Goal: Task Accomplishment & Management: Manage account settings

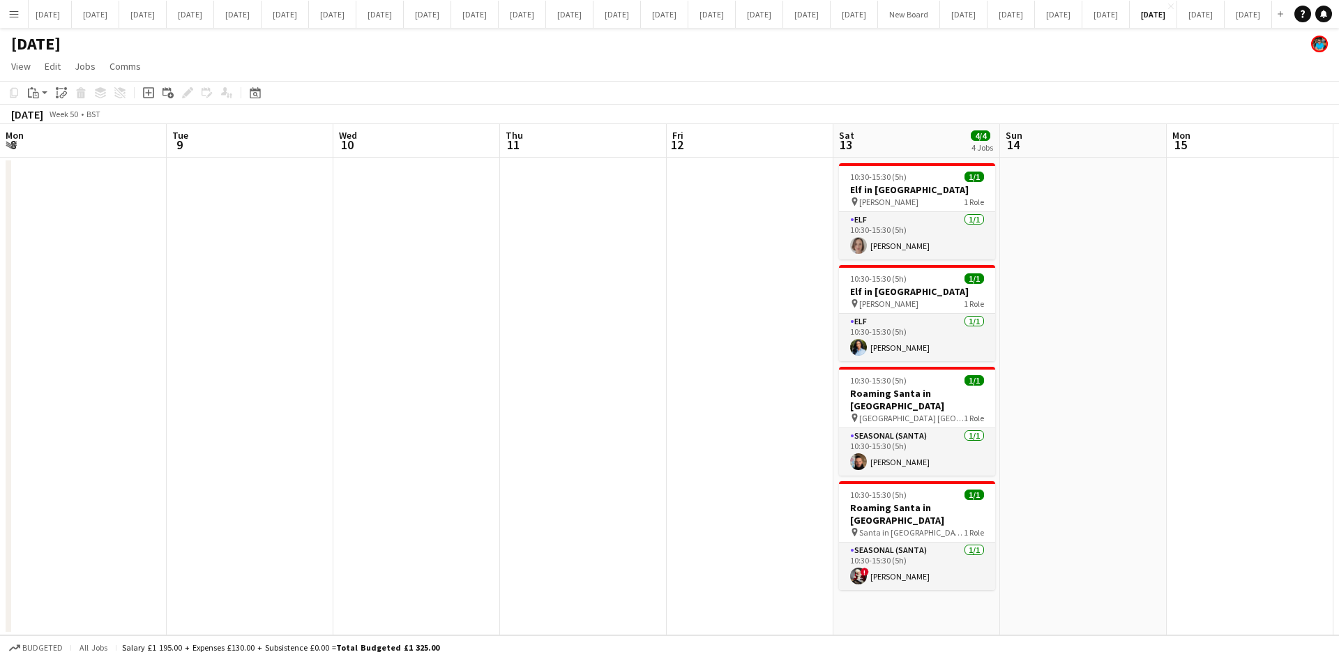
scroll to position [0, 310]
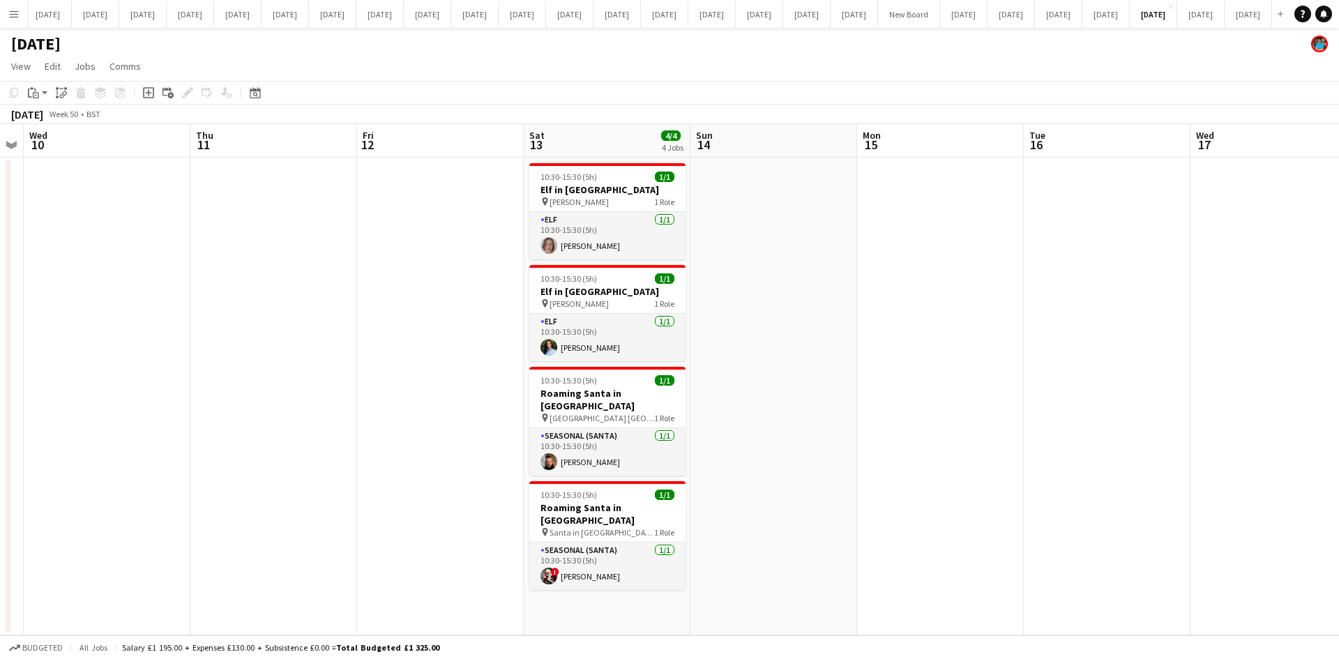
click at [13, 15] on app-icon "Menu" at bounding box center [13, 13] width 11 height 11
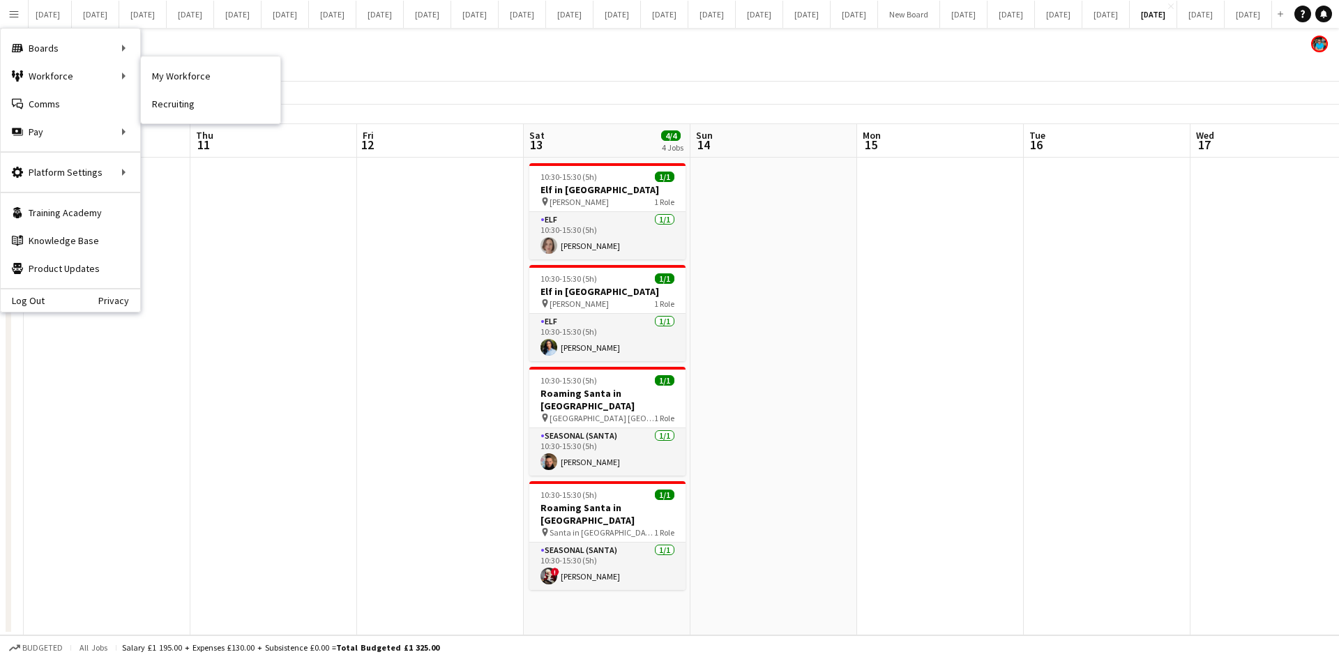
drag, startPoint x: 167, startPoint y: 70, endPoint x: 213, endPoint y: 161, distance: 101.7
click at [167, 70] on link "My Workforce" at bounding box center [210, 76] width 139 height 28
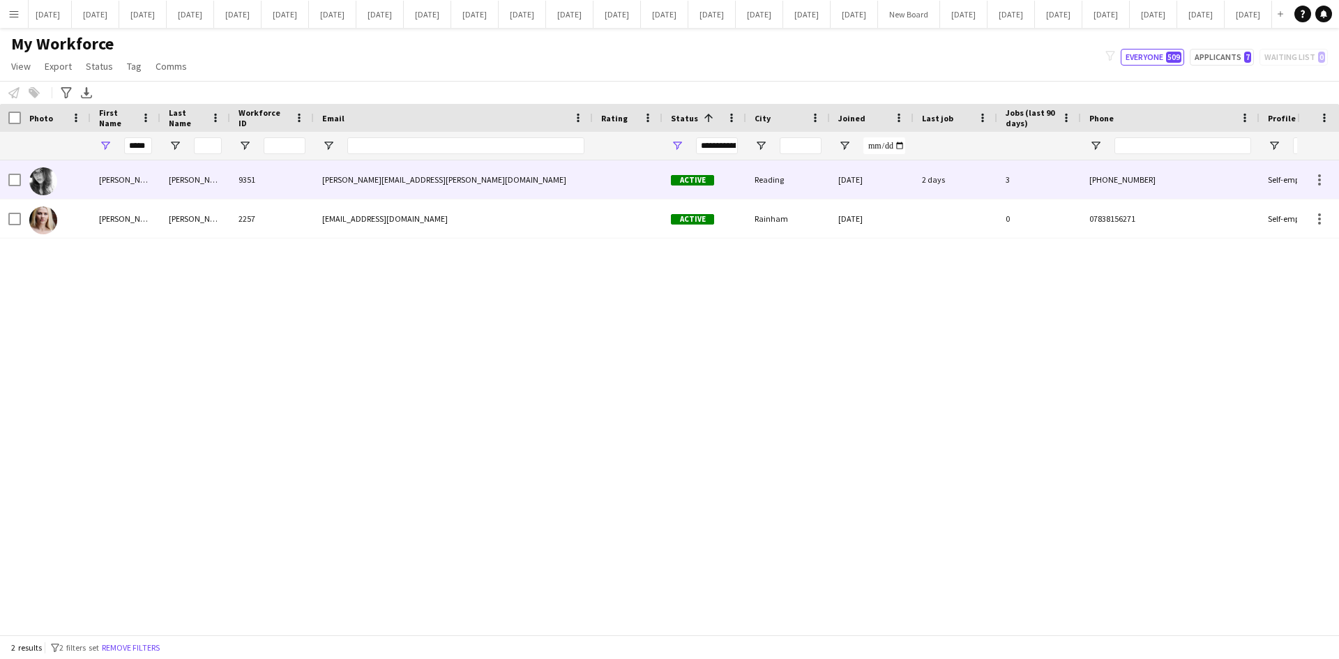
click at [329, 172] on div "[PERSON_NAME][EMAIL_ADDRESS][PERSON_NAME][DOMAIN_NAME]" at bounding box center [453, 179] width 279 height 38
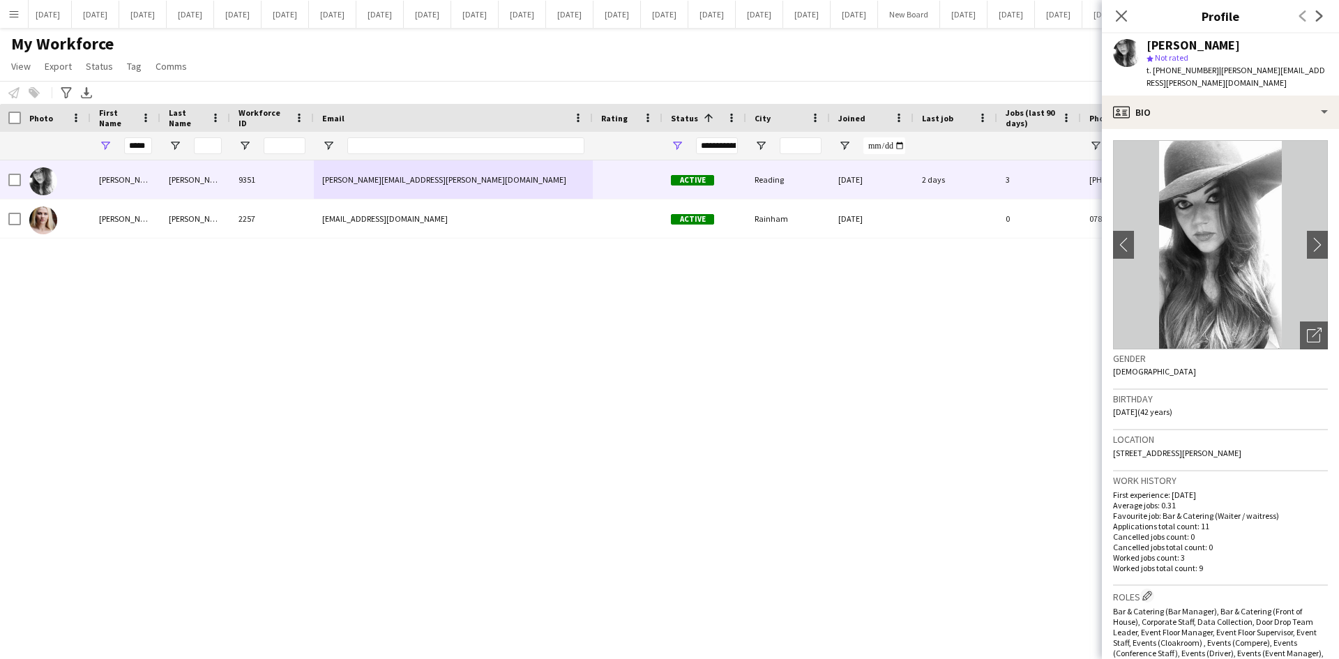
drag, startPoint x: 1244, startPoint y: 438, endPoint x: 1209, endPoint y: 437, distance: 34.2
click at [1209, 437] on div "Location [STREET_ADDRESS][PERSON_NAME]" at bounding box center [1220, 450] width 215 height 40
copy span "RG61EU"
click at [1121, 22] on icon "Close pop-in" at bounding box center [1121, 15] width 13 height 13
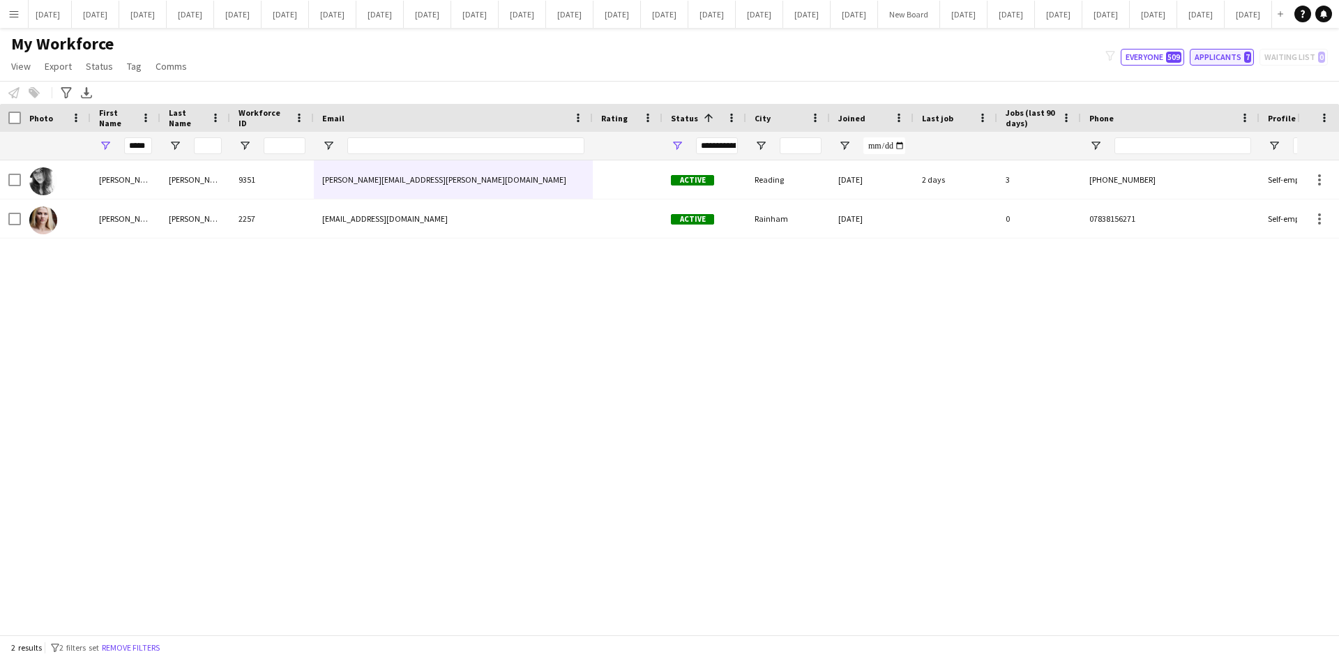
click at [1210, 57] on button "Applicants 7" at bounding box center [1222, 57] width 64 height 17
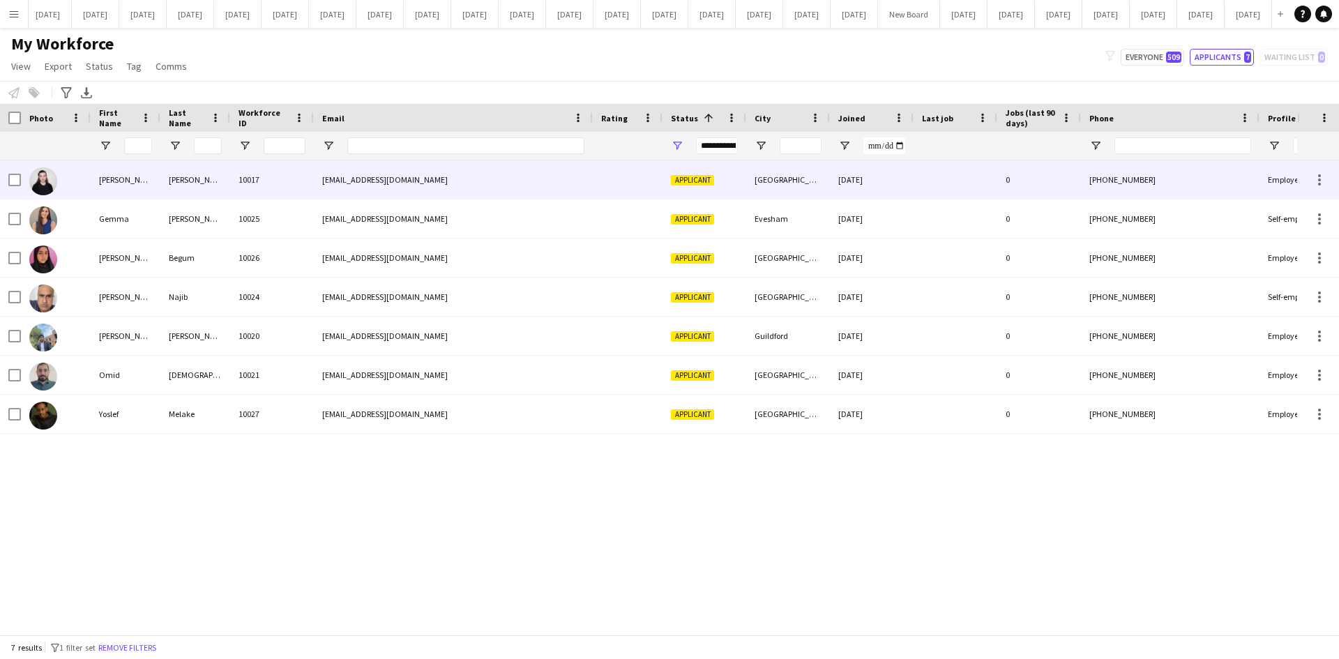
click at [97, 181] on div "[PERSON_NAME]" at bounding box center [126, 179] width 70 height 38
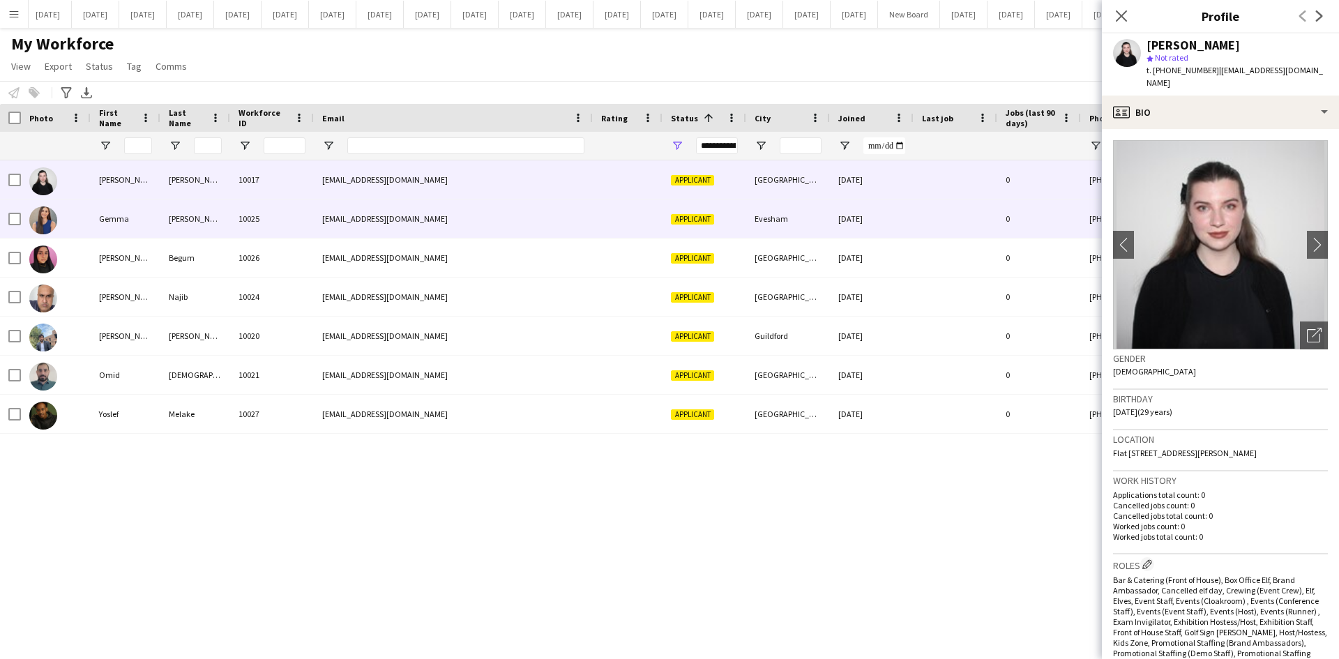
click at [92, 213] on div "Gemma" at bounding box center [126, 218] width 70 height 38
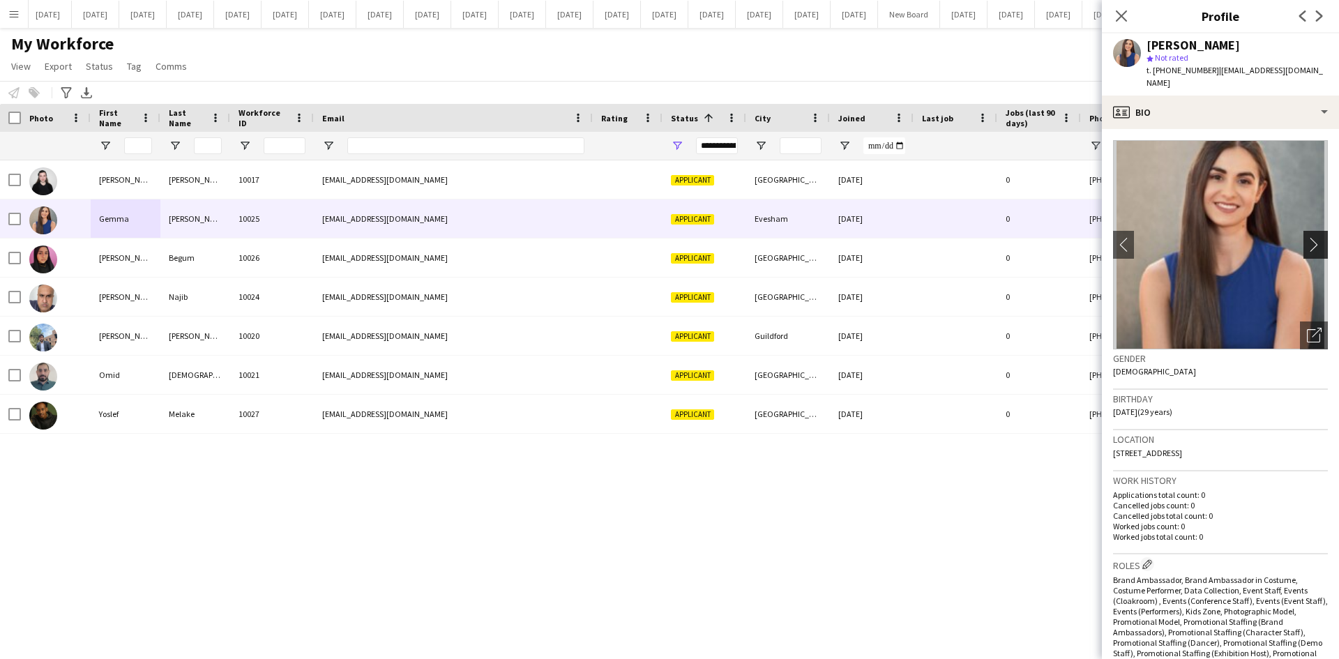
click at [1307, 237] on app-icon "chevron-right" at bounding box center [1318, 244] width 22 height 15
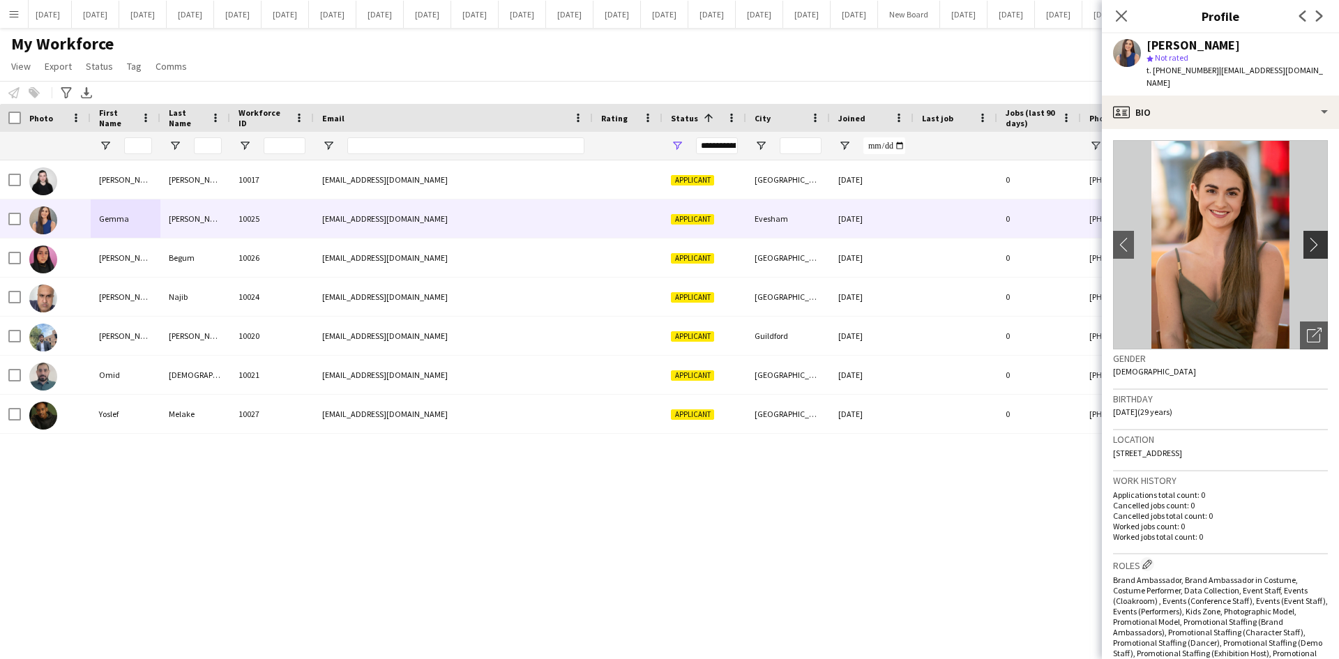
click at [1307, 237] on app-icon "chevron-right" at bounding box center [1318, 244] width 22 height 15
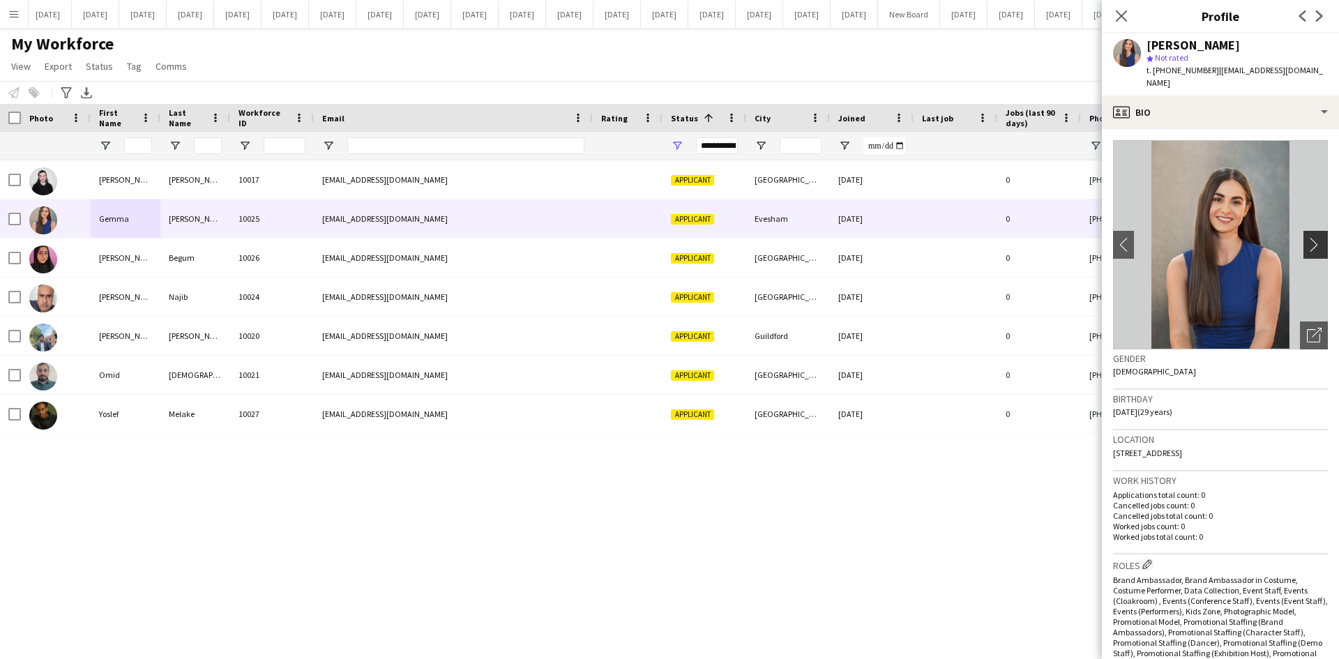
click at [1307, 237] on app-icon "chevron-right" at bounding box center [1318, 244] width 22 height 15
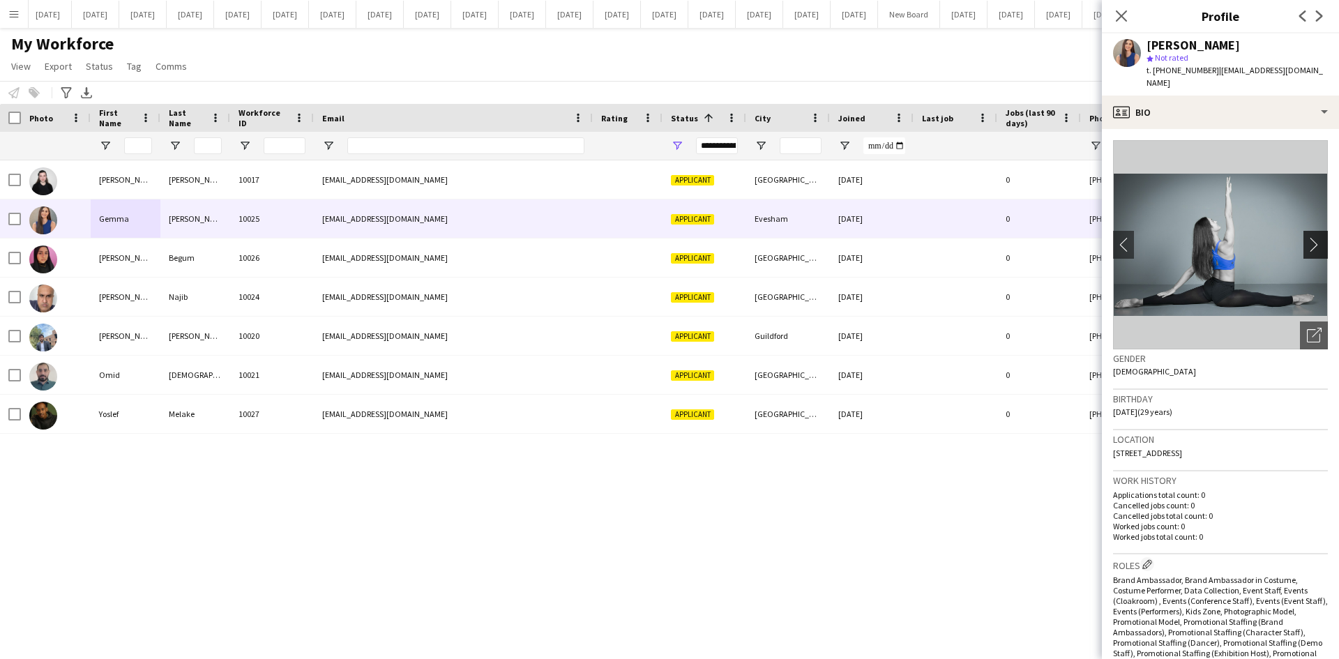
click at [1307, 237] on app-icon "chevron-right" at bounding box center [1318, 244] width 22 height 15
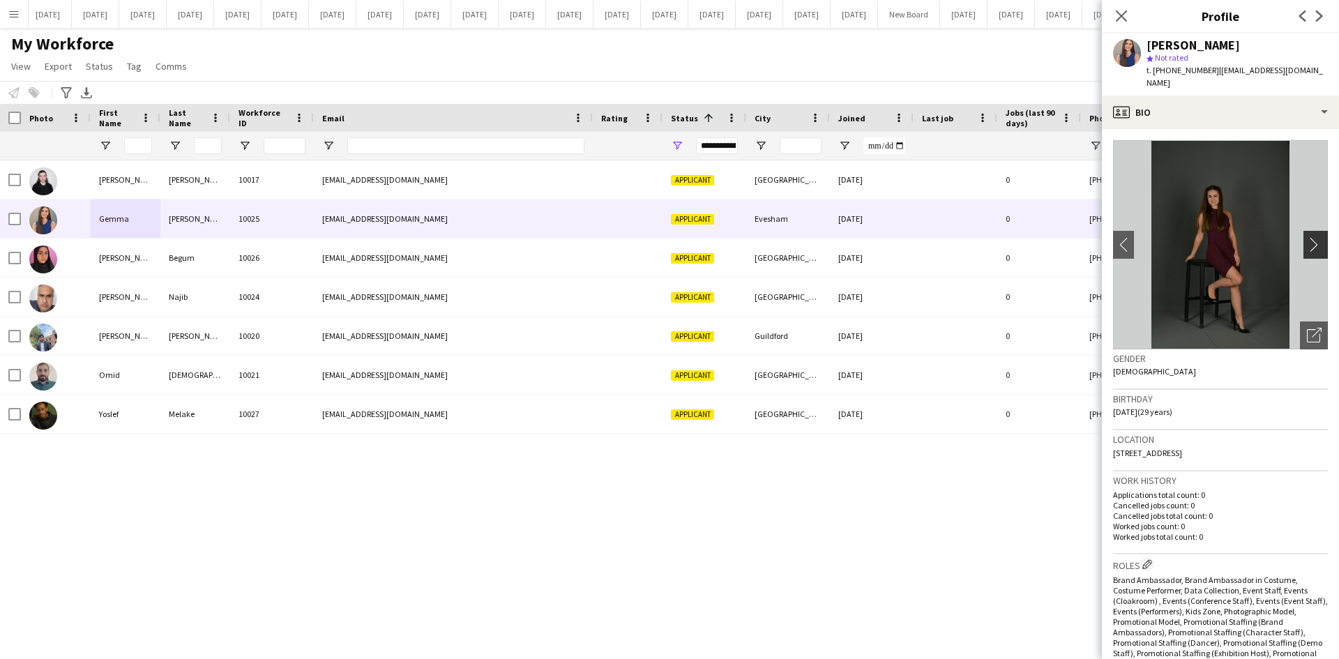
click at [1307, 237] on app-icon "chevron-right" at bounding box center [1318, 244] width 22 height 15
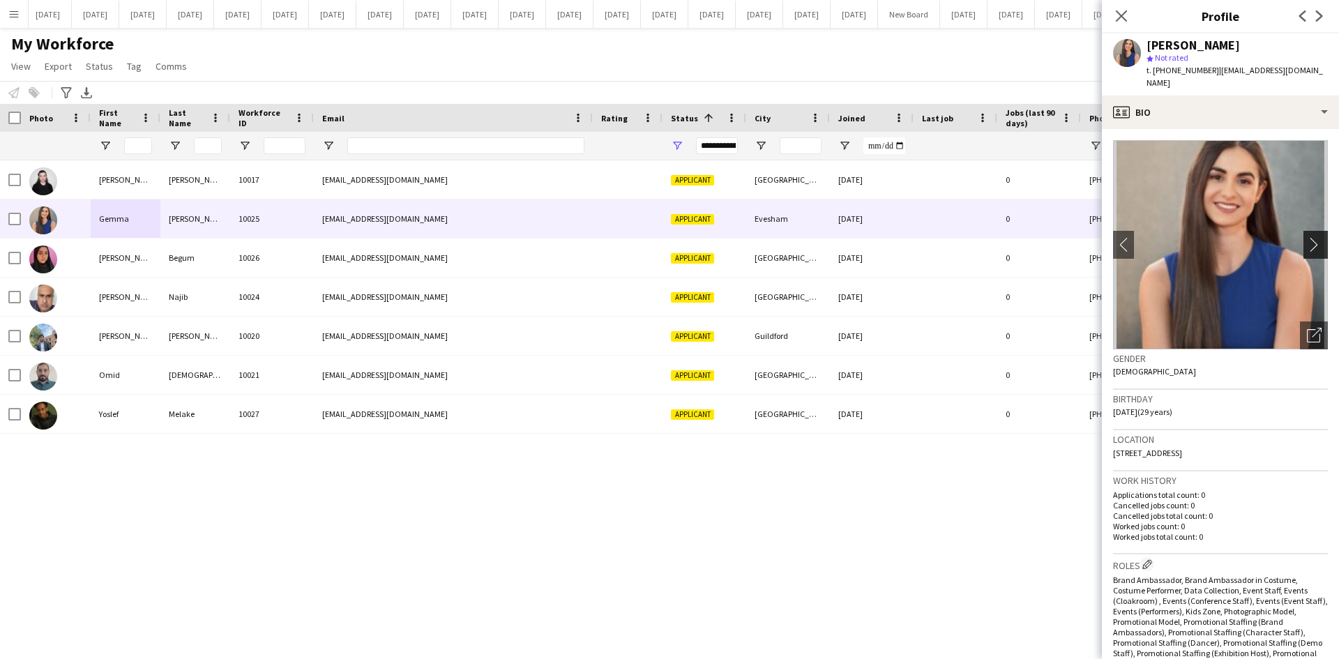
click at [1307, 237] on app-icon "chevron-right" at bounding box center [1318, 244] width 22 height 15
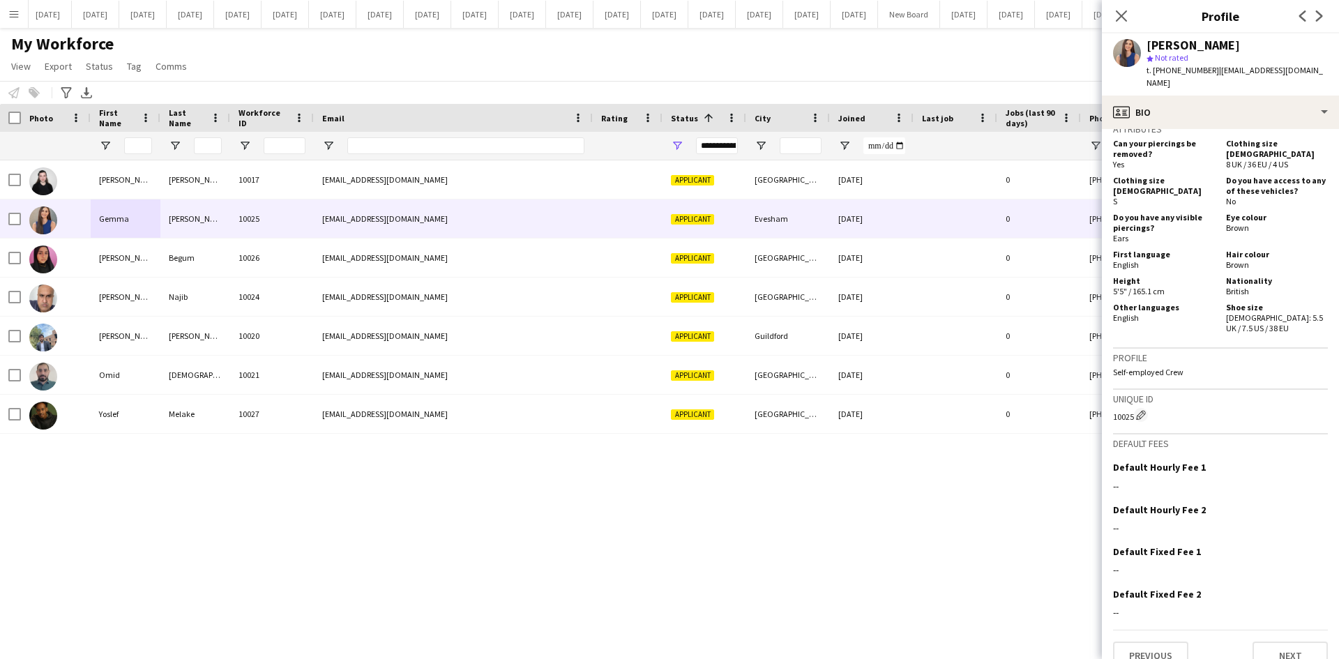
scroll to position [793, 0]
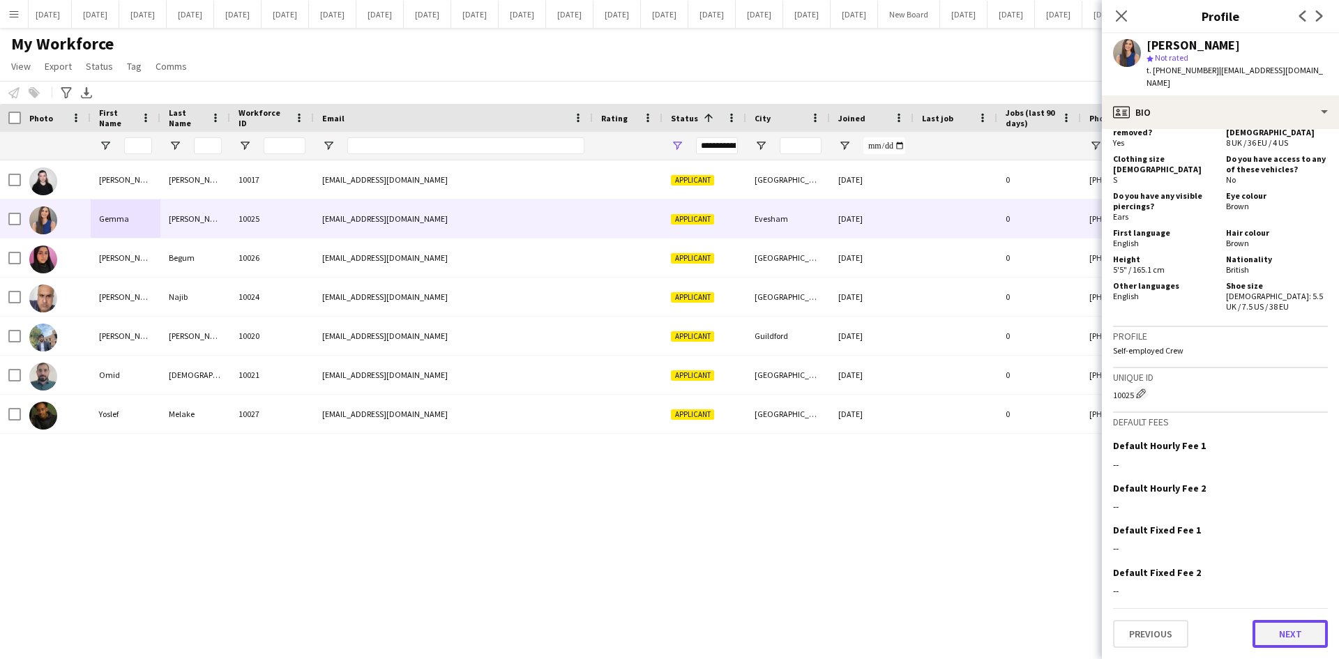
click at [1294, 632] on button "Next" at bounding box center [1290, 634] width 75 height 28
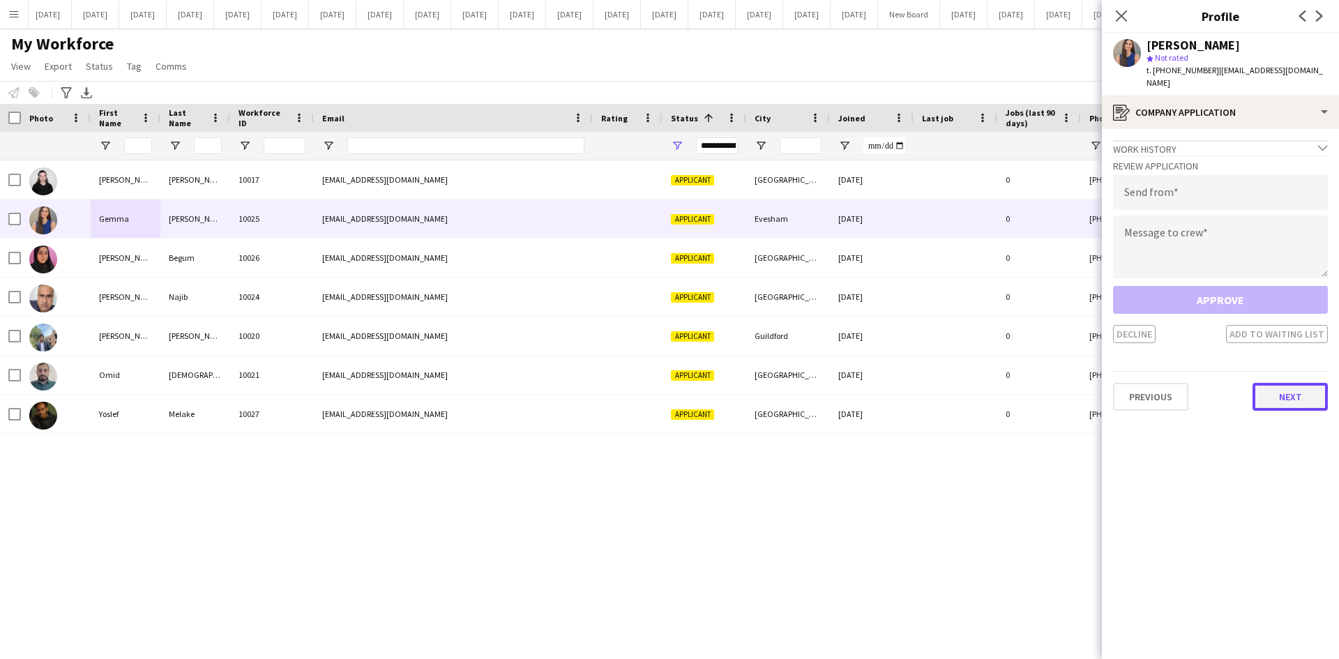
click at [1315, 390] on button "Next" at bounding box center [1290, 397] width 75 height 28
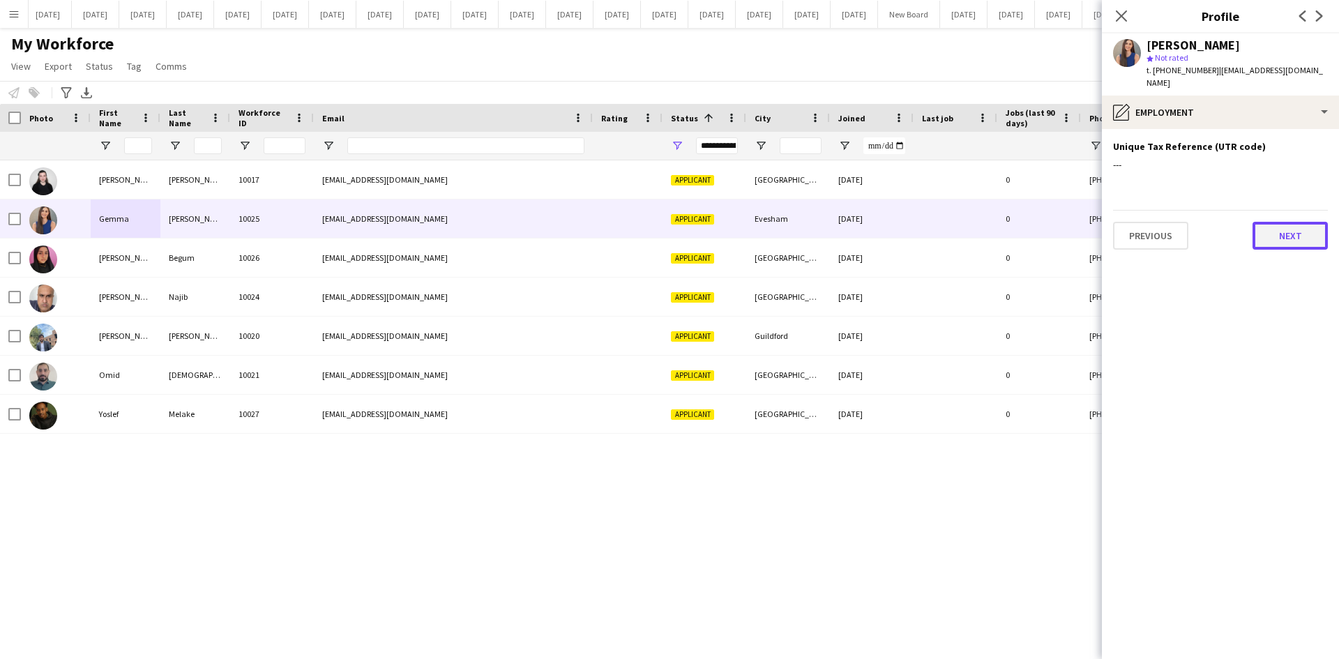
click at [1294, 222] on button "Next" at bounding box center [1290, 236] width 75 height 28
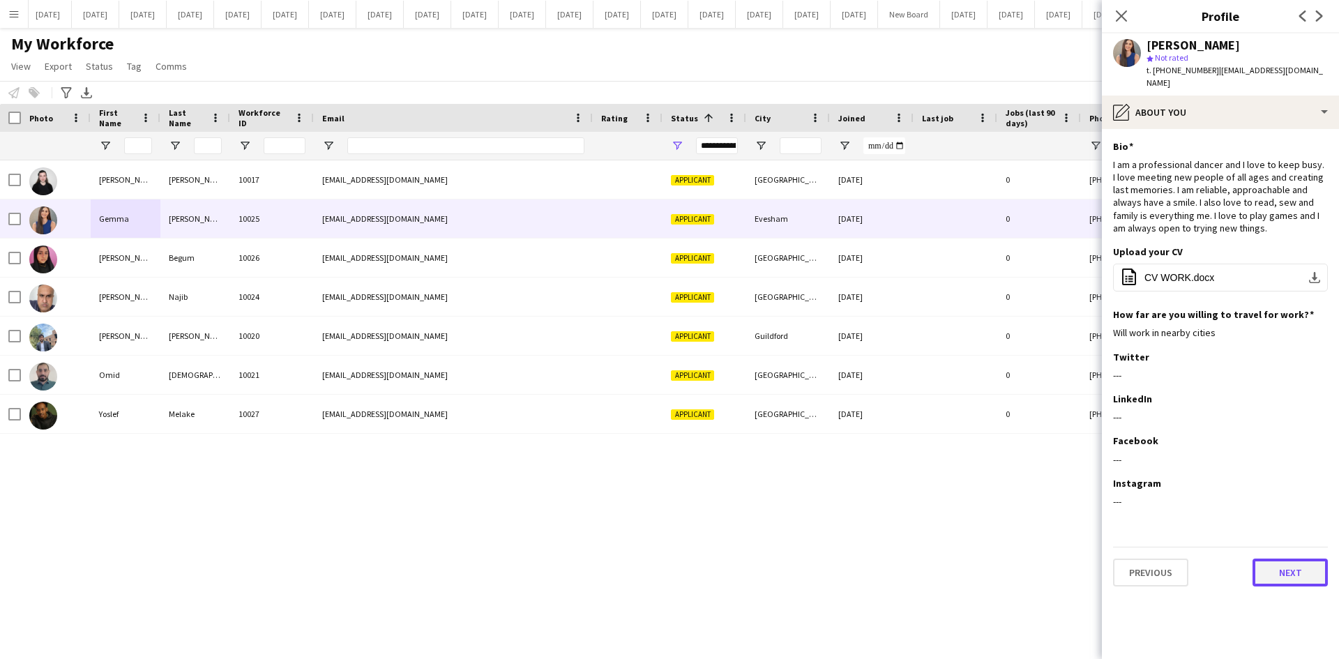
click at [1304, 559] on button "Next" at bounding box center [1290, 573] width 75 height 28
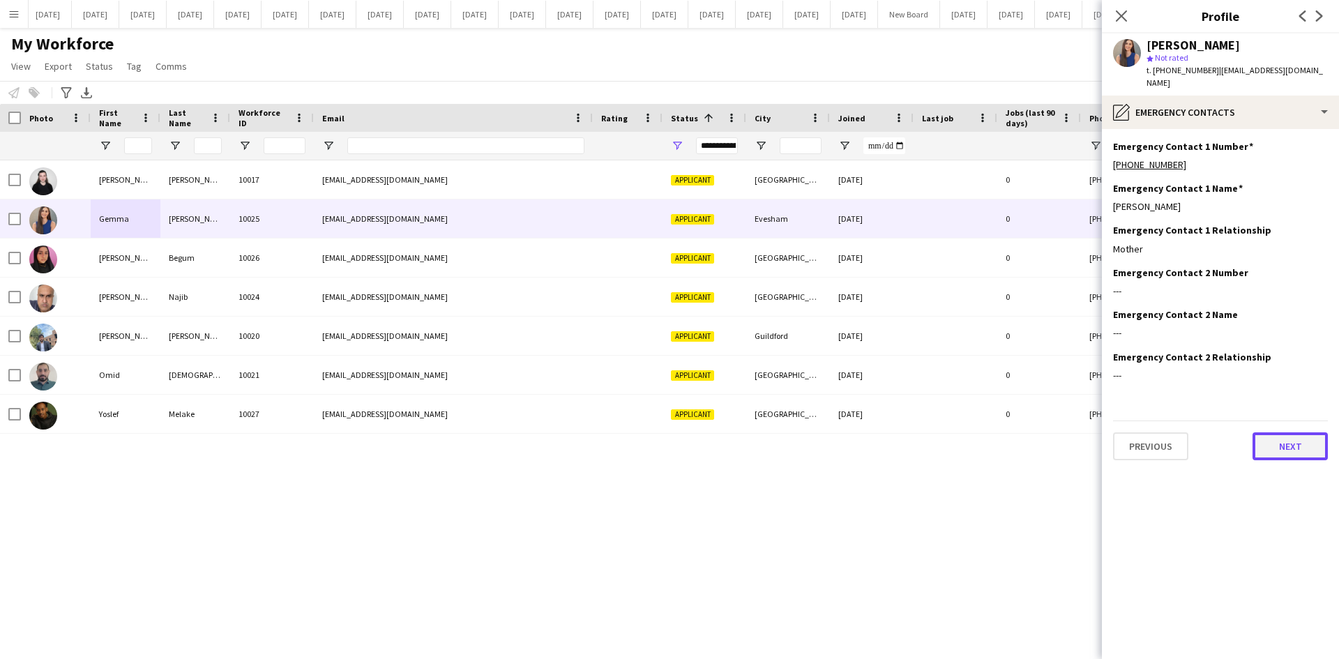
click at [1298, 435] on button "Next" at bounding box center [1290, 446] width 75 height 28
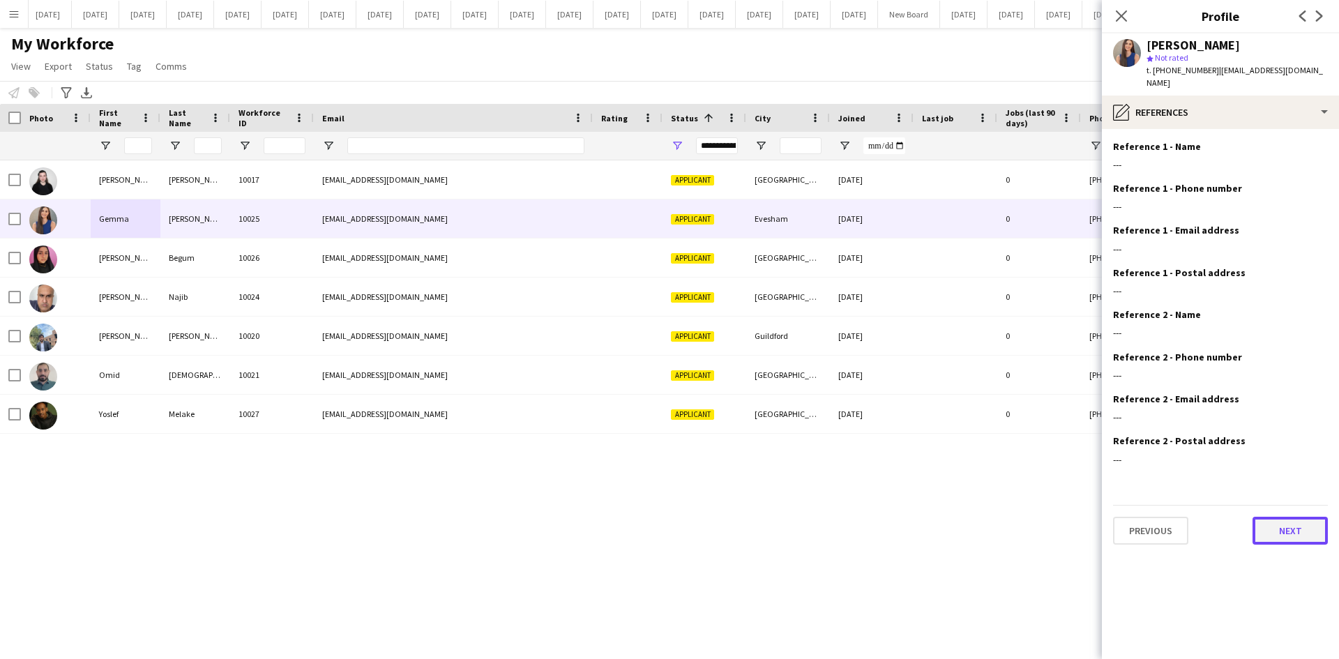
click at [1305, 522] on button "Next" at bounding box center [1290, 531] width 75 height 28
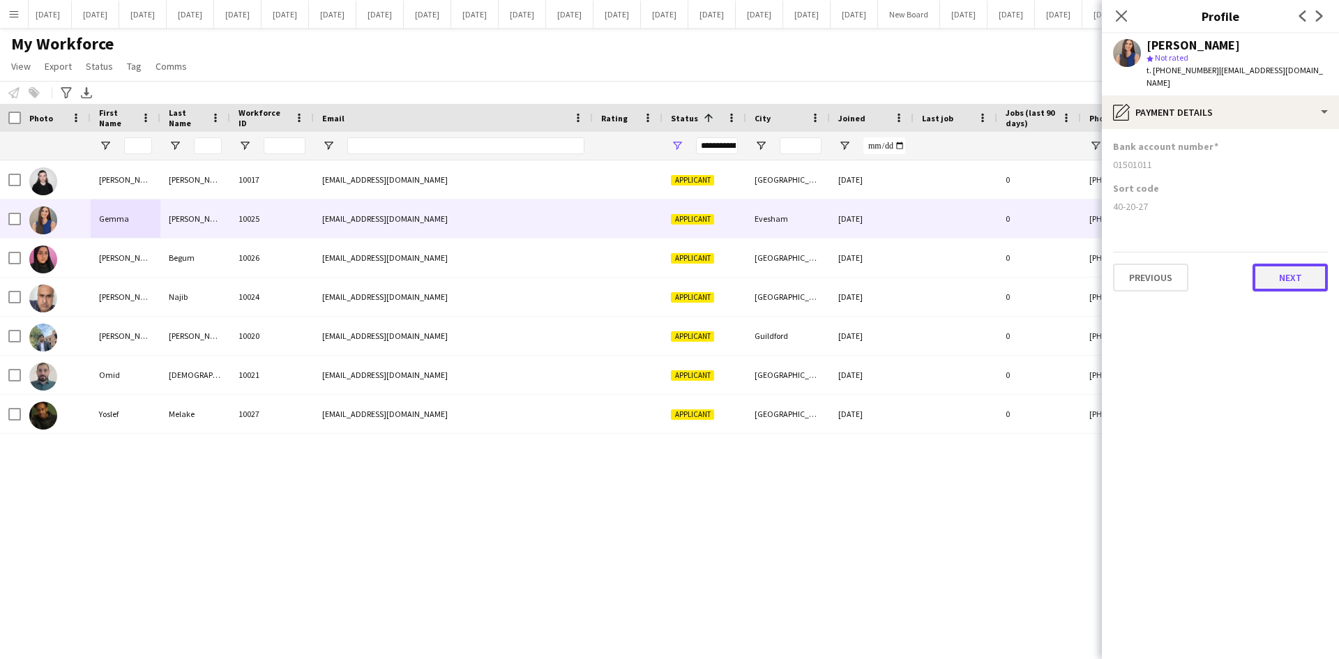
click at [1298, 279] on button "Next" at bounding box center [1290, 278] width 75 height 28
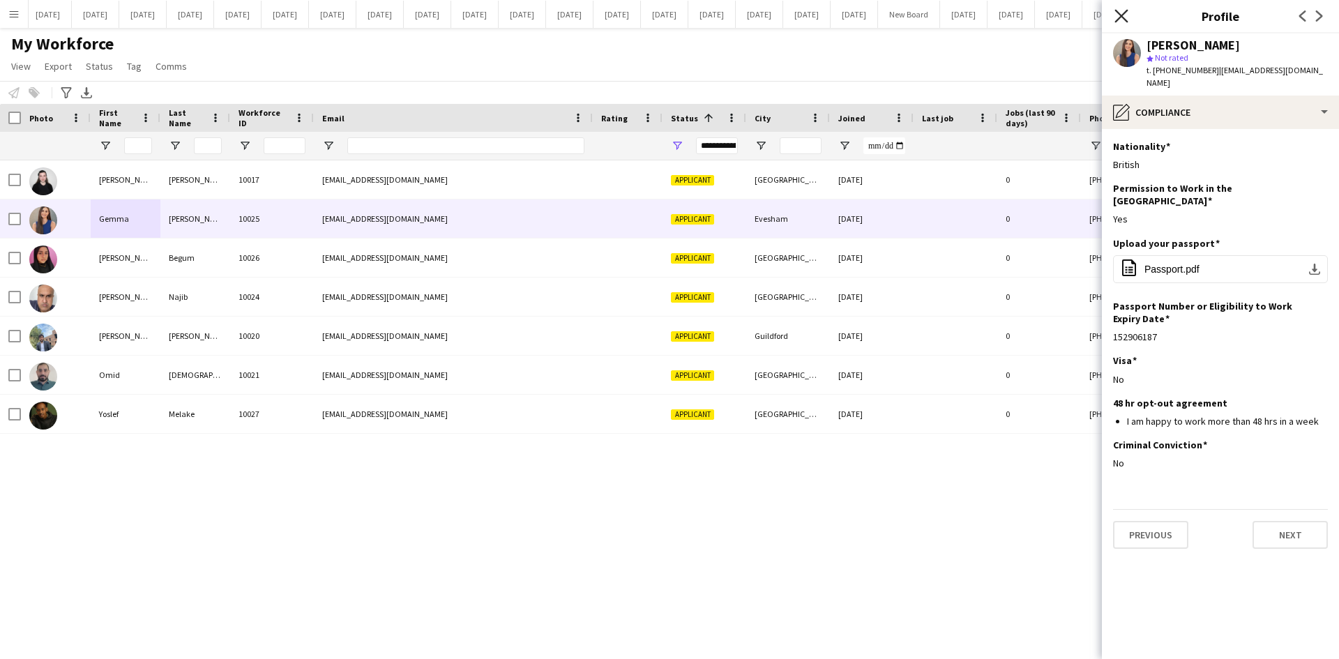
click at [1123, 18] on icon at bounding box center [1121, 15] width 13 height 13
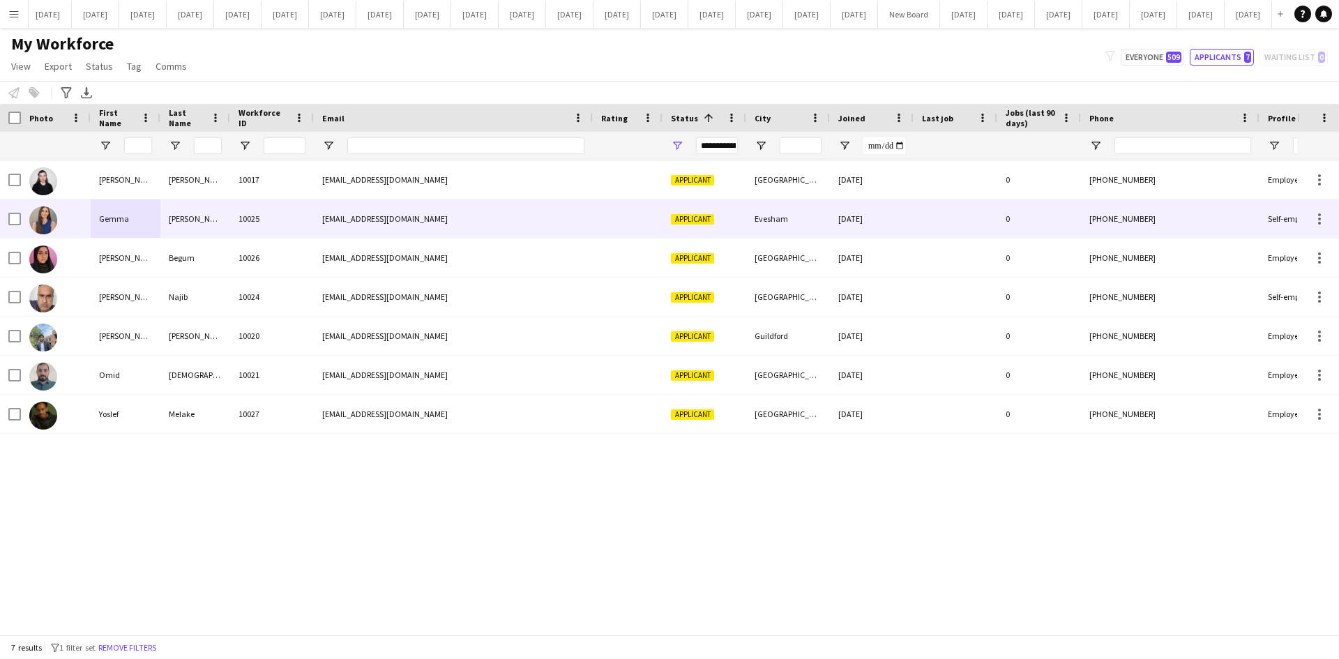
click at [117, 223] on div "Gemma" at bounding box center [126, 218] width 70 height 38
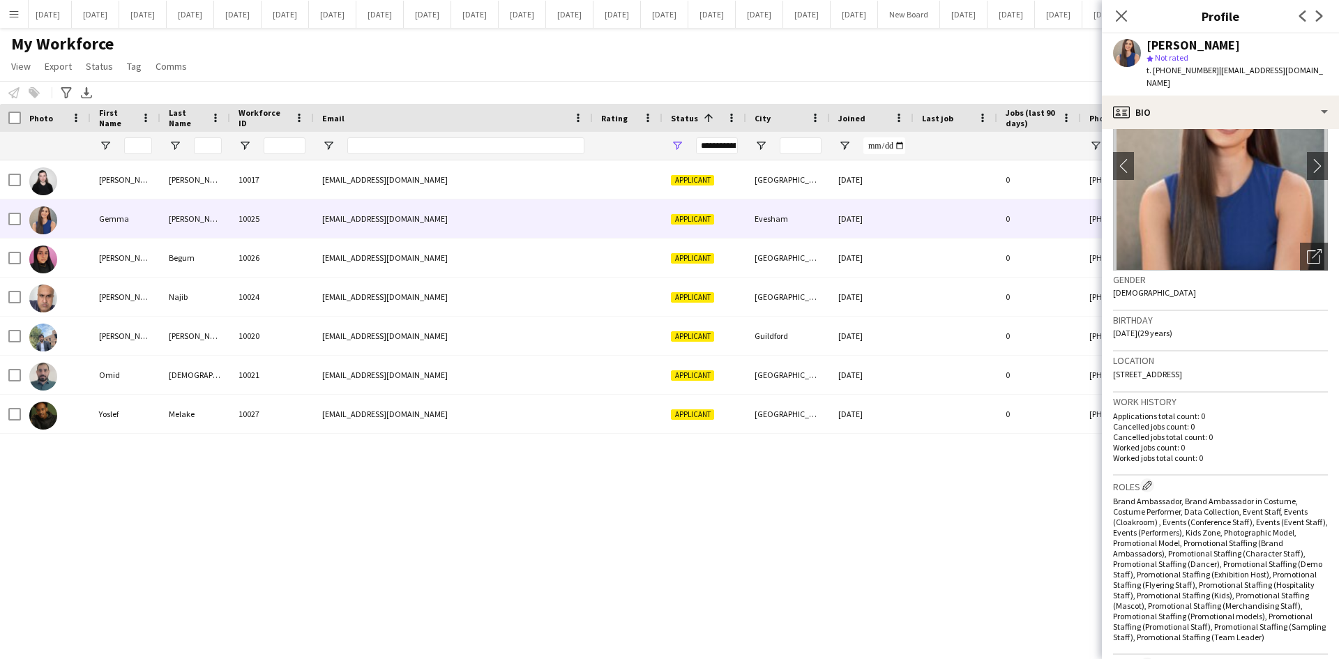
scroll to position [86, 0]
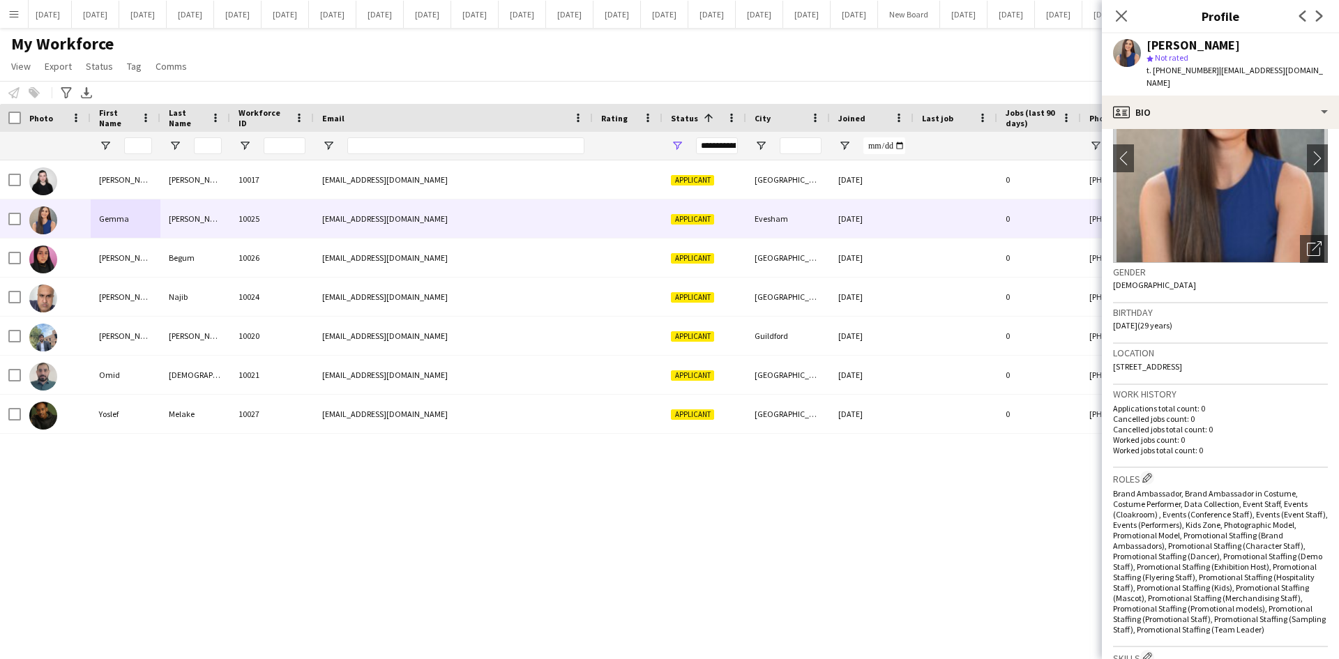
drag, startPoint x: 1188, startPoint y: 367, endPoint x: 1147, endPoint y: 363, distance: 41.3
click at [1147, 363] on div "Location [STREET_ADDRESS]" at bounding box center [1220, 364] width 215 height 40
copy span "WR11 7UZ"
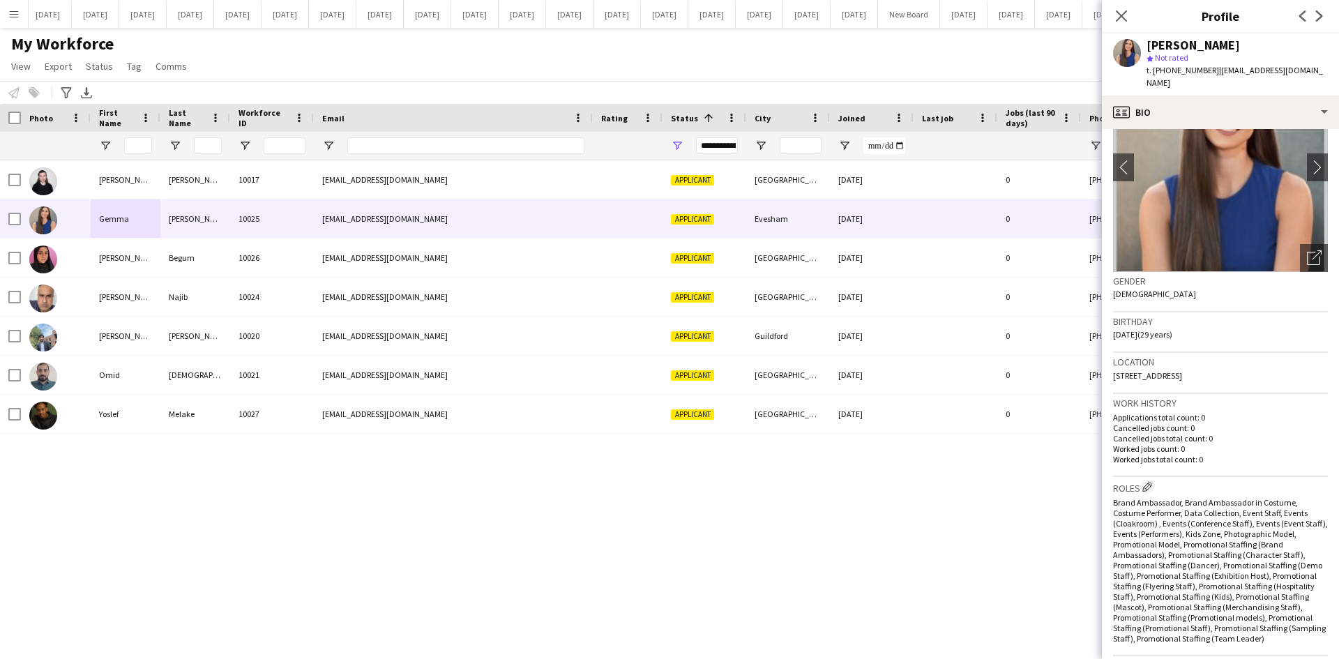
scroll to position [70, 0]
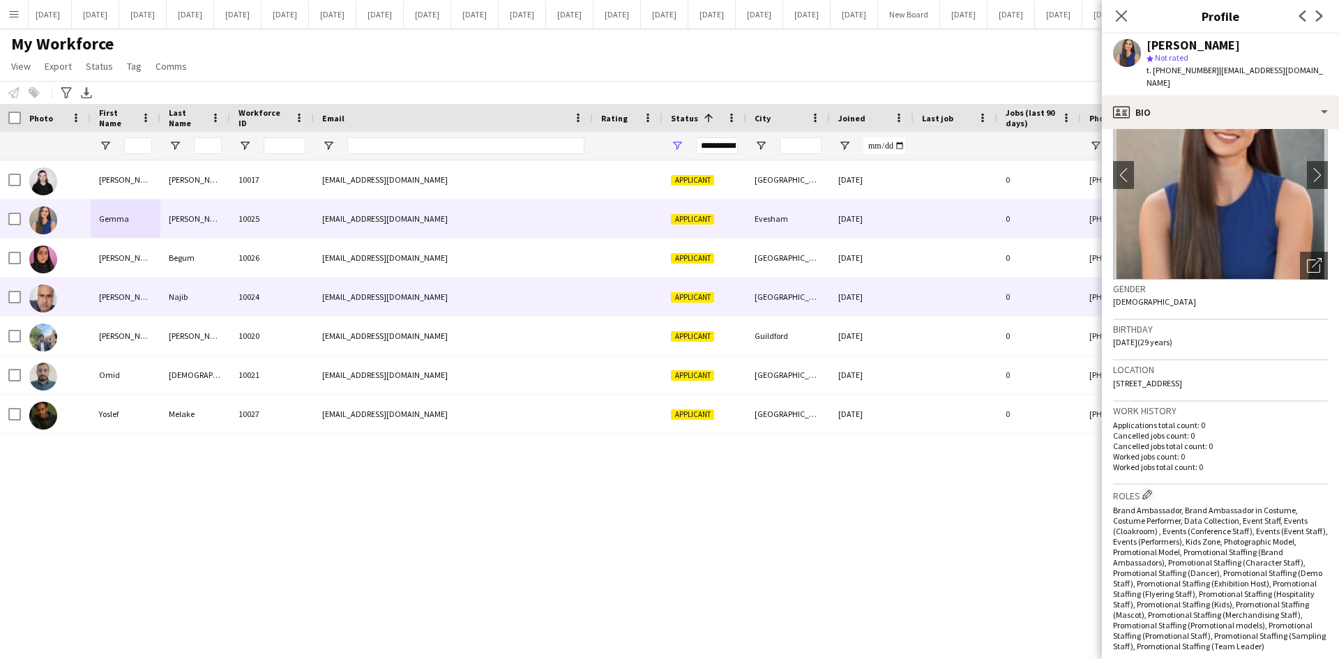
click at [73, 289] on div at bounding box center [56, 297] width 70 height 38
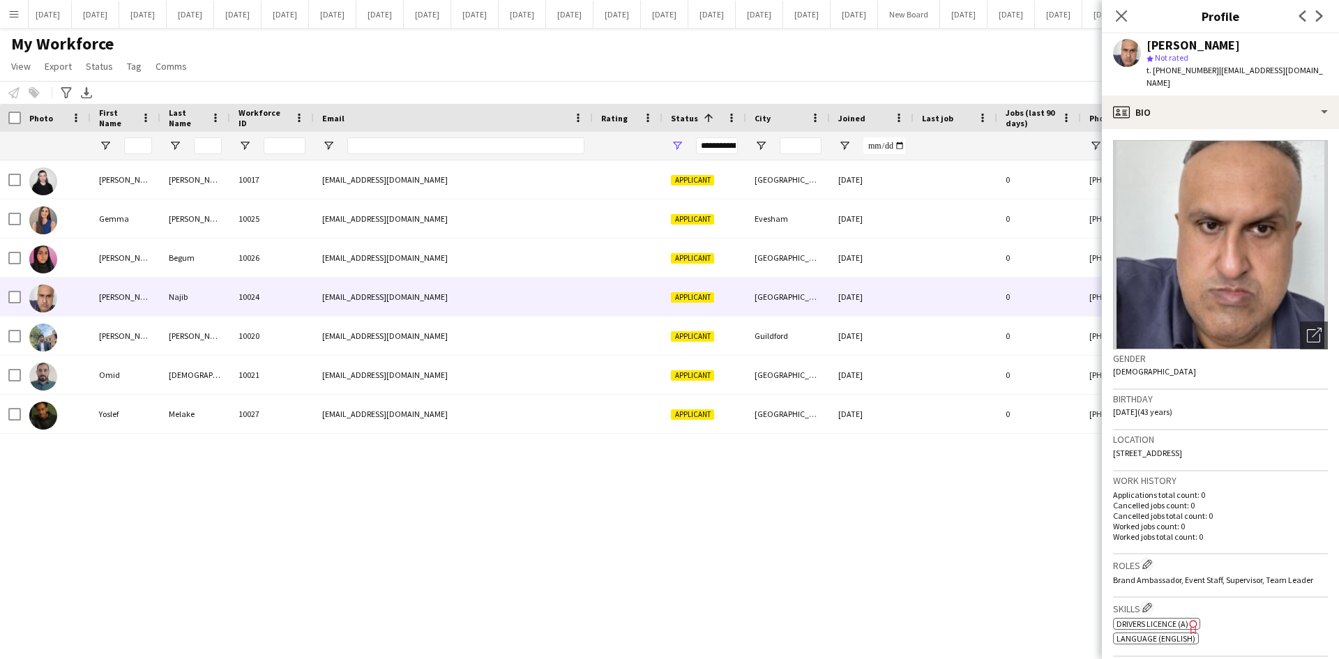
scroll to position [589, 0]
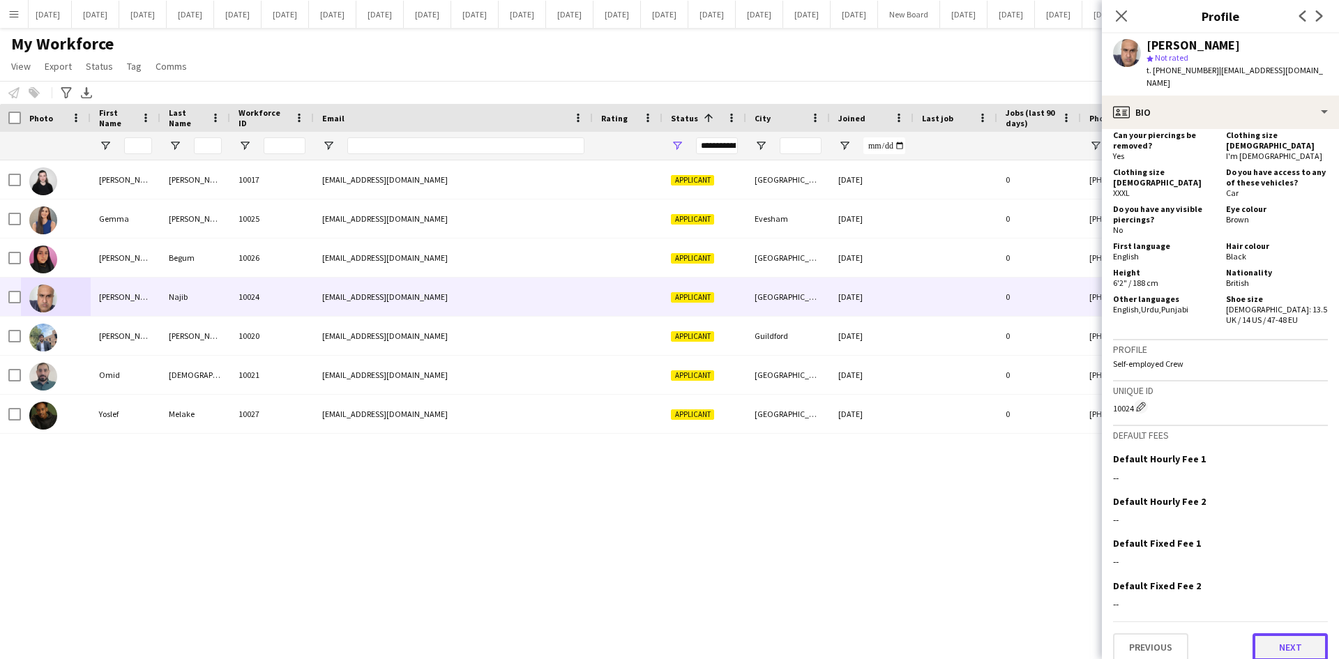
click at [1272, 633] on button "Next" at bounding box center [1290, 647] width 75 height 28
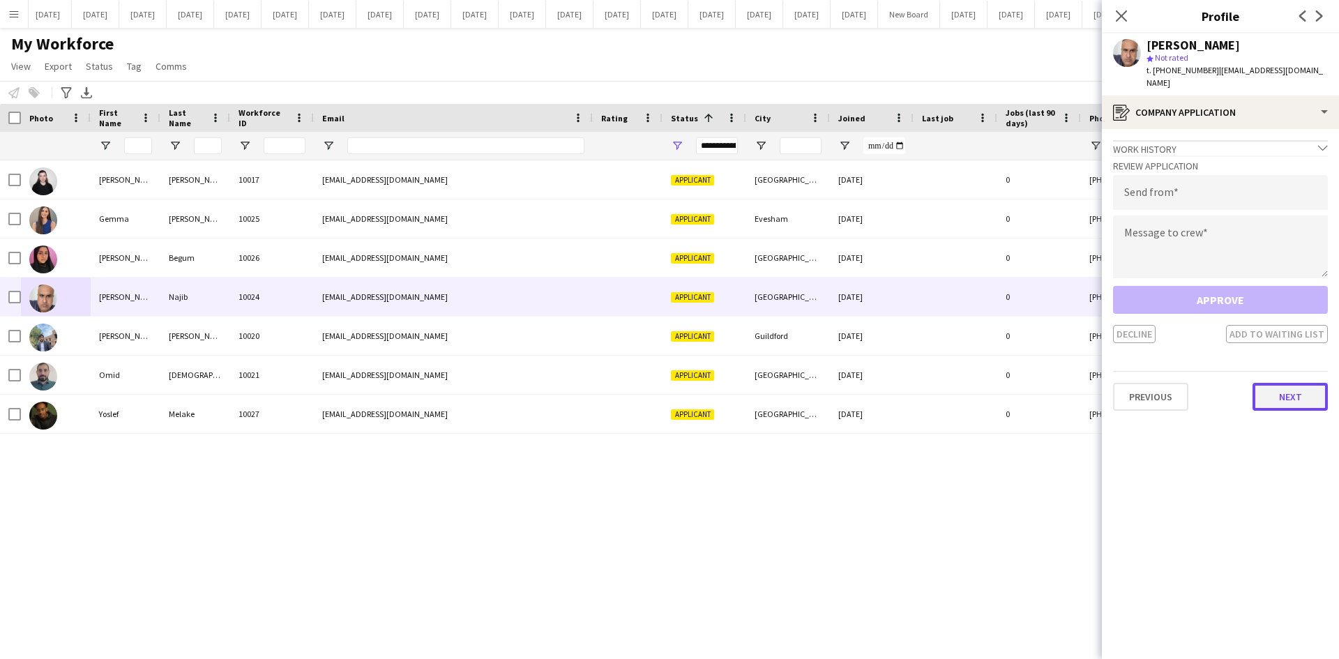
click at [1305, 393] on button "Next" at bounding box center [1290, 397] width 75 height 28
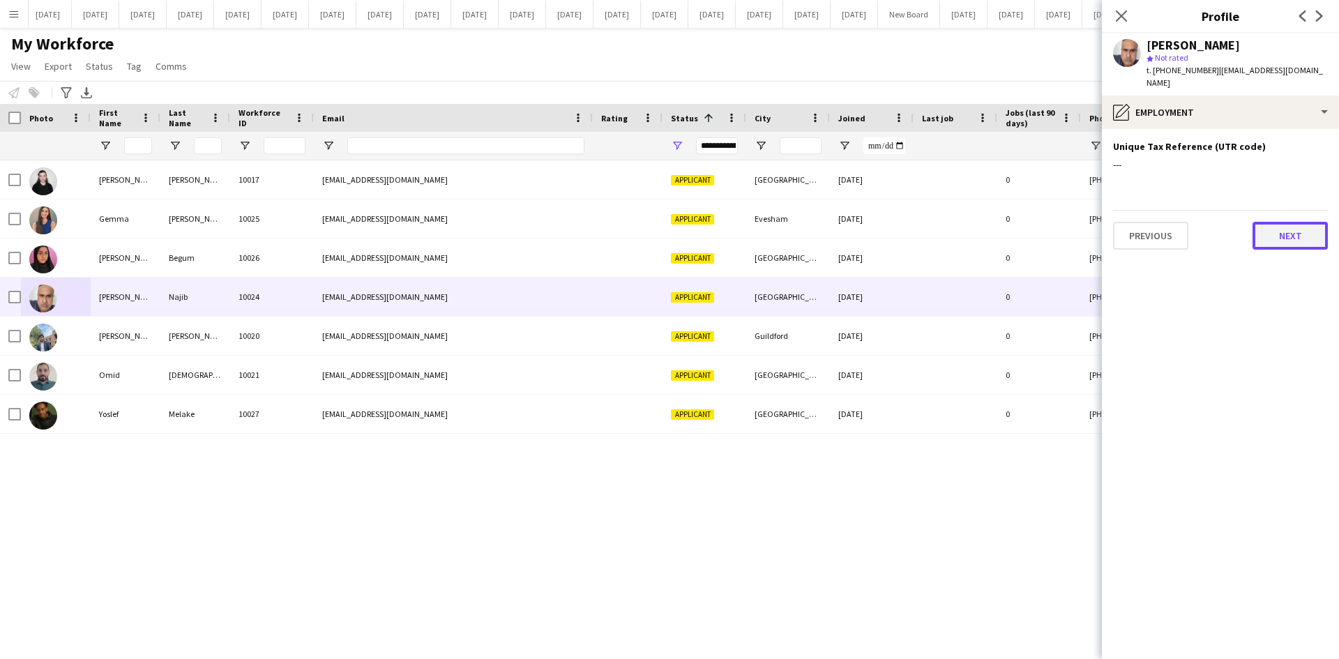
click at [1285, 236] on button "Next" at bounding box center [1290, 236] width 75 height 28
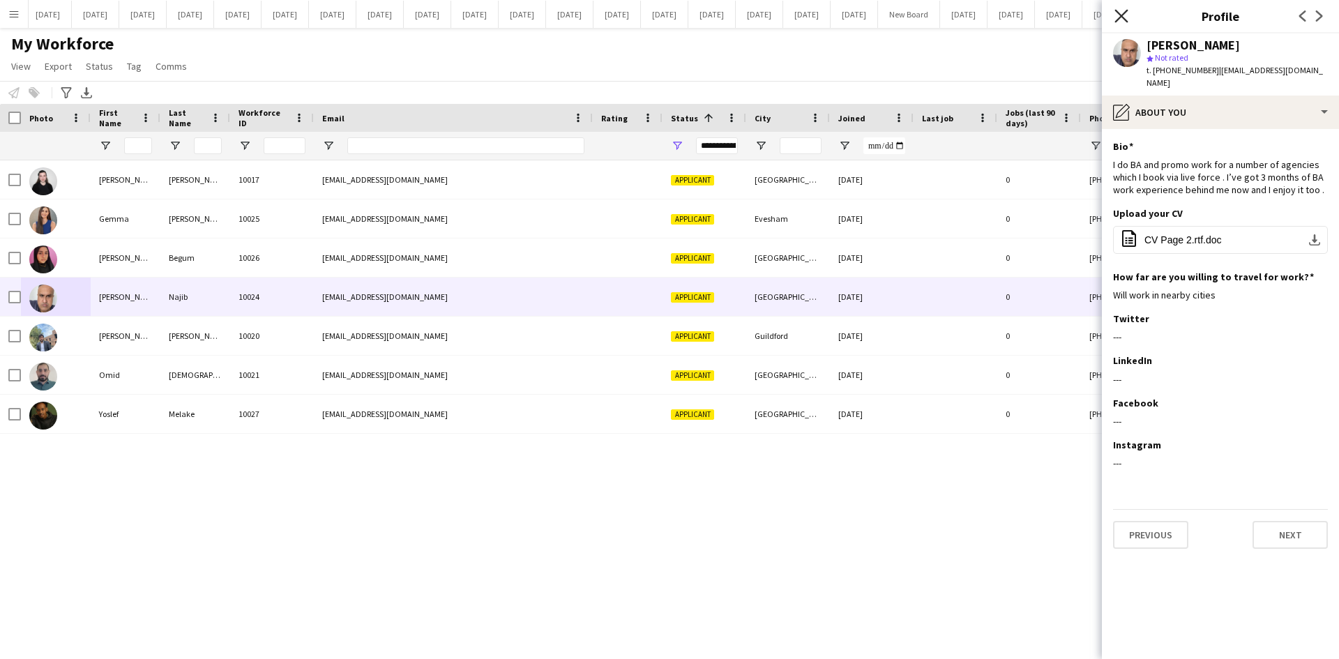
click at [1122, 10] on icon "Close pop-in" at bounding box center [1121, 15] width 13 height 13
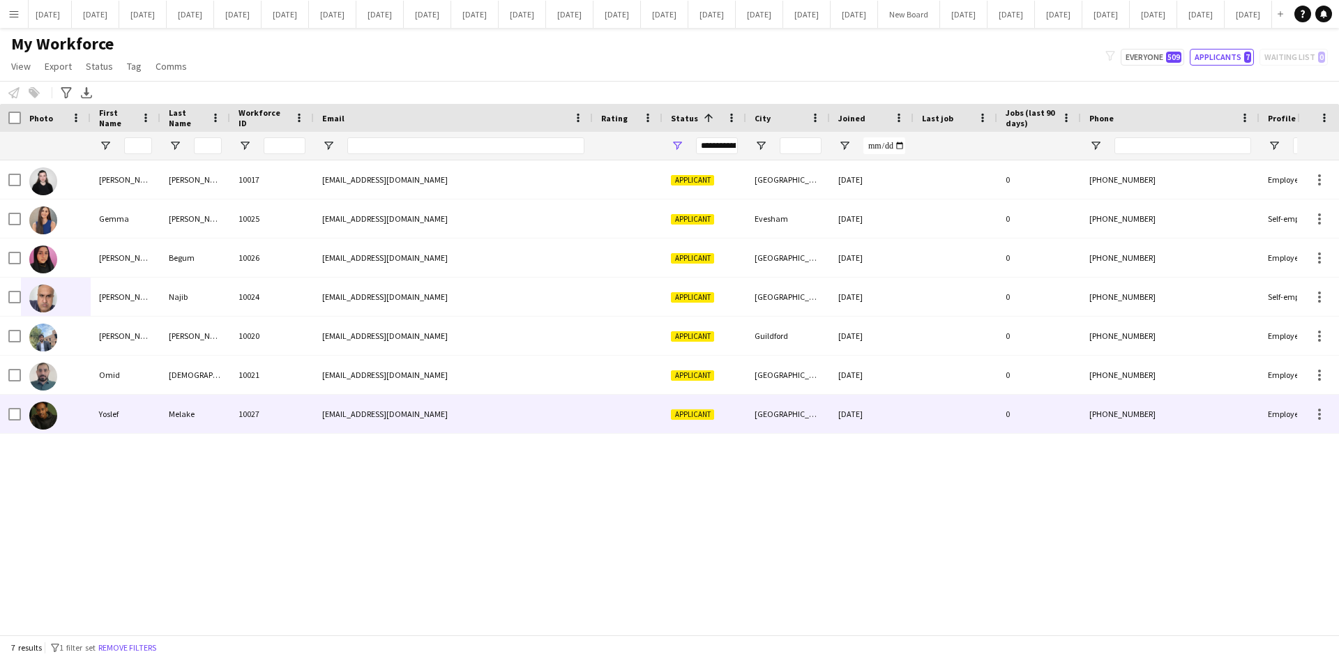
click at [126, 408] on div "Yoslef" at bounding box center [126, 414] width 70 height 38
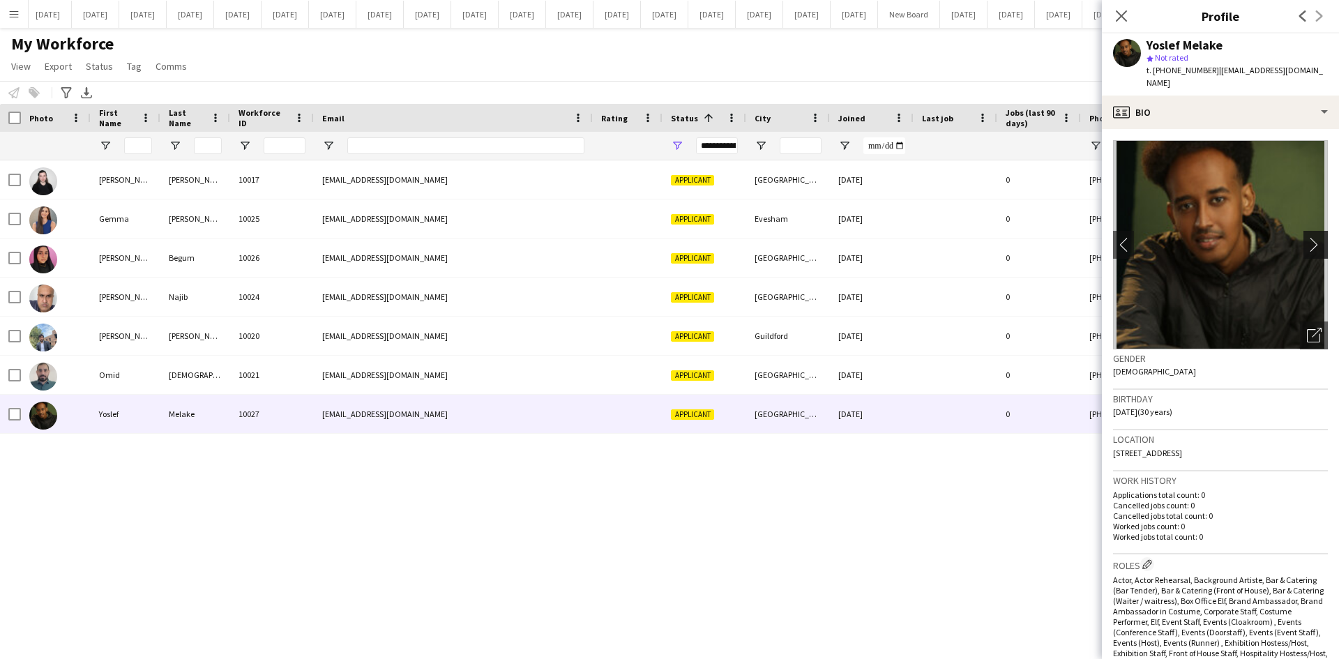
click at [1311, 237] on app-icon "chevron-right" at bounding box center [1318, 244] width 22 height 15
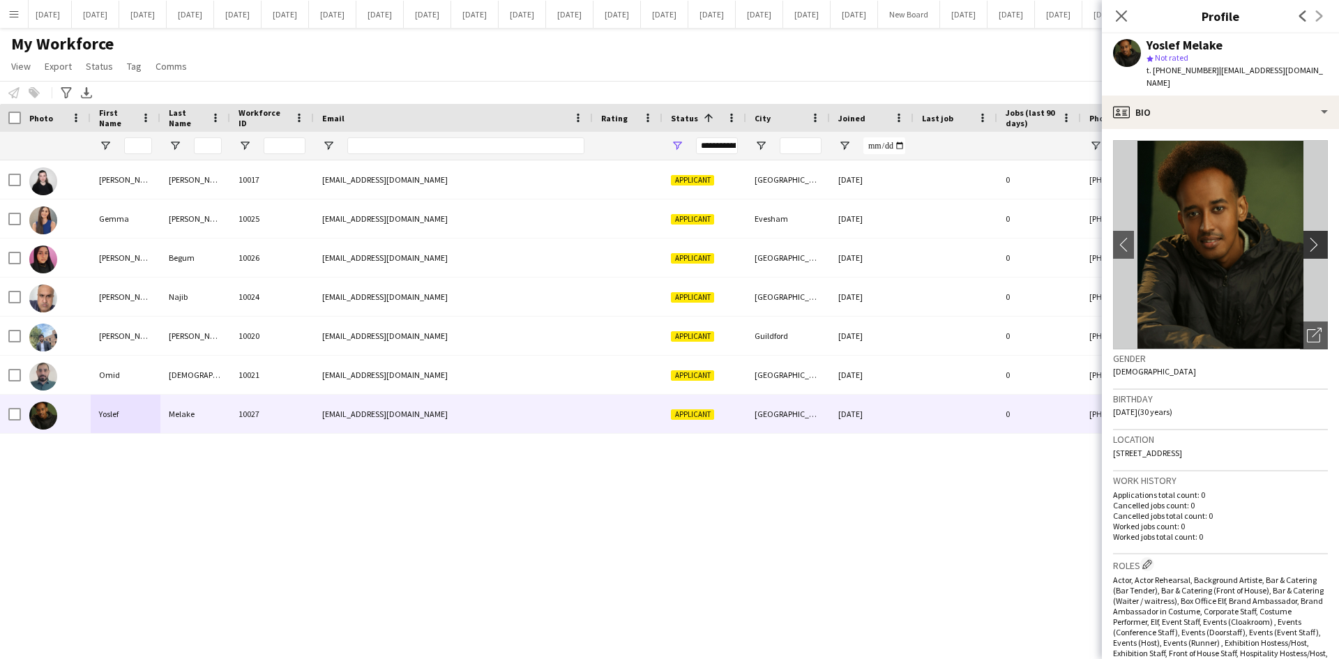
click at [1311, 237] on app-icon "chevron-right" at bounding box center [1318, 244] width 22 height 15
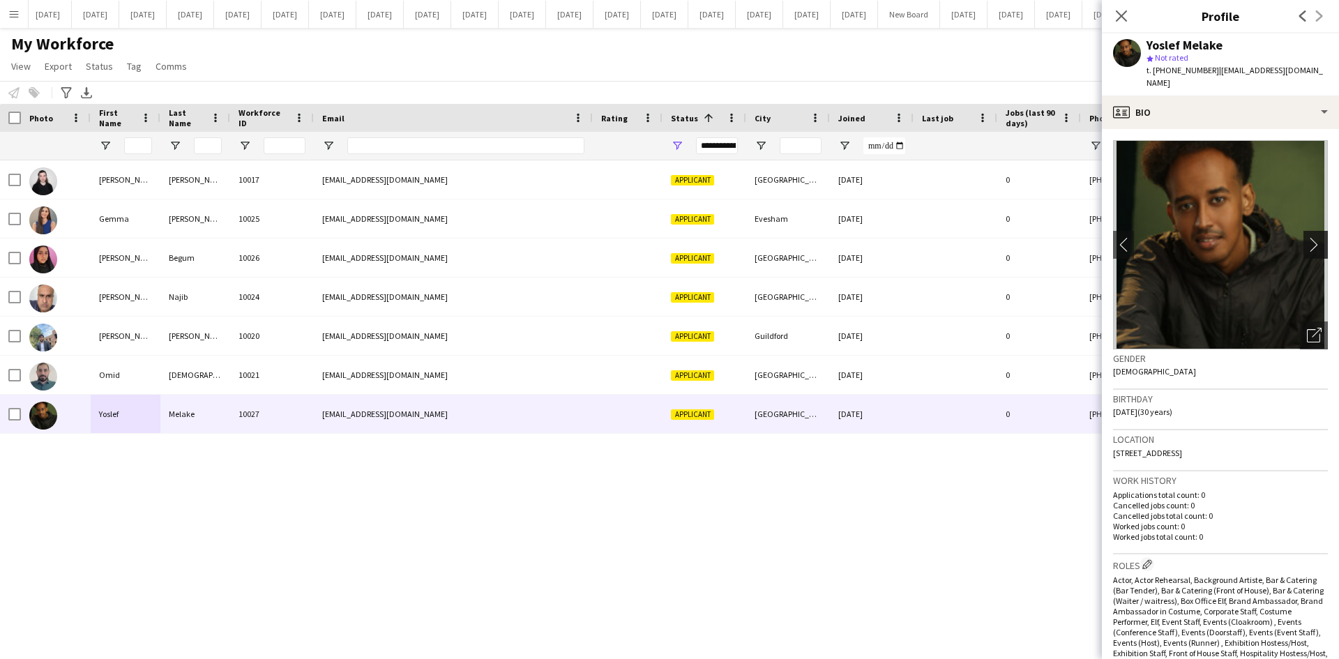
click at [1311, 237] on app-icon "chevron-right" at bounding box center [1318, 244] width 22 height 15
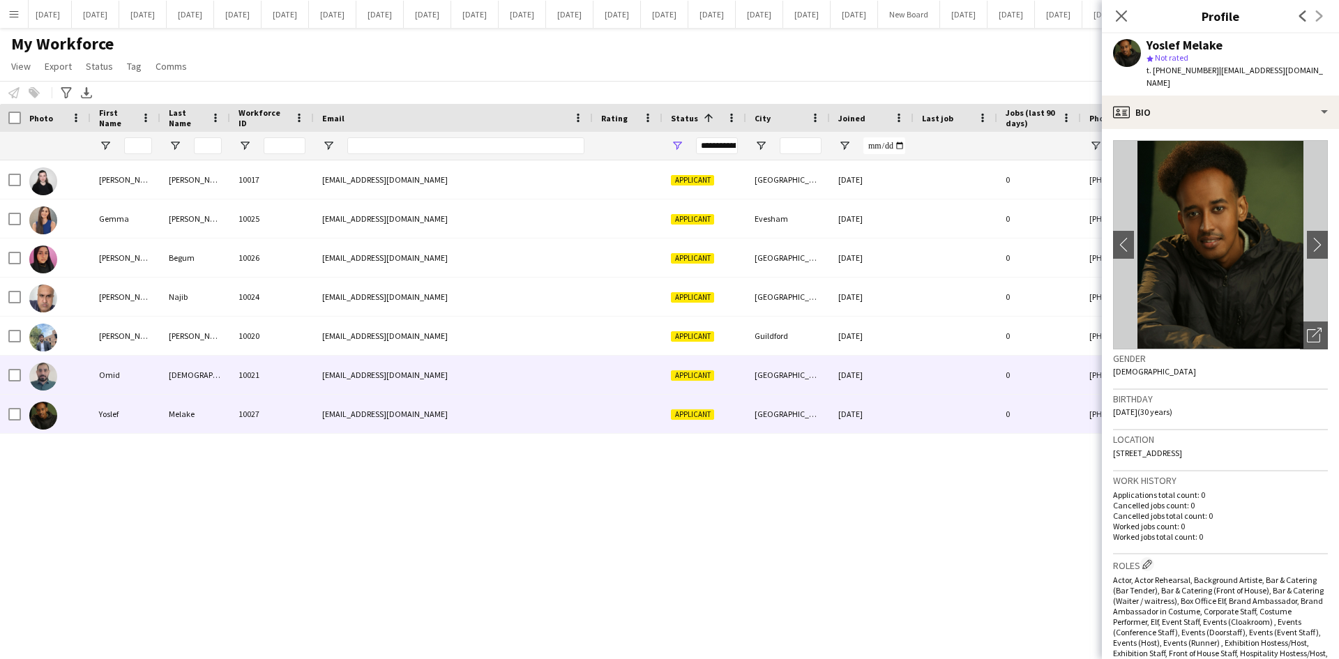
click at [112, 364] on div "Omid" at bounding box center [126, 375] width 70 height 38
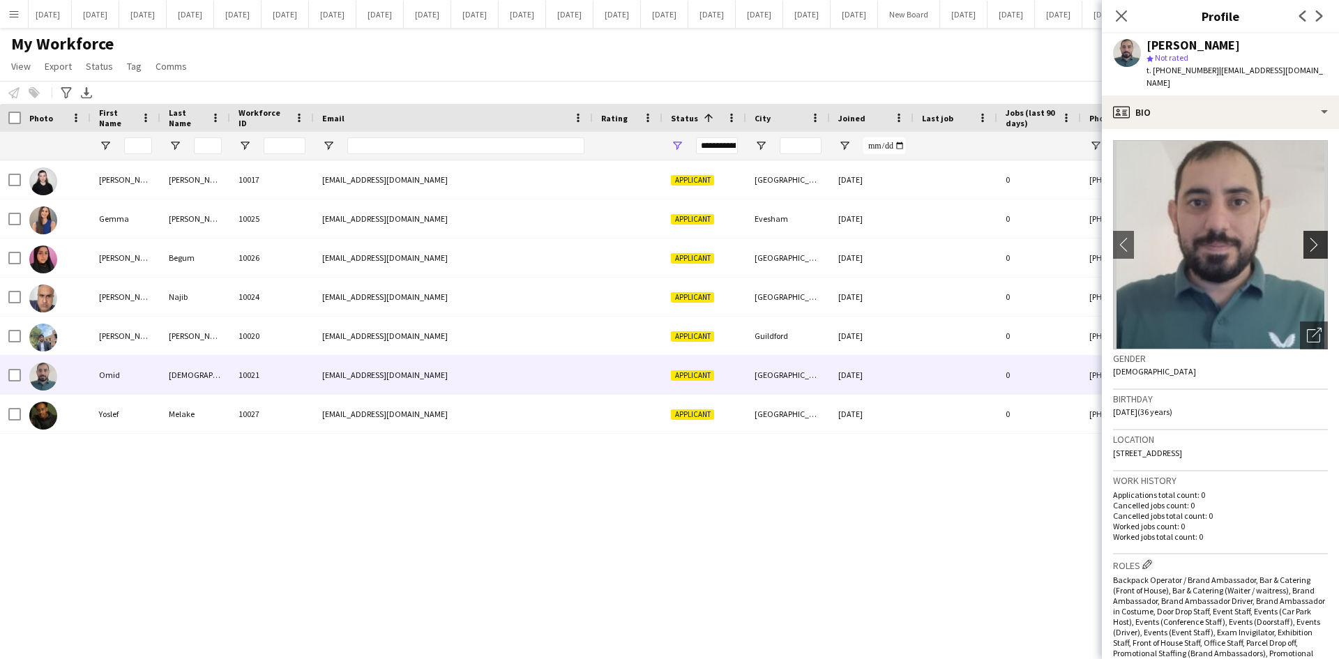
click at [1307, 237] on app-icon "chevron-right" at bounding box center [1318, 244] width 22 height 15
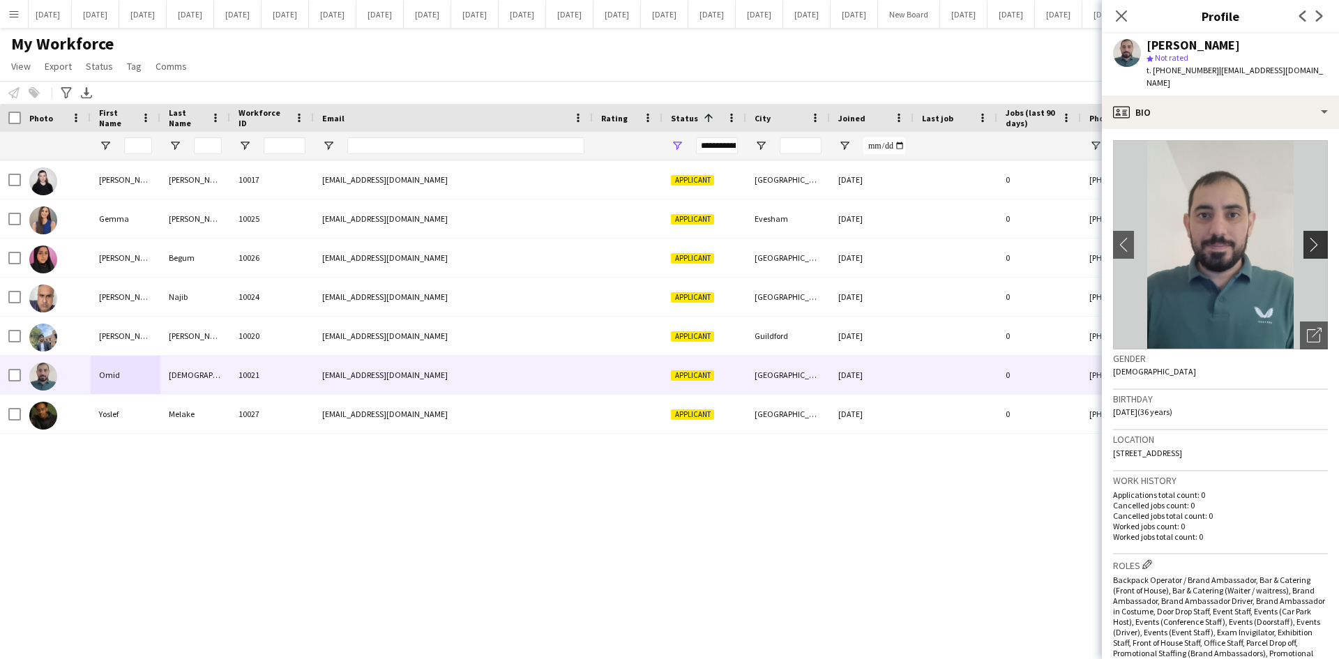
click at [1307, 237] on app-icon "chevron-right" at bounding box center [1318, 244] width 22 height 15
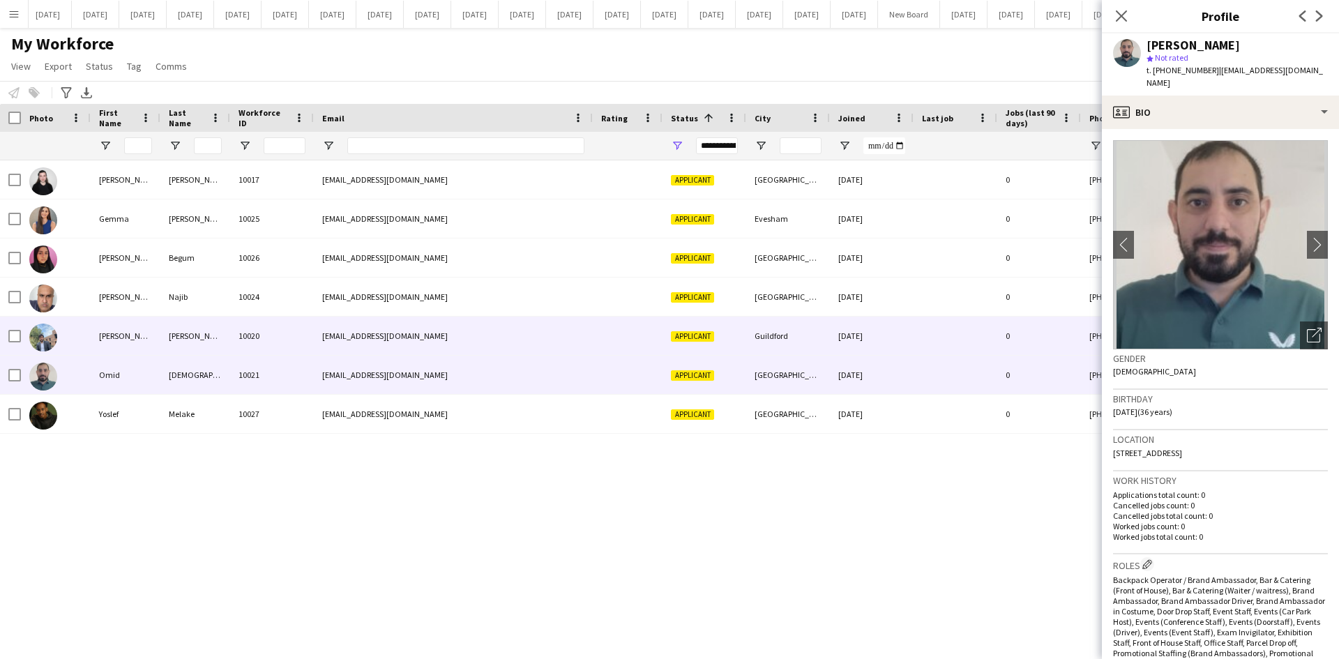
click at [139, 333] on div "[PERSON_NAME]" at bounding box center [126, 336] width 70 height 38
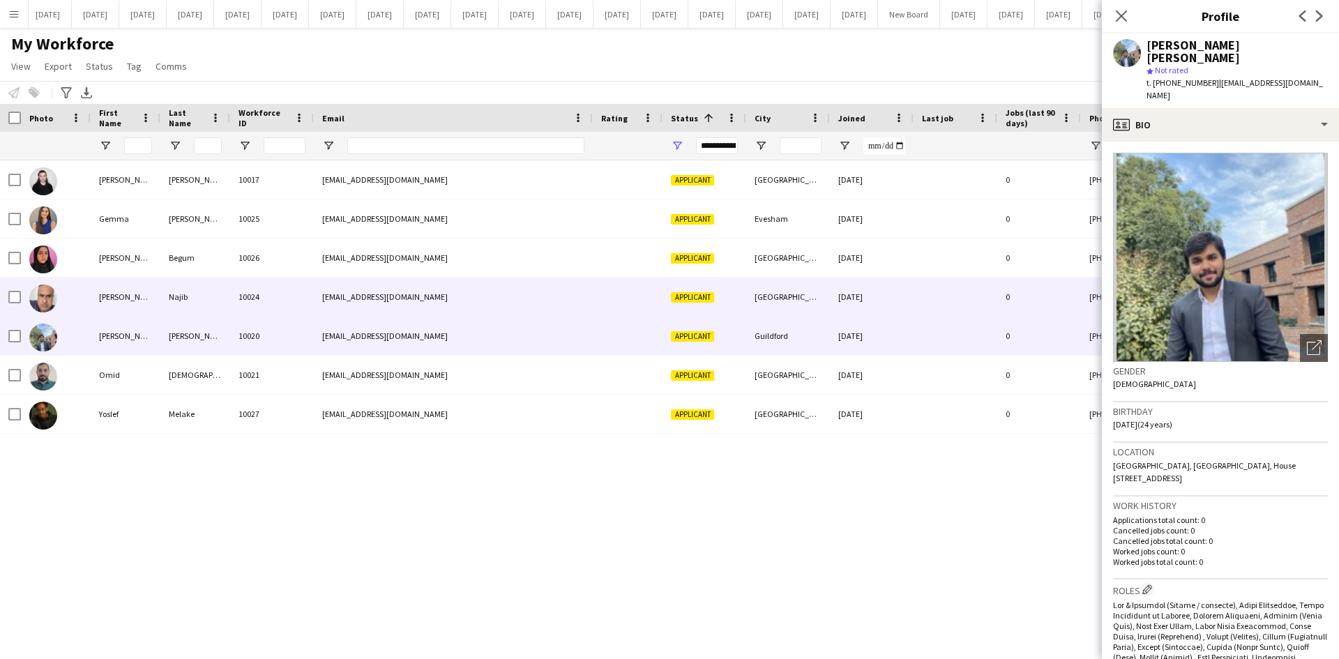
click at [119, 301] on div "[PERSON_NAME]" at bounding box center [126, 297] width 70 height 38
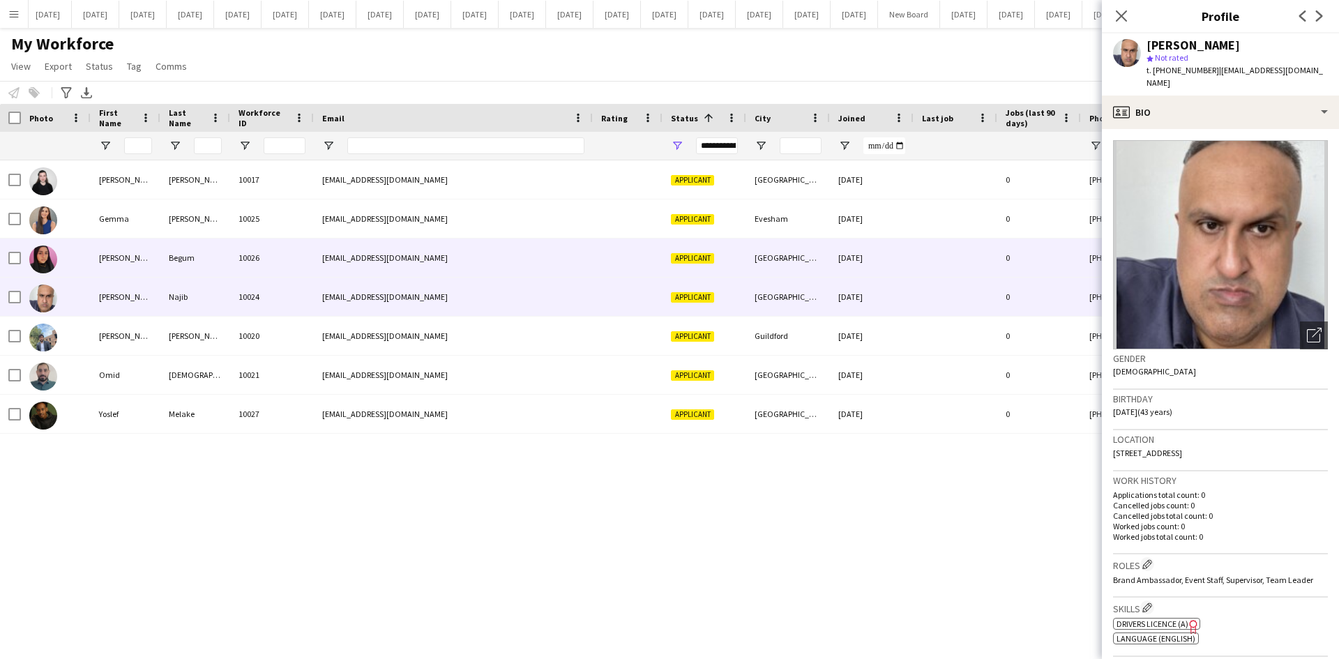
click at [126, 261] on div "[PERSON_NAME]" at bounding box center [126, 258] width 70 height 38
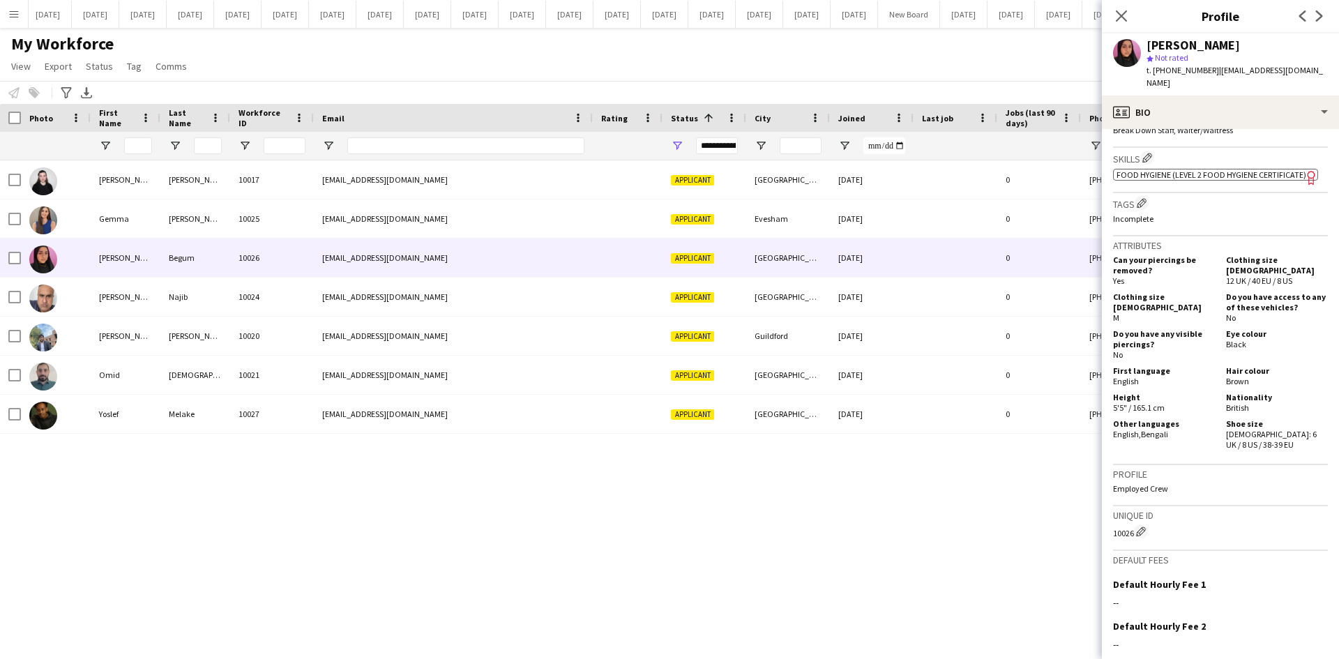
scroll to position [734, 0]
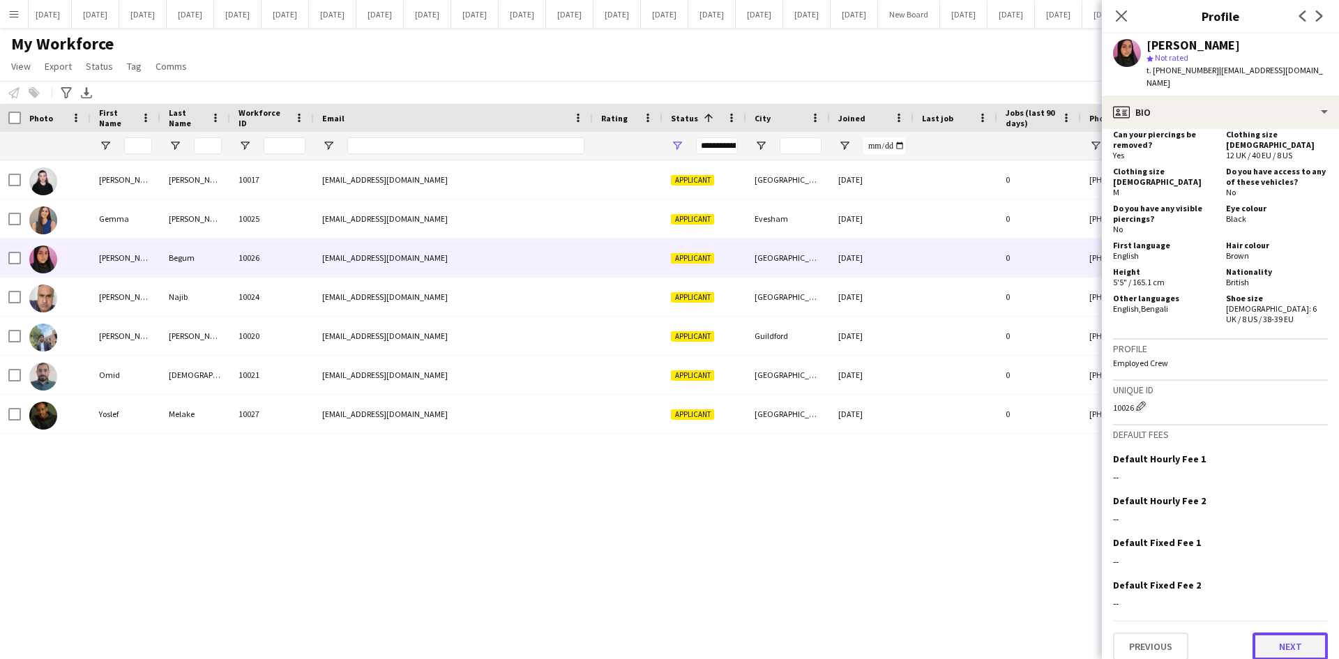
click at [1281, 642] on button "Next" at bounding box center [1290, 647] width 75 height 28
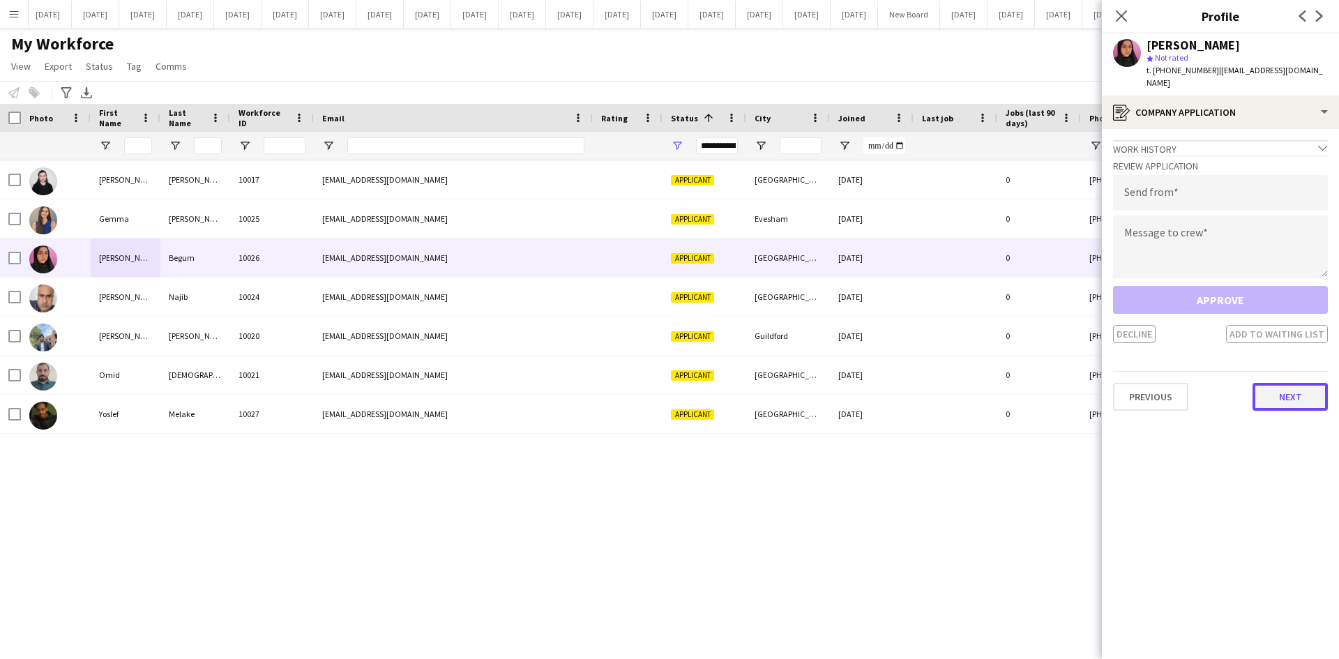
click at [1313, 383] on button "Next" at bounding box center [1290, 397] width 75 height 28
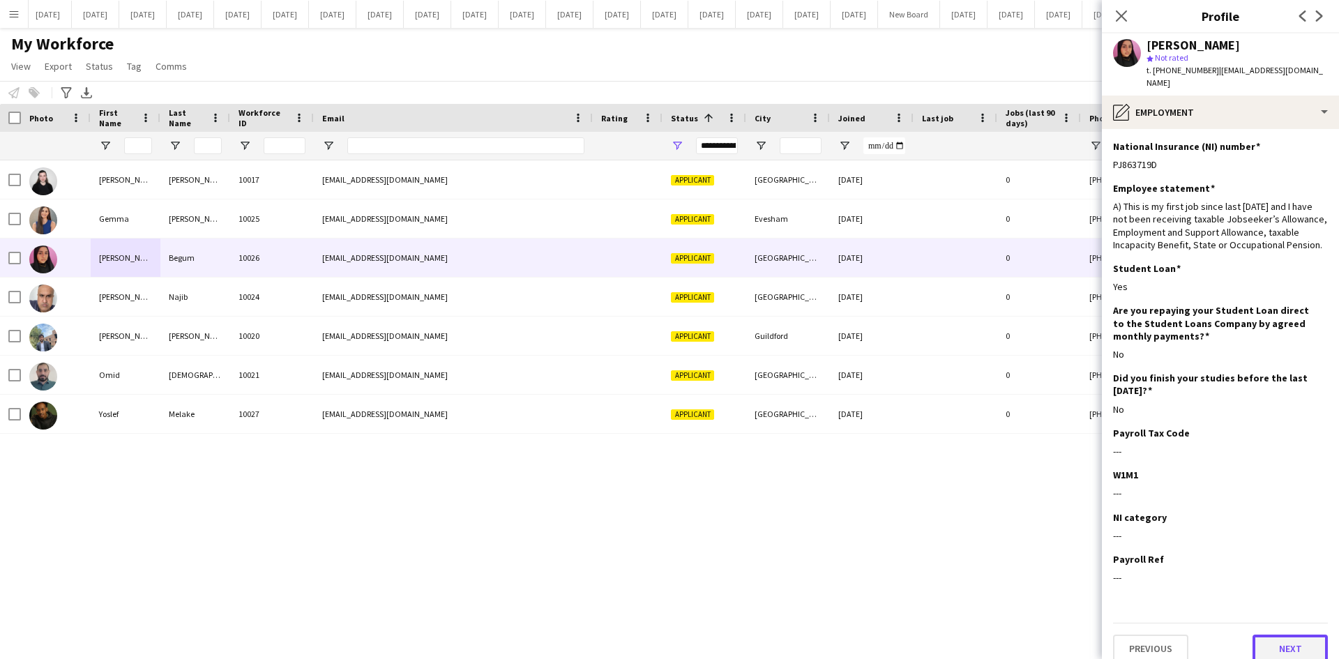
drag, startPoint x: 1287, startPoint y: 635, endPoint x: 1286, endPoint y: 628, distance: 7.1
click at [1287, 635] on button "Next" at bounding box center [1290, 649] width 75 height 28
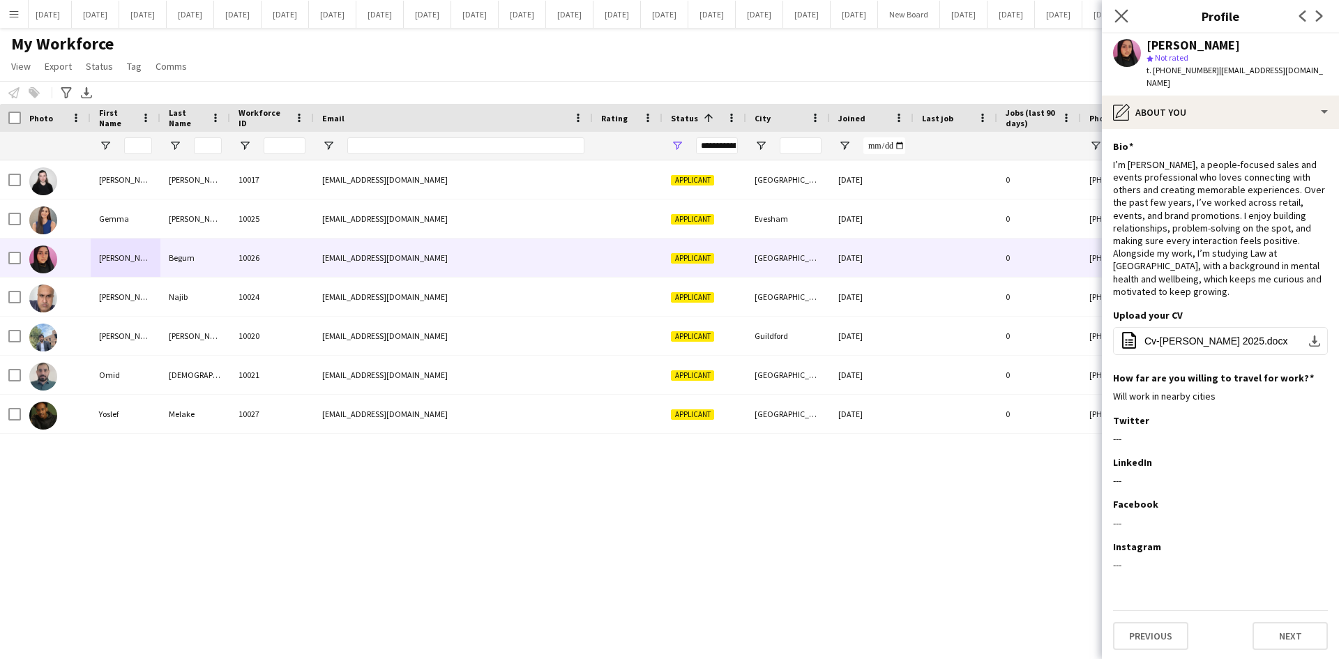
click at [1119, 8] on app-icon "Close pop-in" at bounding box center [1122, 16] width 20 height 20
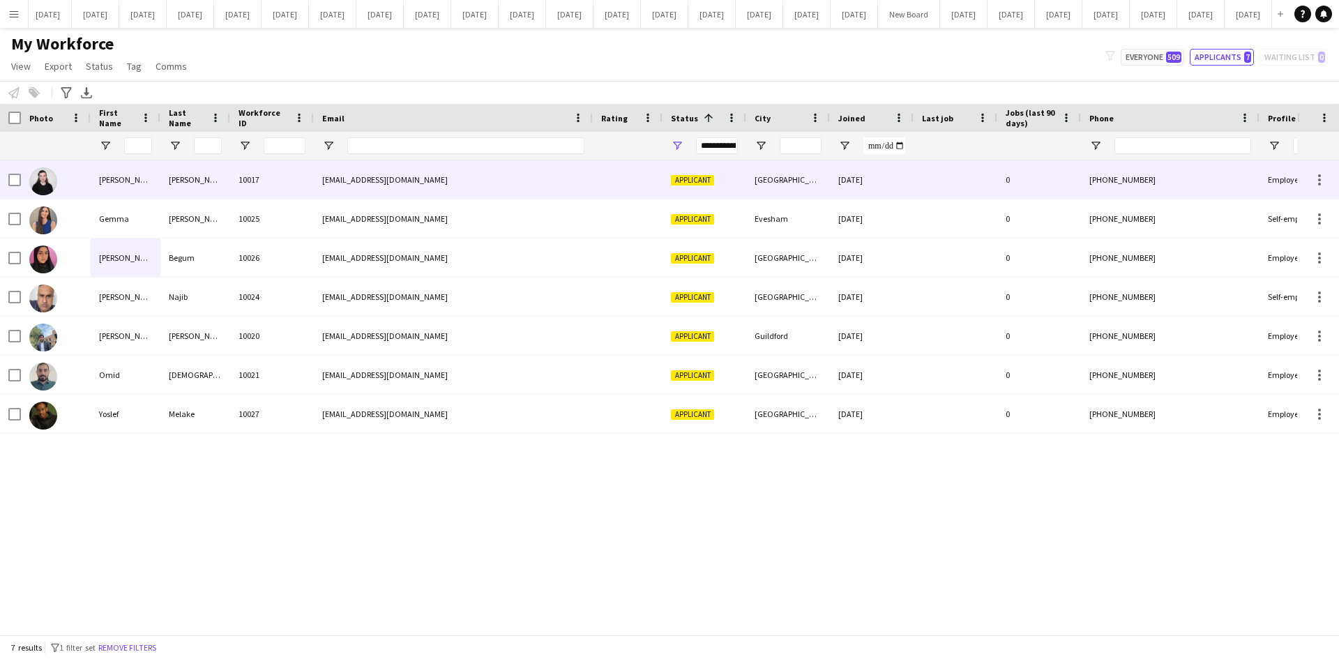
click at [129, 176] on div "[PERSON_NAME]" at bounding box center [126, 179] width 70 height 38
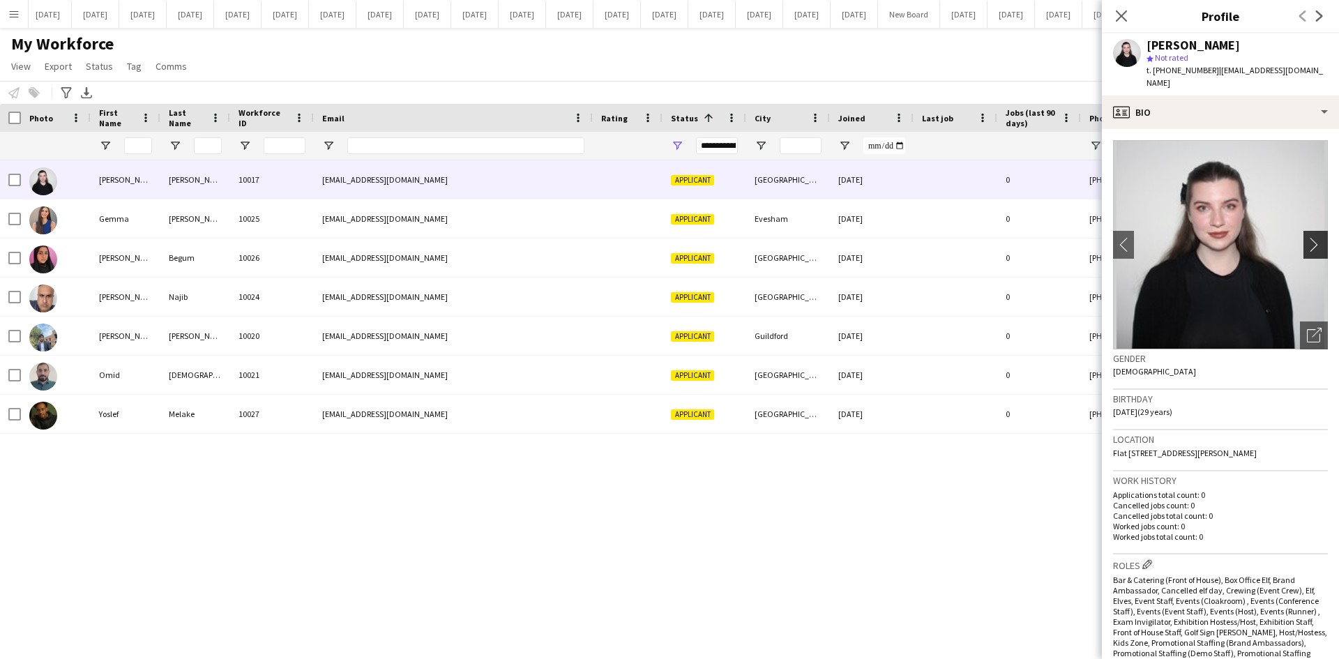
click at [1308, 237] on app-icon "chevron-right" at bounding box center [1318, 244] width 22 height 15
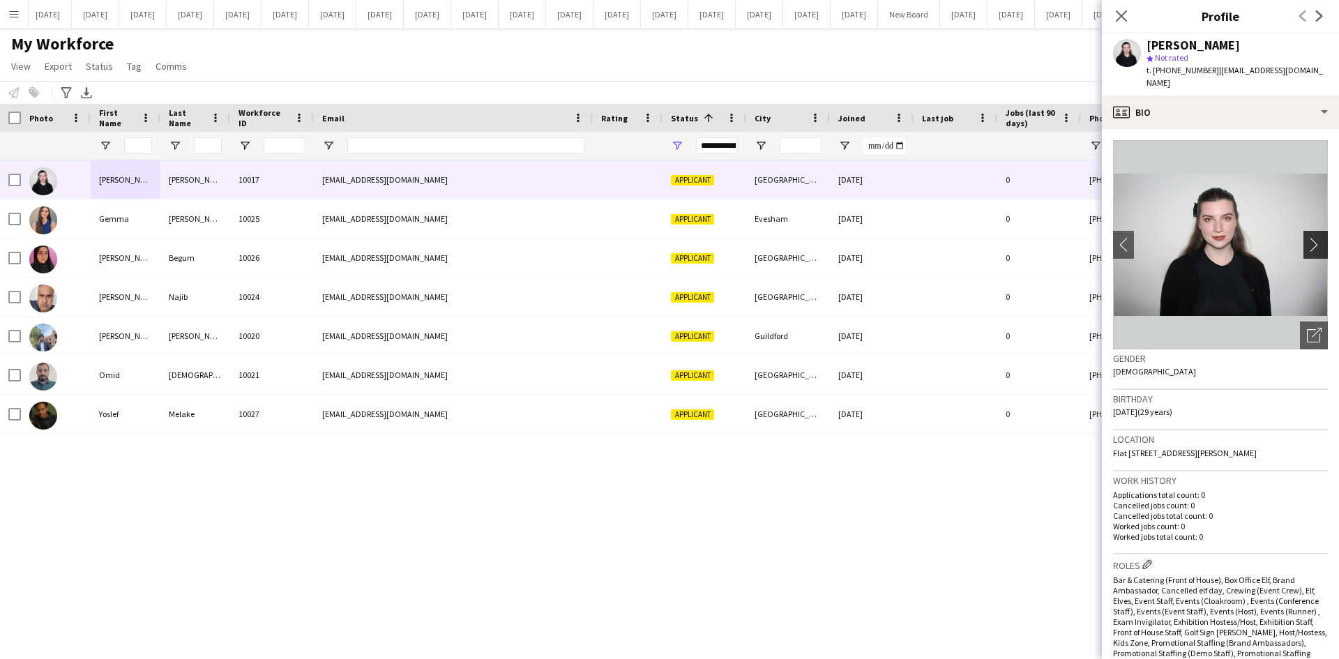
click at [1308, 237] on app-icon "chevron-right" at bounding box center [1318, 244] width 22 height 15
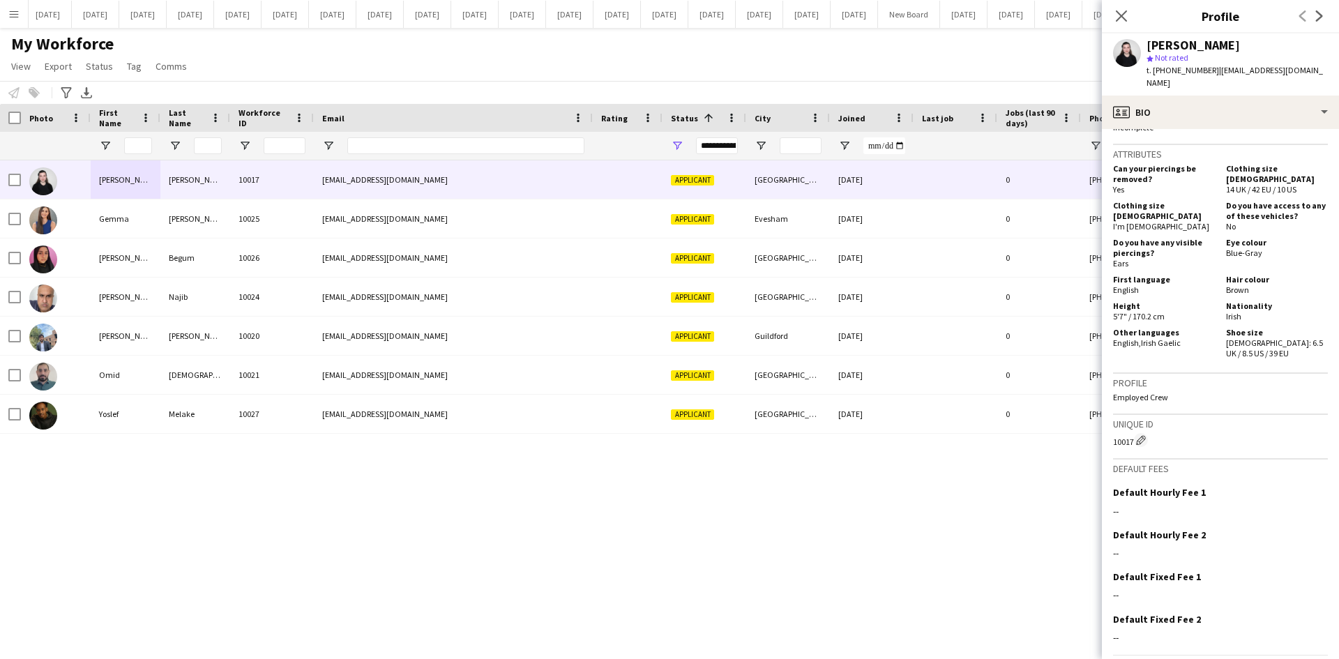
scroll to position [749, 0]
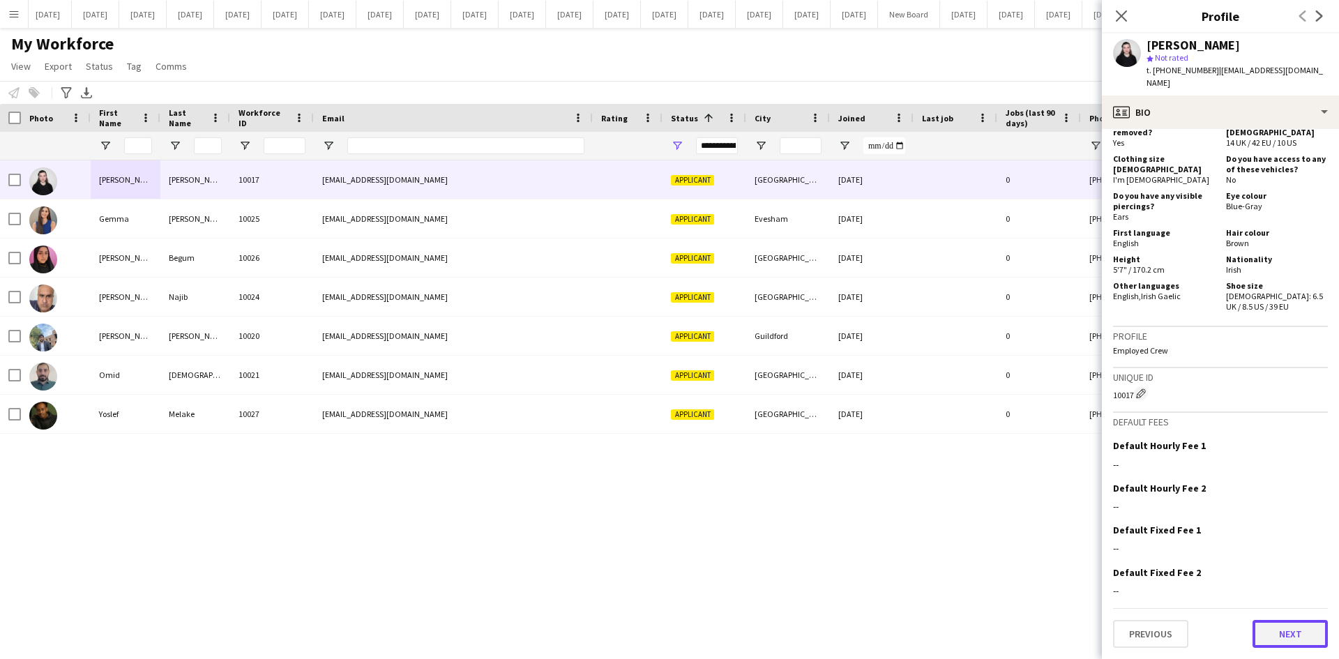
click at [1302, 630] on button "Next" at bounding box center [1290, 634] width 75 height 28
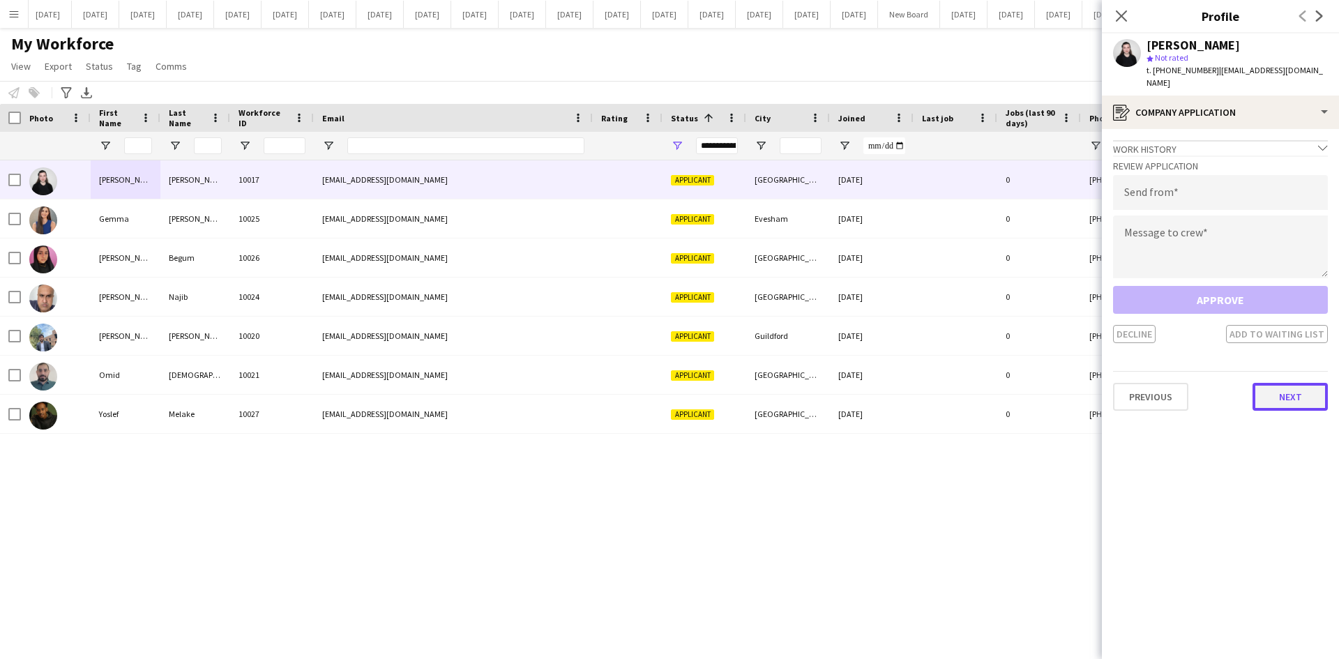
click at [1311, 383] on button "Next" at bounding box center [1290, 397] width 75 height 28
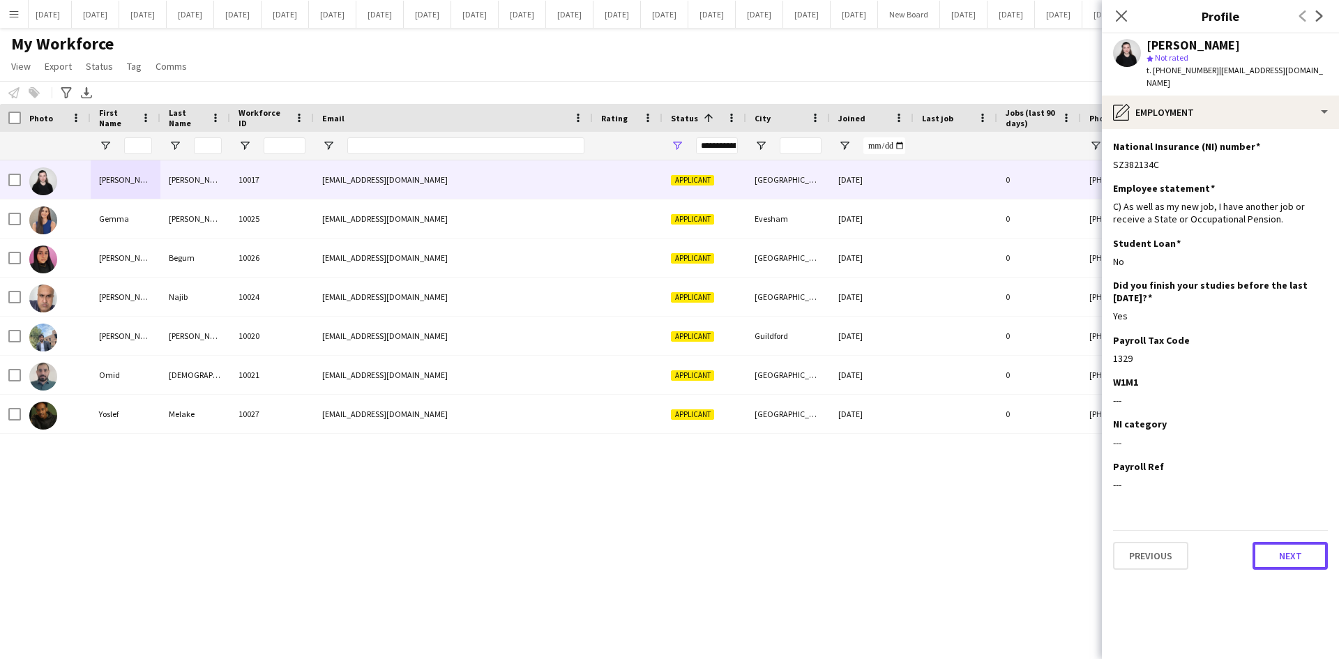
click at [1295, 550] on button "Next" at bounding box center [1290, 556] width 75 height 28
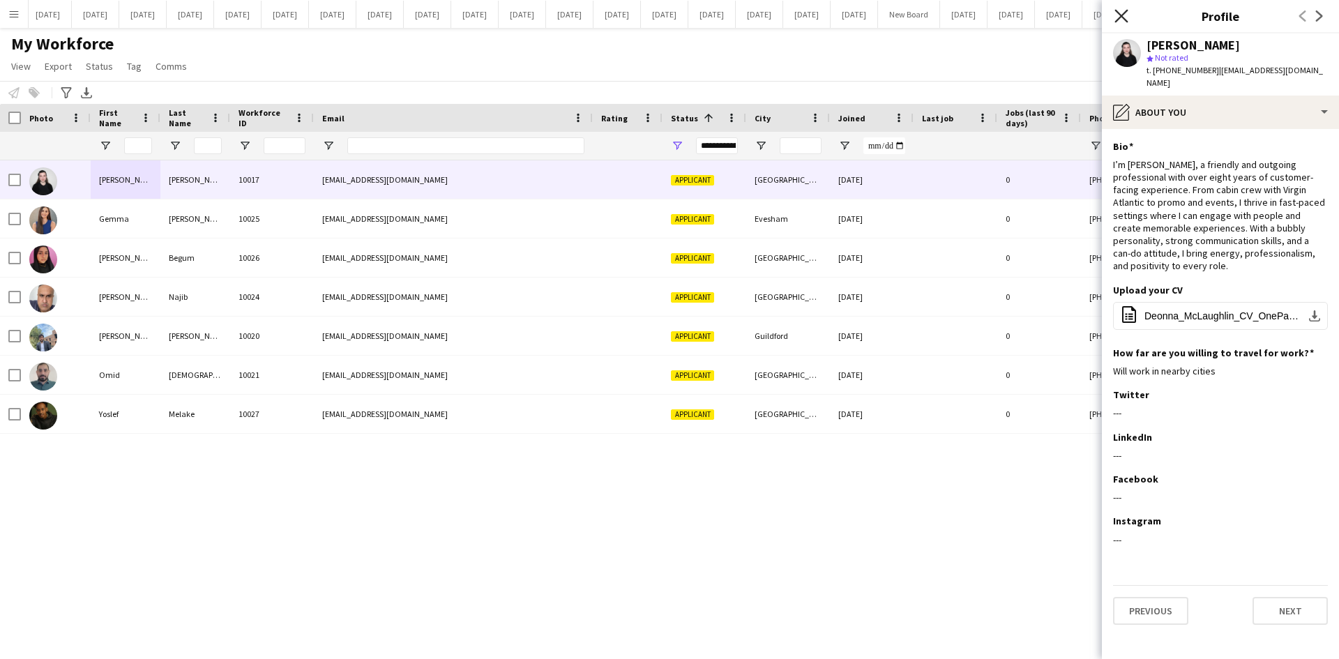
click at [1119, 9] on icon "Close pop-in" at bounding box center [1121, 15] width 13 height 13
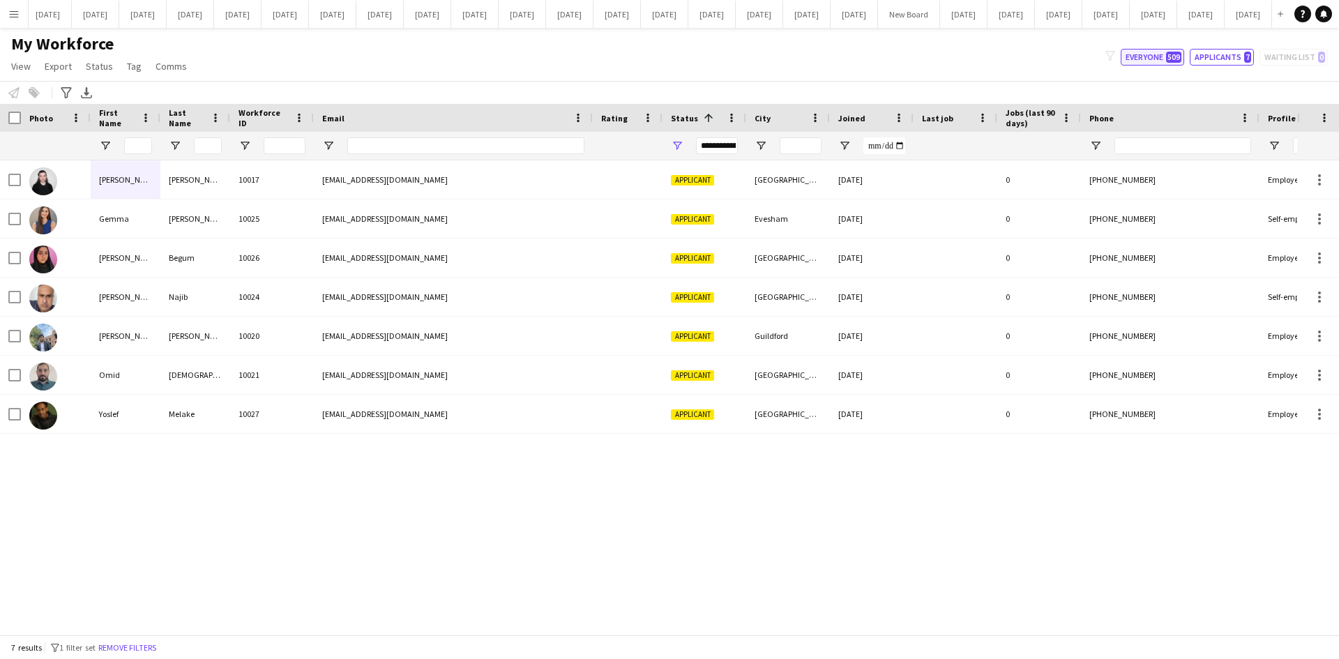
click at [1148, 53] on button "Everyone 509" at bounding box center [1152, 57] width 63 height 17
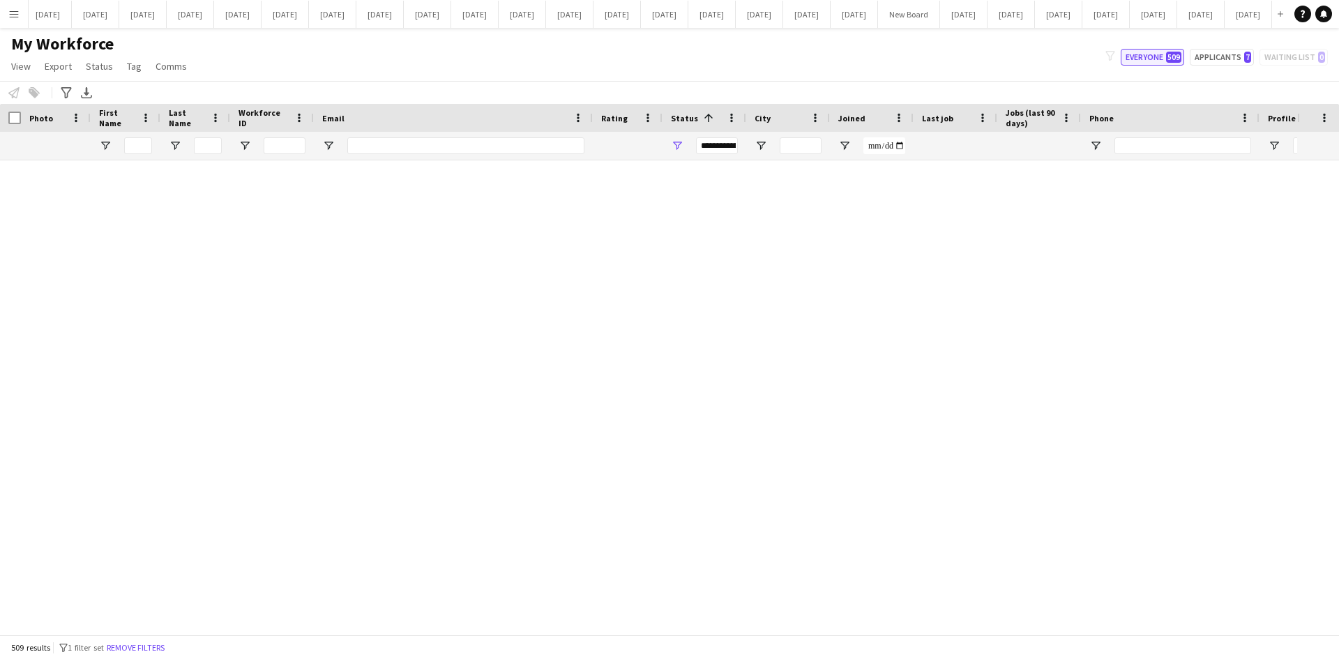
type input "**********"
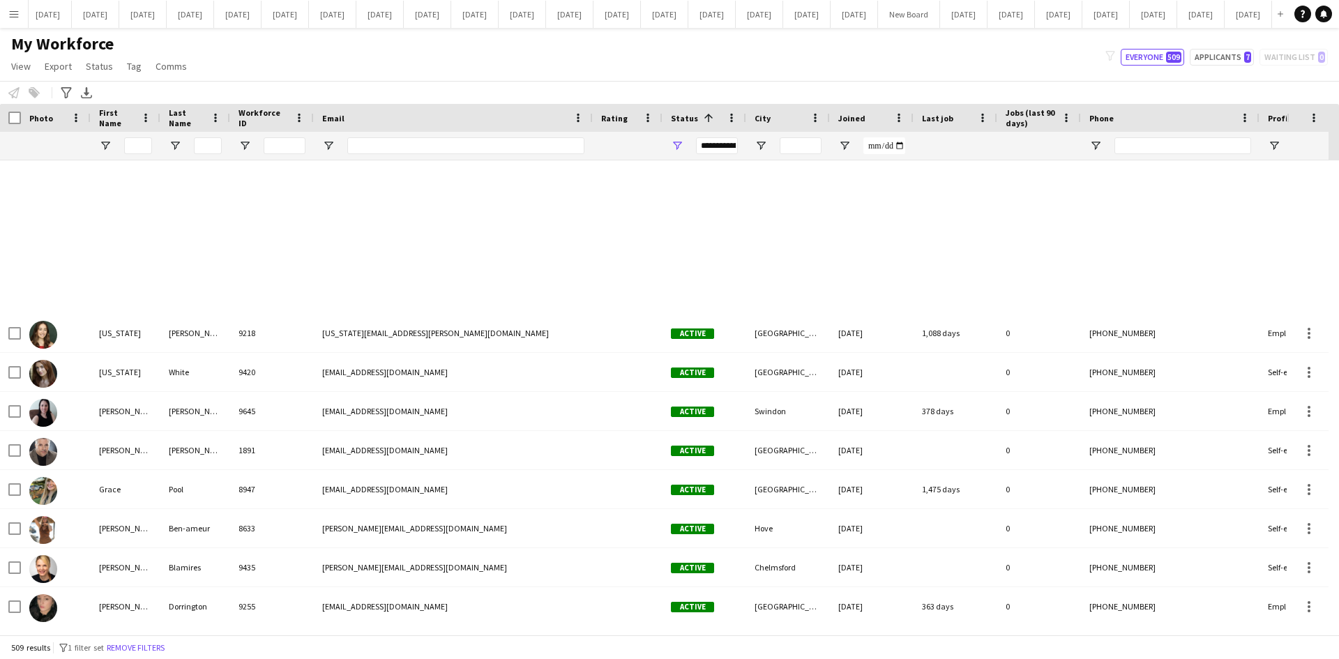
scroll to position [0, 0]
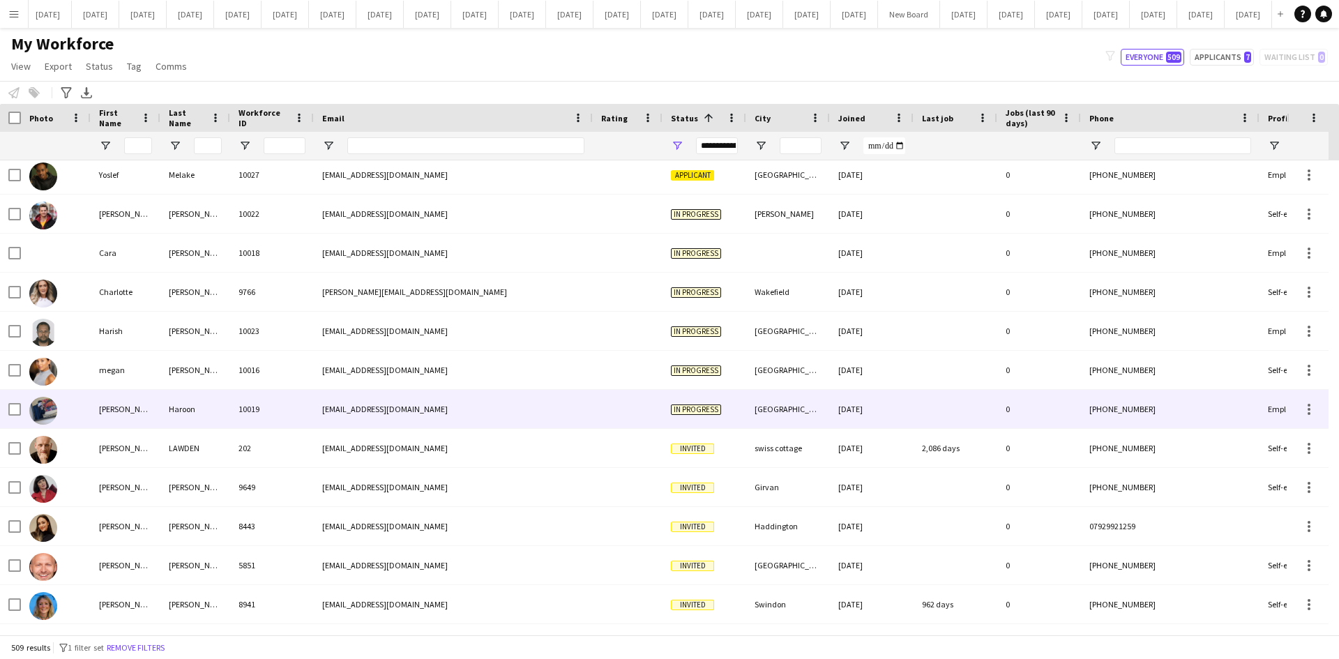
click at [482, 414] on div "[EMAIL_ADDRESS][DOMAIN_NAME]" at bounding box center [453, 409] width 279 height 38
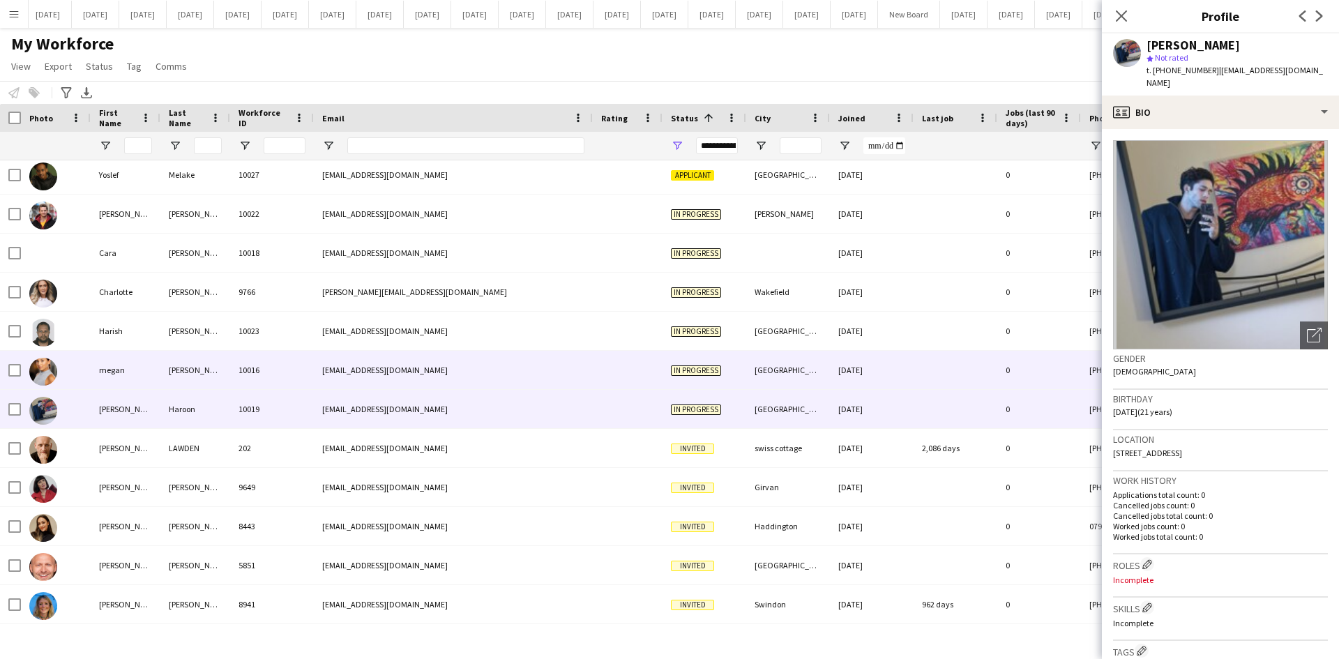
click at [563, 367] on div "[EMAIL_ADDRESS][DOMAIN_NAME]" at bounding box center [453, 370] width 279 height 38
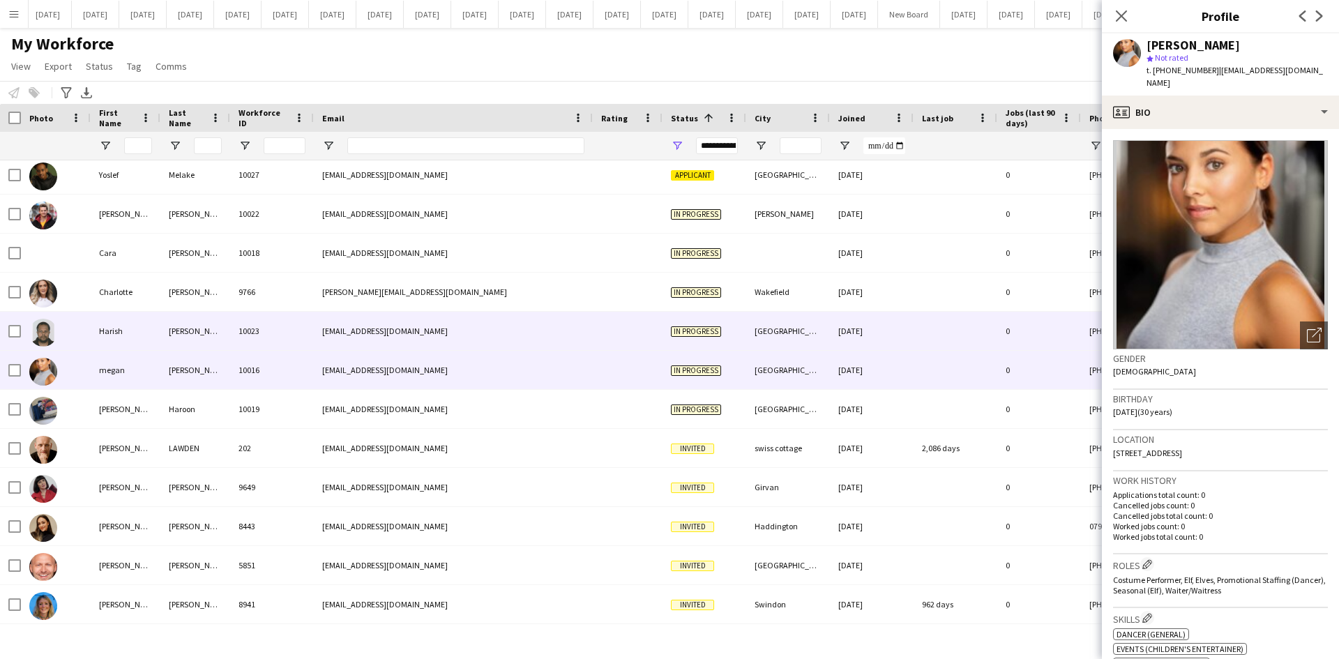
click at [563, 329] on div "[EMAIL_ADDRESS][DOMAIN_NAME]" at bounding box center [453, 331] width 279 height 38
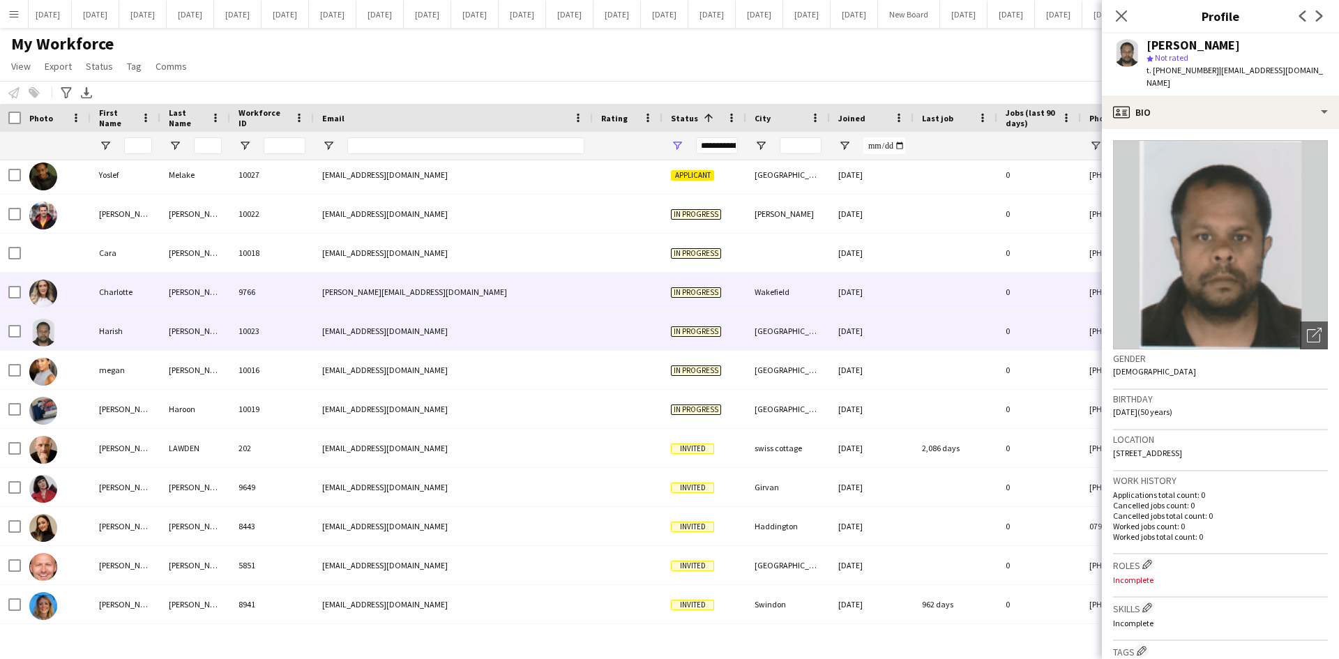
click at [559, 291] on div "[PERSON_NAME][EMAIL_ADDRESS][DOMAIN_NAME]" at bounding box center [453, 292] width 279 height 38
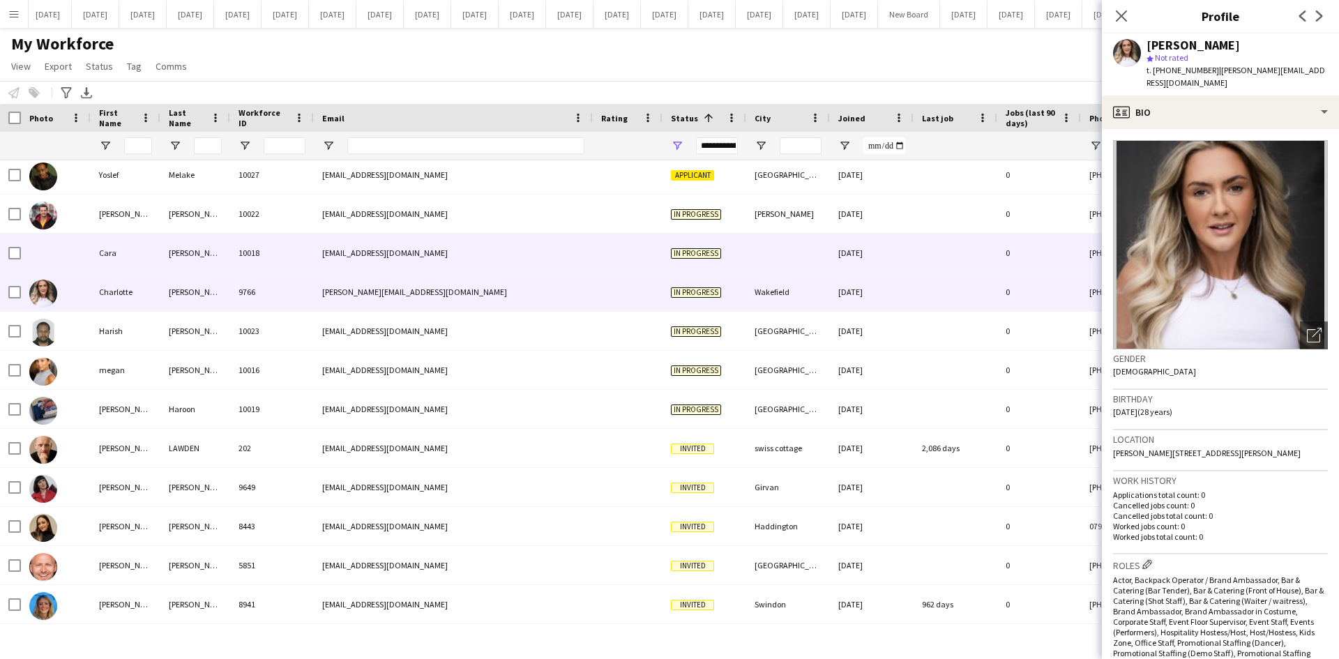
click at [566, 255] on div "[EMAIL_ADDRESS][DOMAIN_NAME]" at bounding box center [453, 253] width 279 height 38
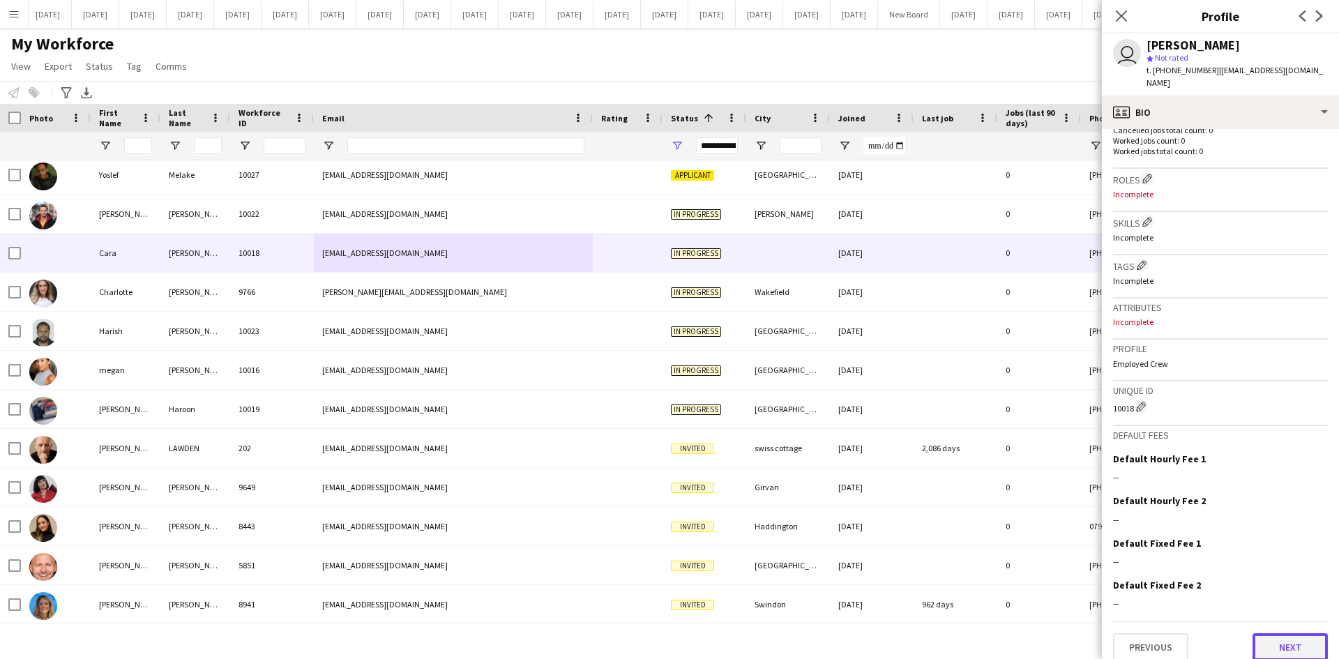
click at [1290, 637] on button "Next" at bounding box center [1290, 647] width 75 height 28
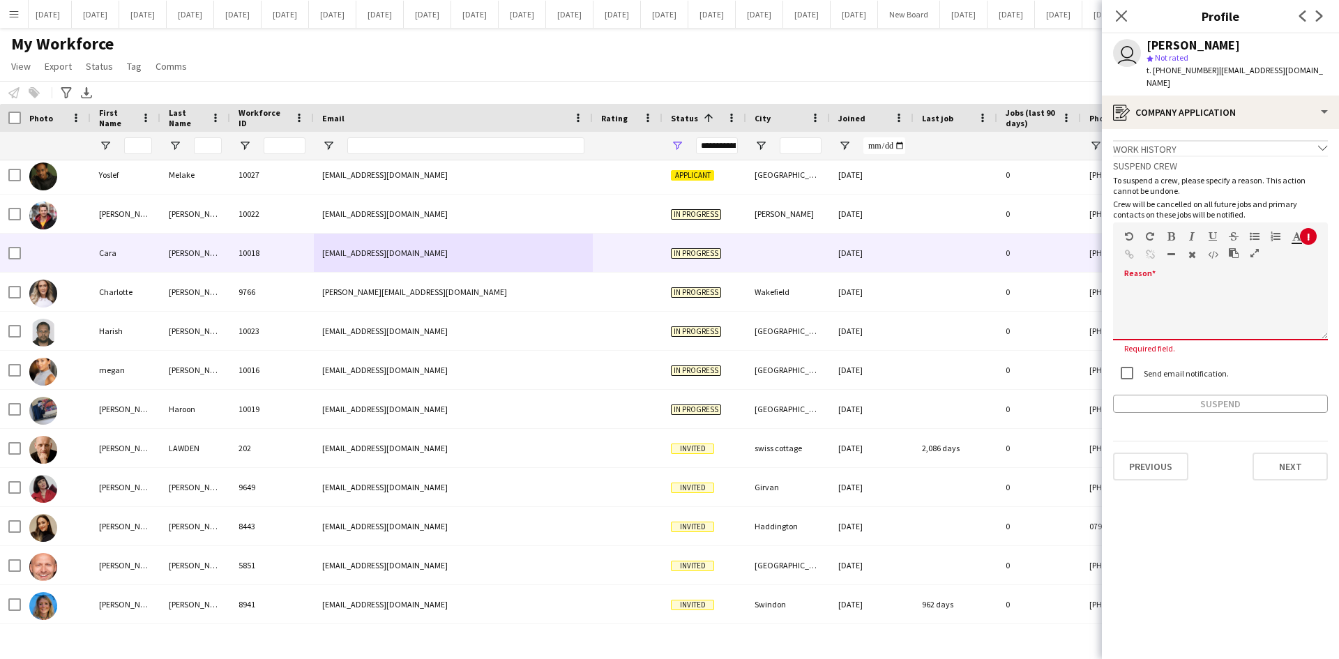
click at [1153, 275] on div at bounding box center [1220, 308] width 215 height 66
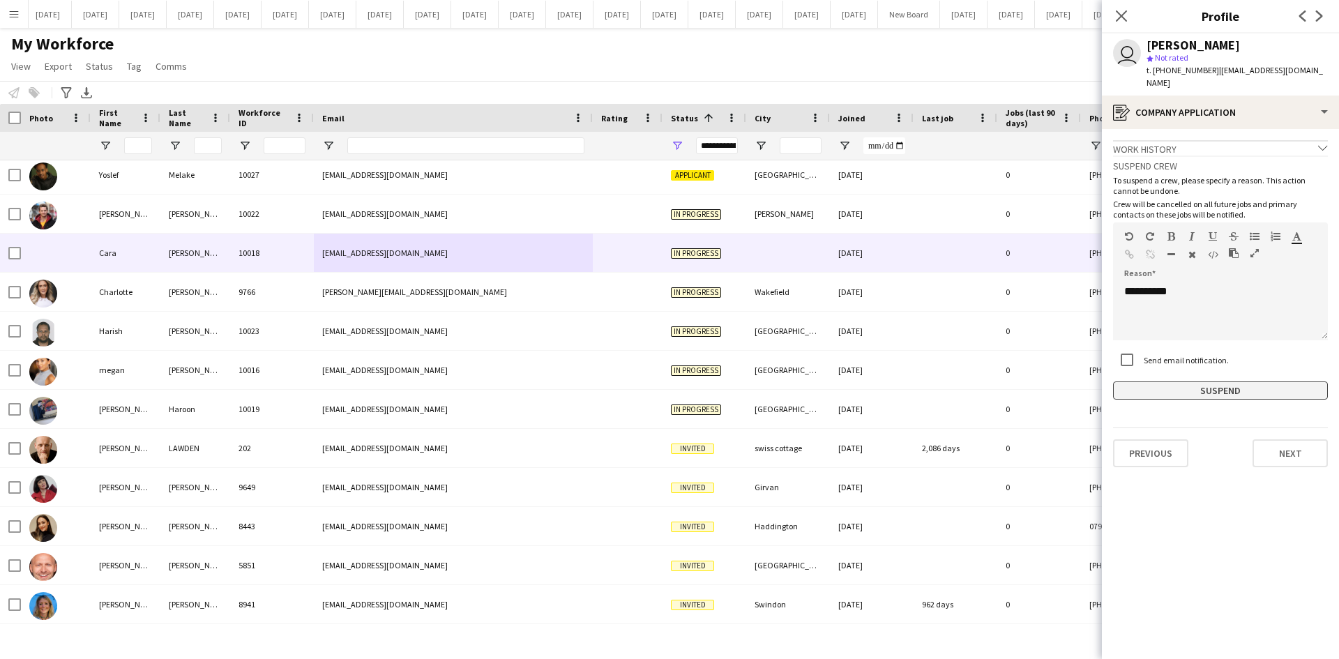
click at [1248, 382] on button "Suspend" at bounding box center [1220, 391] width 215 height 18
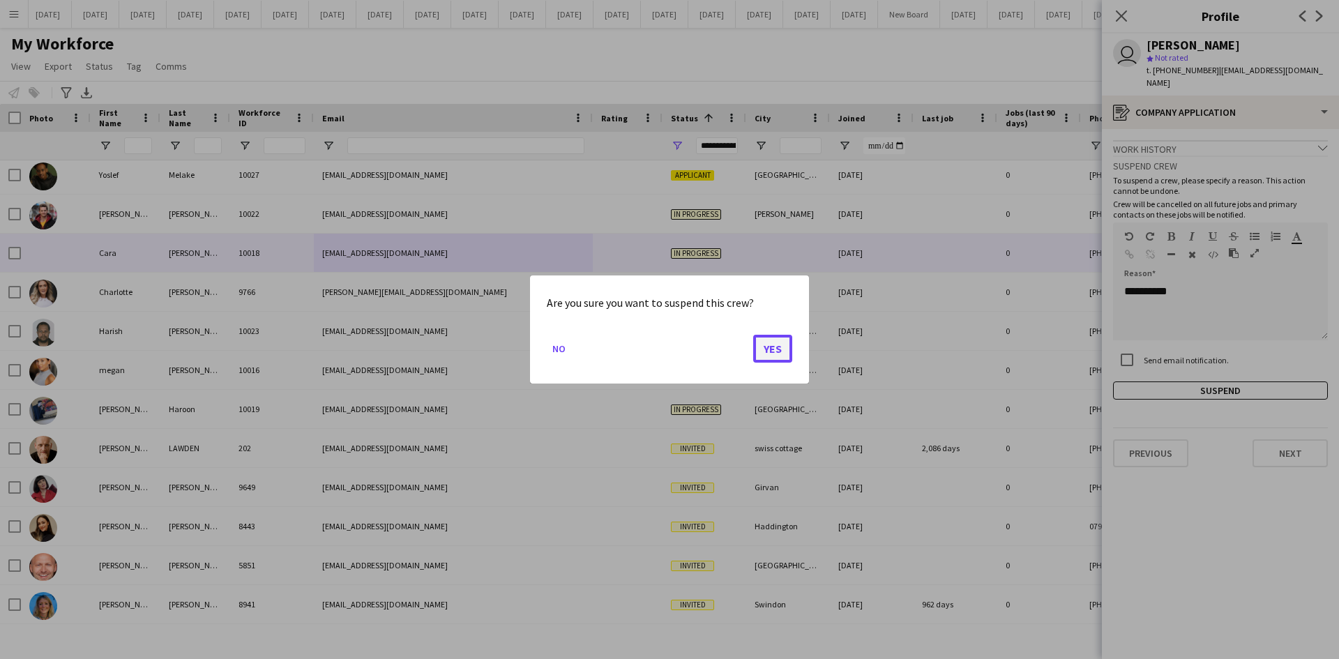
click at [760, 358] on button "Yes" at bounding box center [772, 349] width 39 height 28
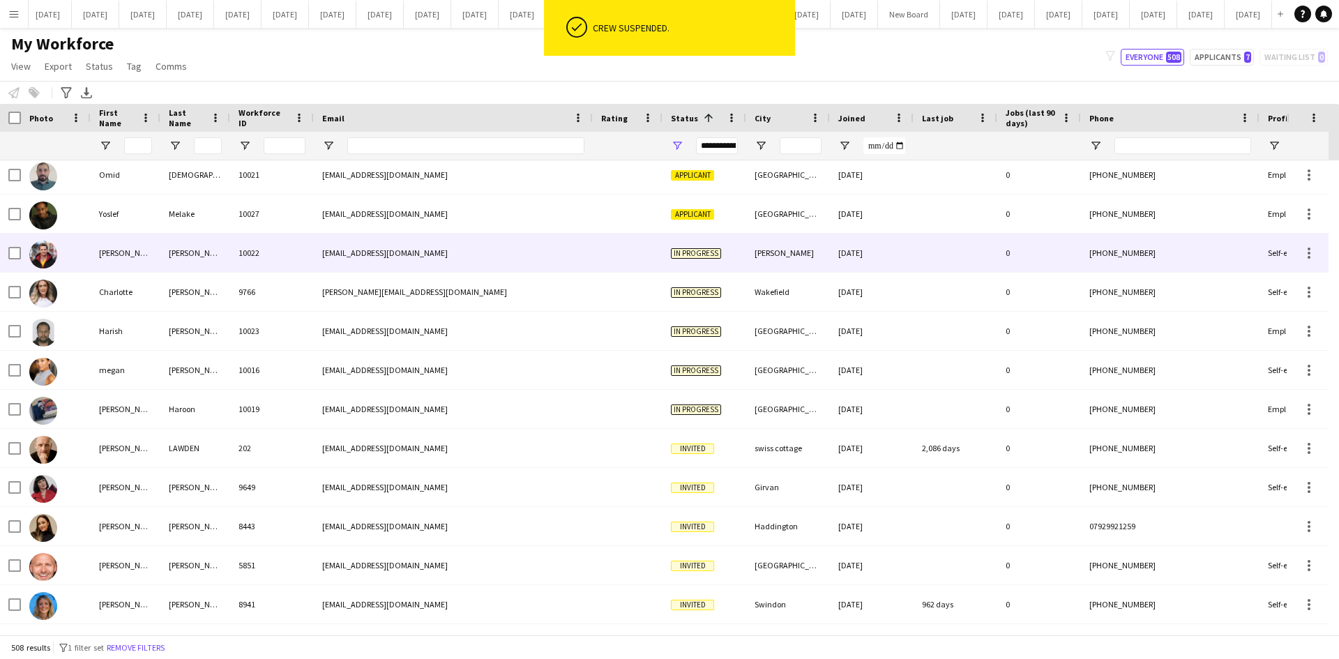
click at [510, 262] on div "[EMAIL_ADDRESS][DOMAIN_NAME]" at bounding box center [453, 253] width 279 height 38
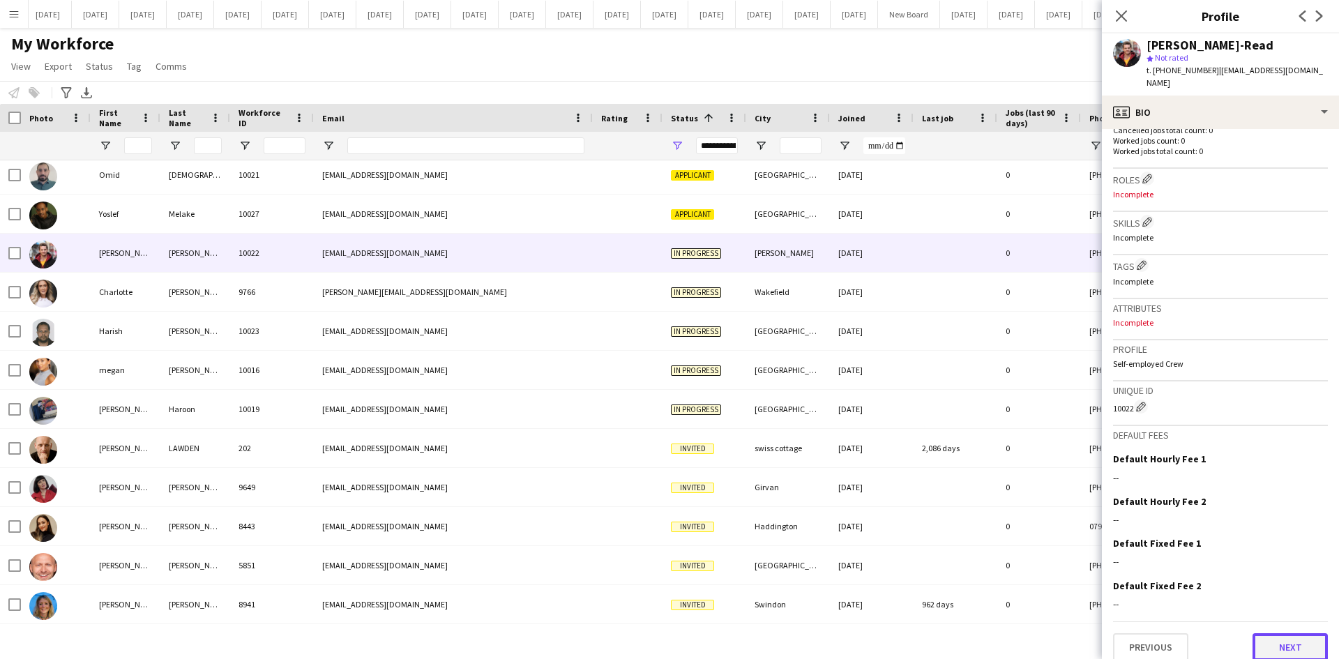
click at [1300, 646] on button "Next" at bounding box center [1290, 647] width 75 height 28
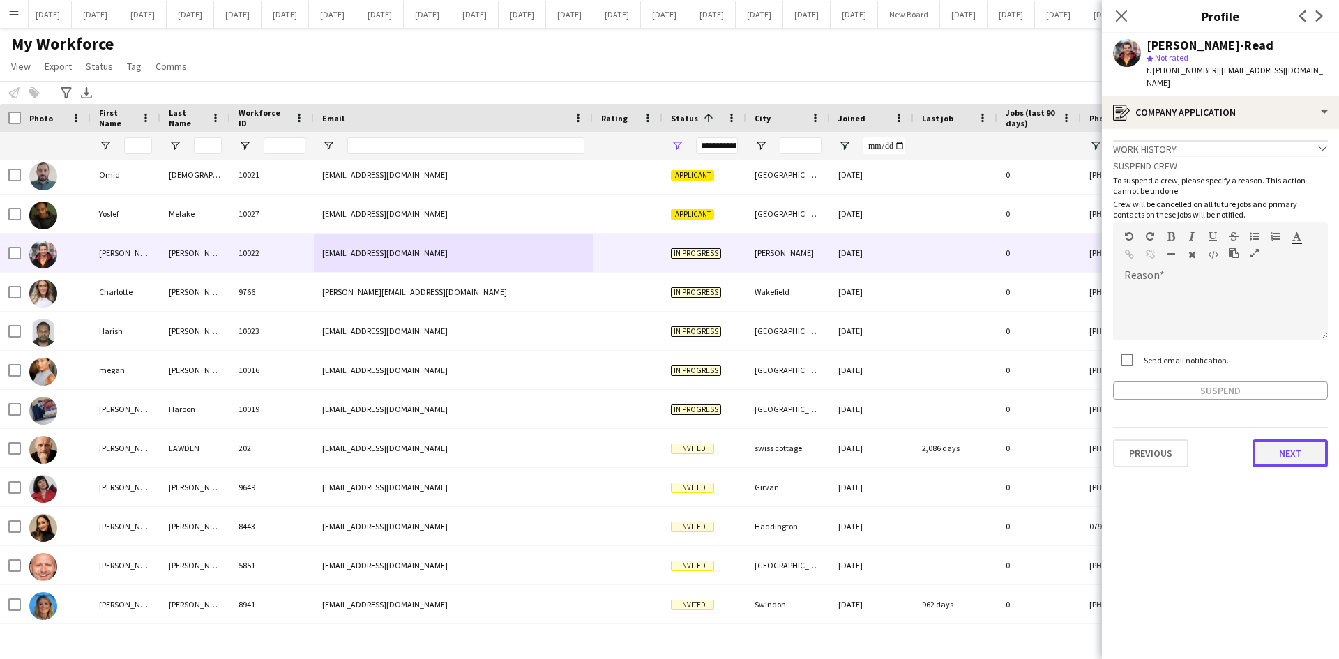
click at [1287, 439] on button "Next" at bounding box center [1290, 453] width 75 height 28
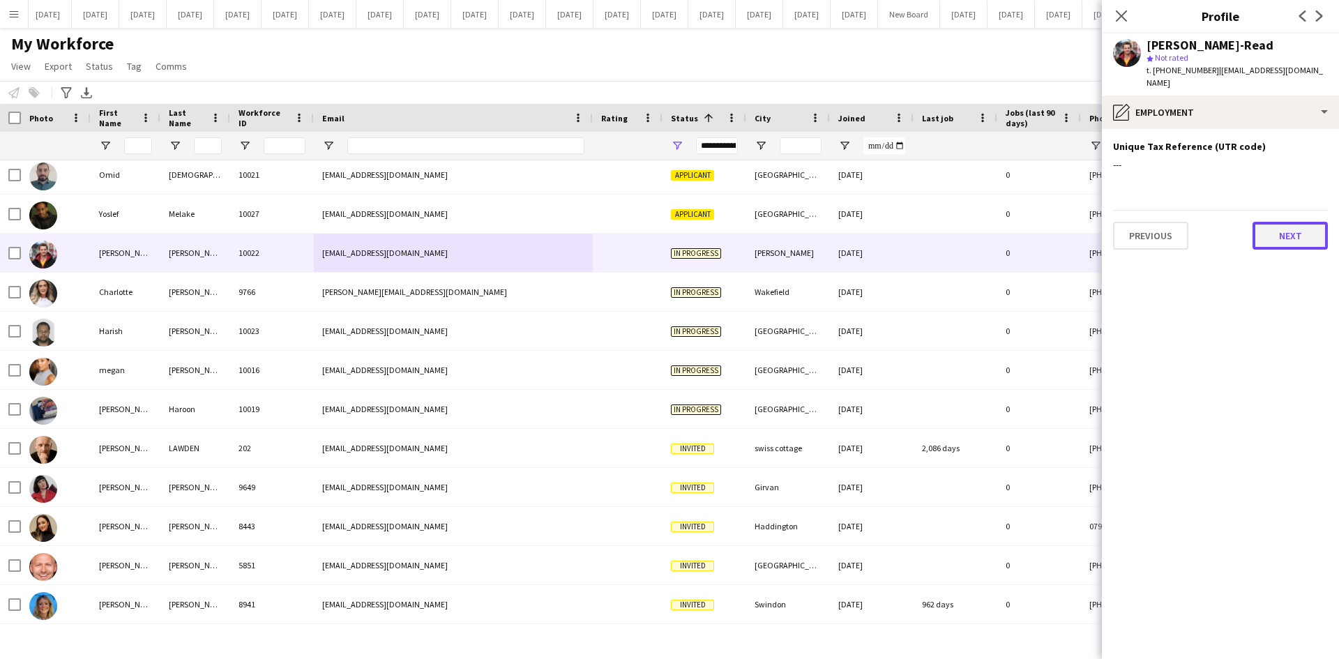
click at [1289, 222] on button "Next" at bounding box center [1290, 236] width 75 height 28
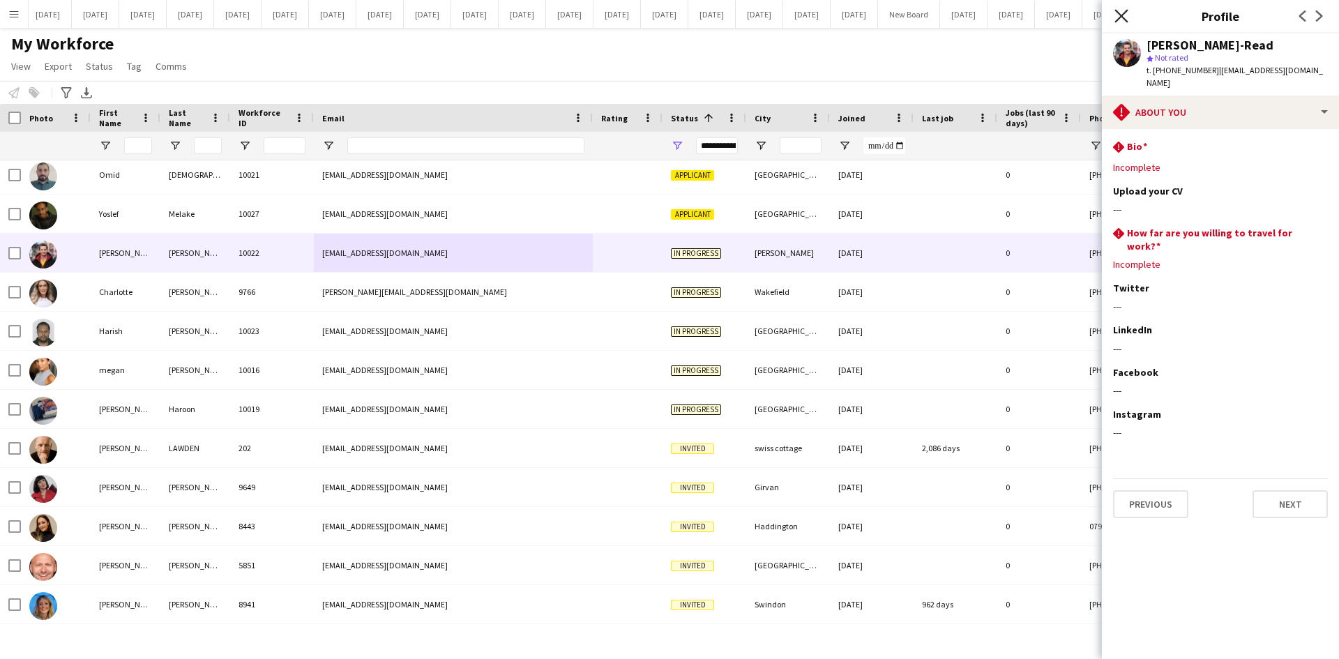
click at [1119, 10] on icon "Close pop-in" at bounding box center [1121, 15] width 13 height 13
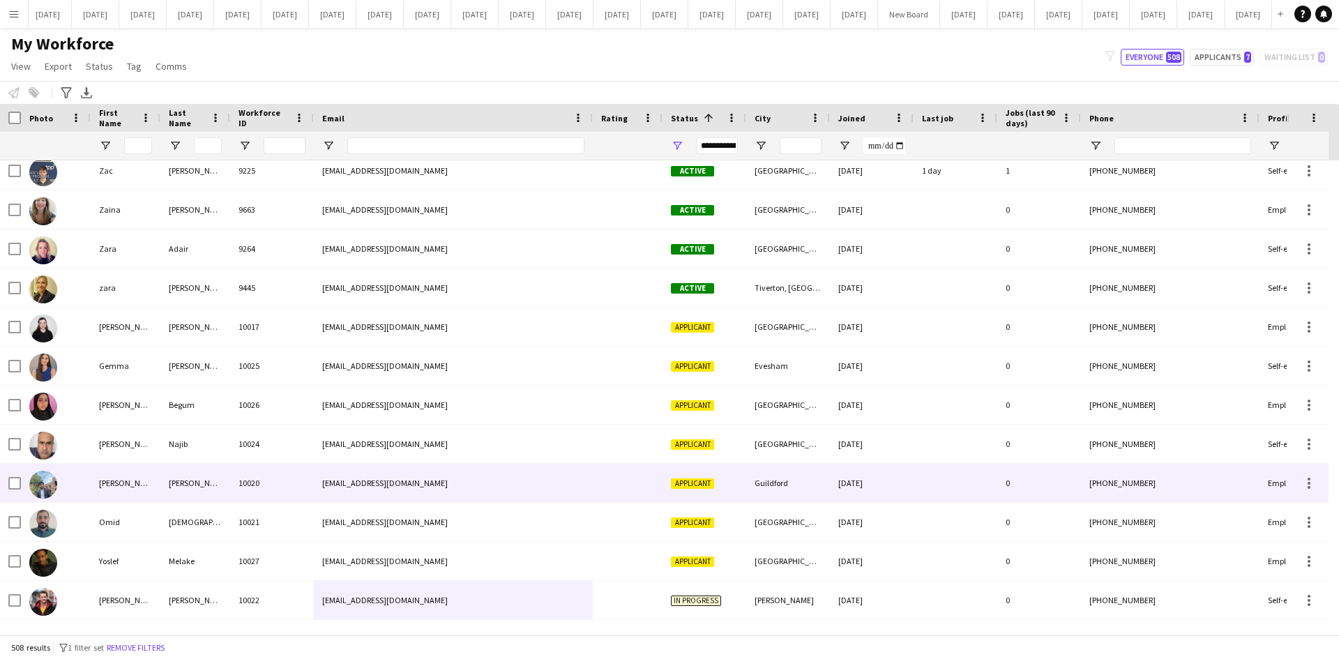
scroll to position [18978, 0]
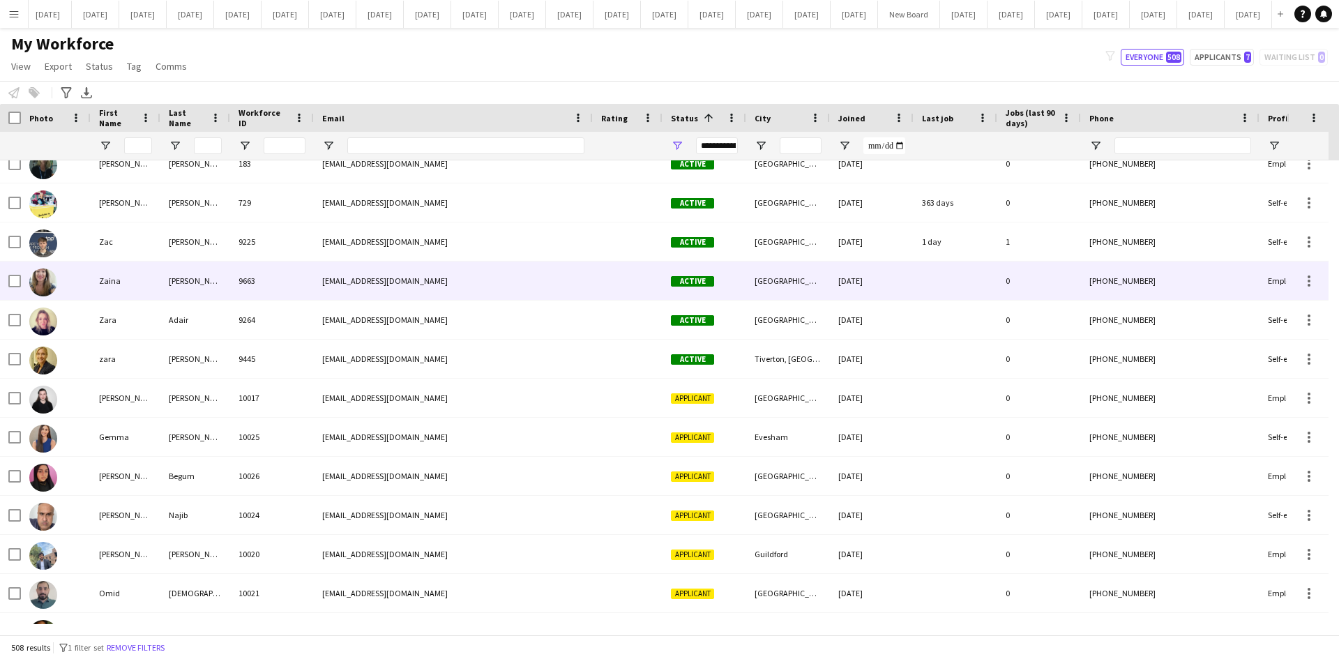
click at [610, 264] on div at bounding box center [628, 281] width 70 height 38
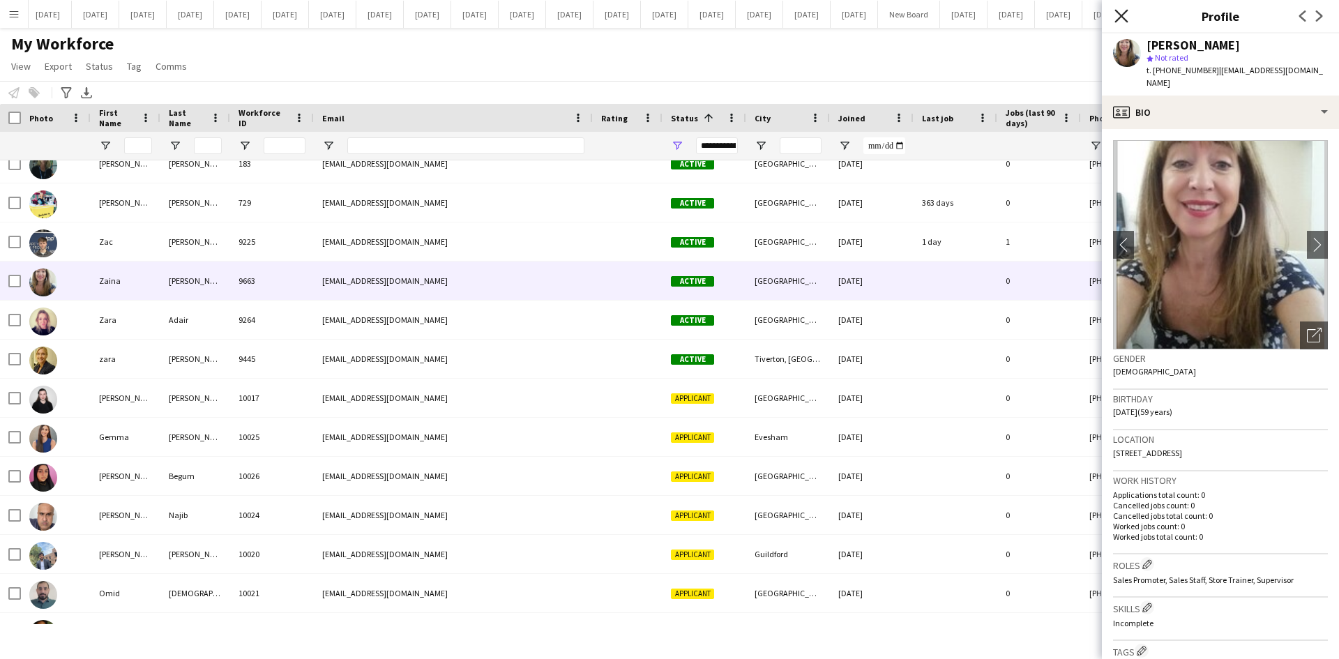
click at [1124, 15] on icon "Close pop-in" at bounding box center [1121, 15] width 13 height 13
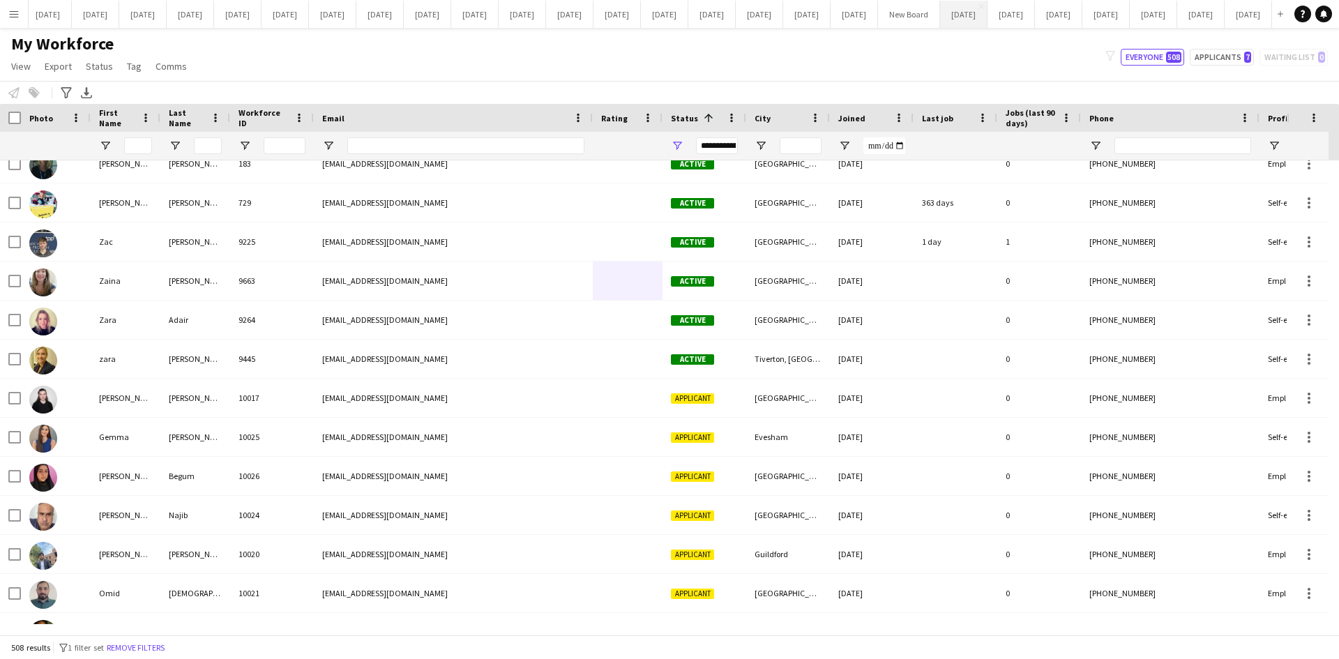
click at [940, 12] on button "[DATE] Close" at bounding box center [963, 14] width 47 height 27
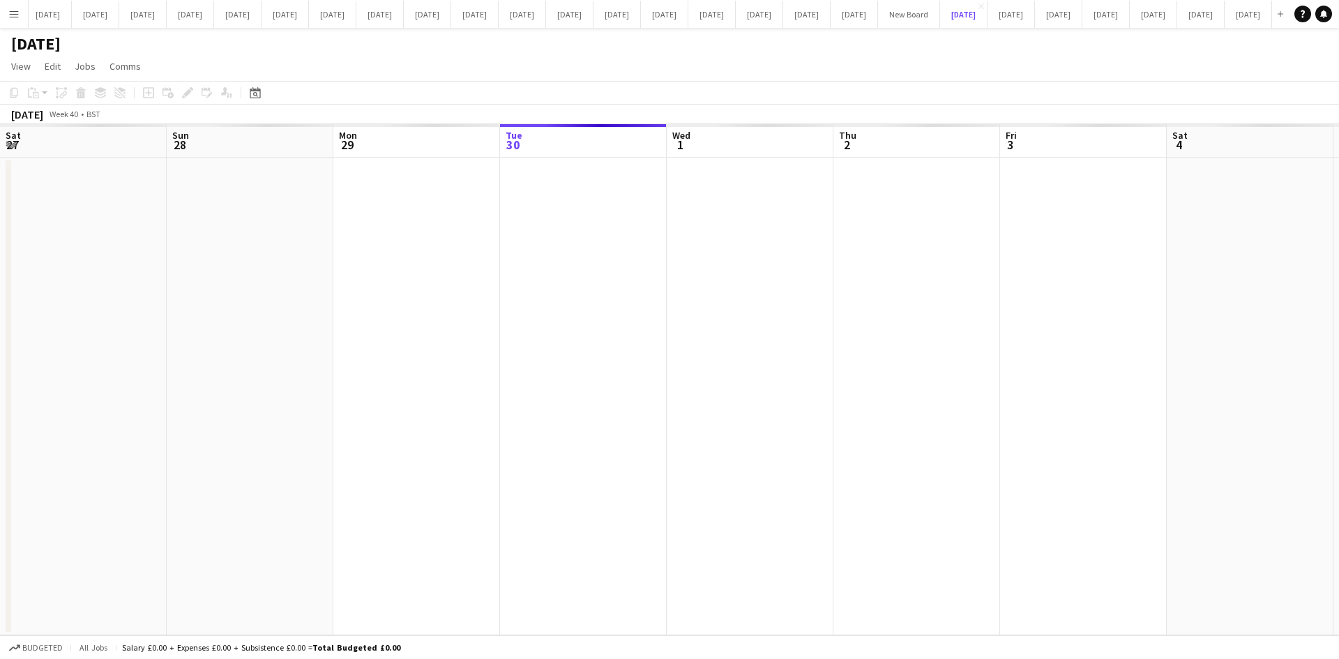
scroll to position [0, 333]
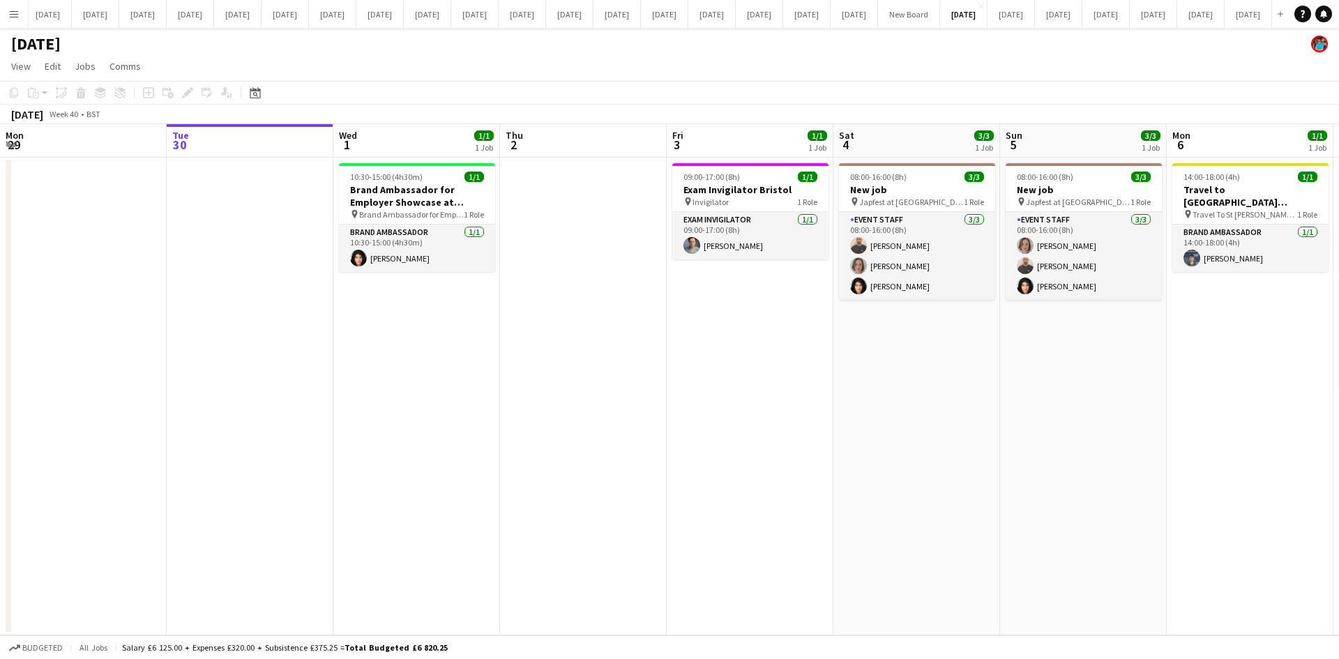
click at [17, 17] on app-icon "Menu" at bounding box center [13, 13] width 11 height 11
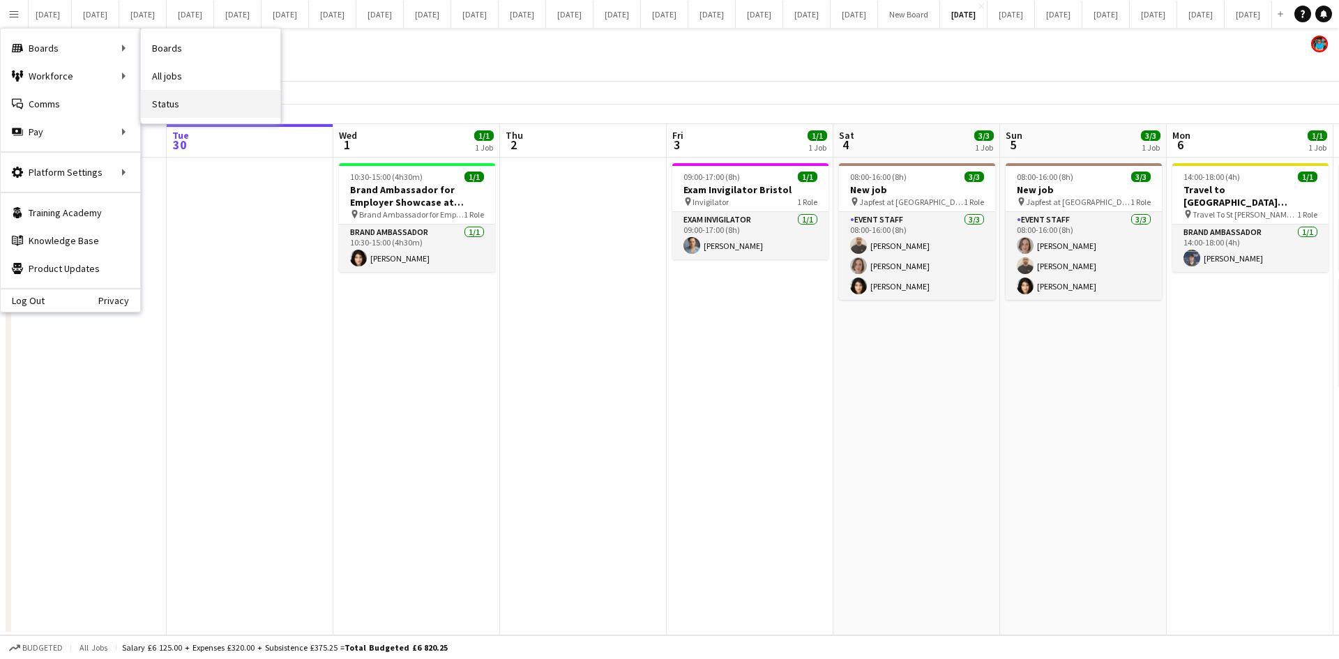
click at [176, 106] on link "Status" at bounding box center [210, 104] width 139 height 28
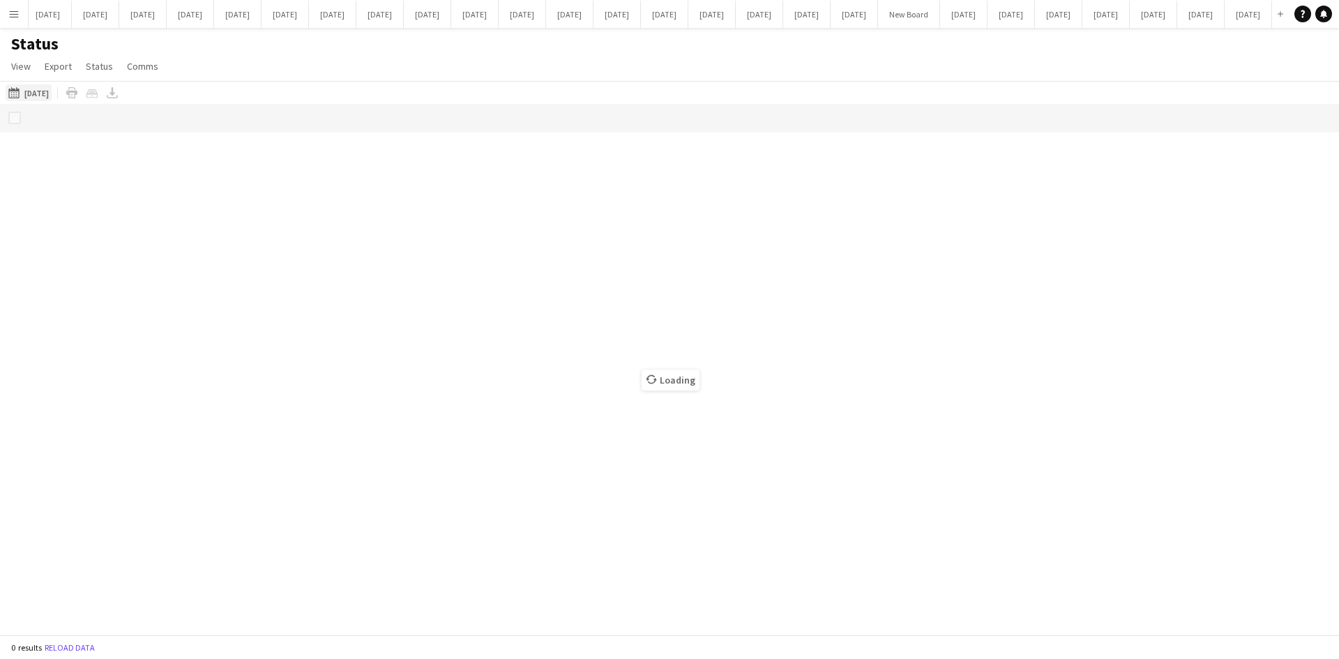
click at [42, 96] on button "This Week [DATE]" at bounding box center [29, 92] width 46 height 17
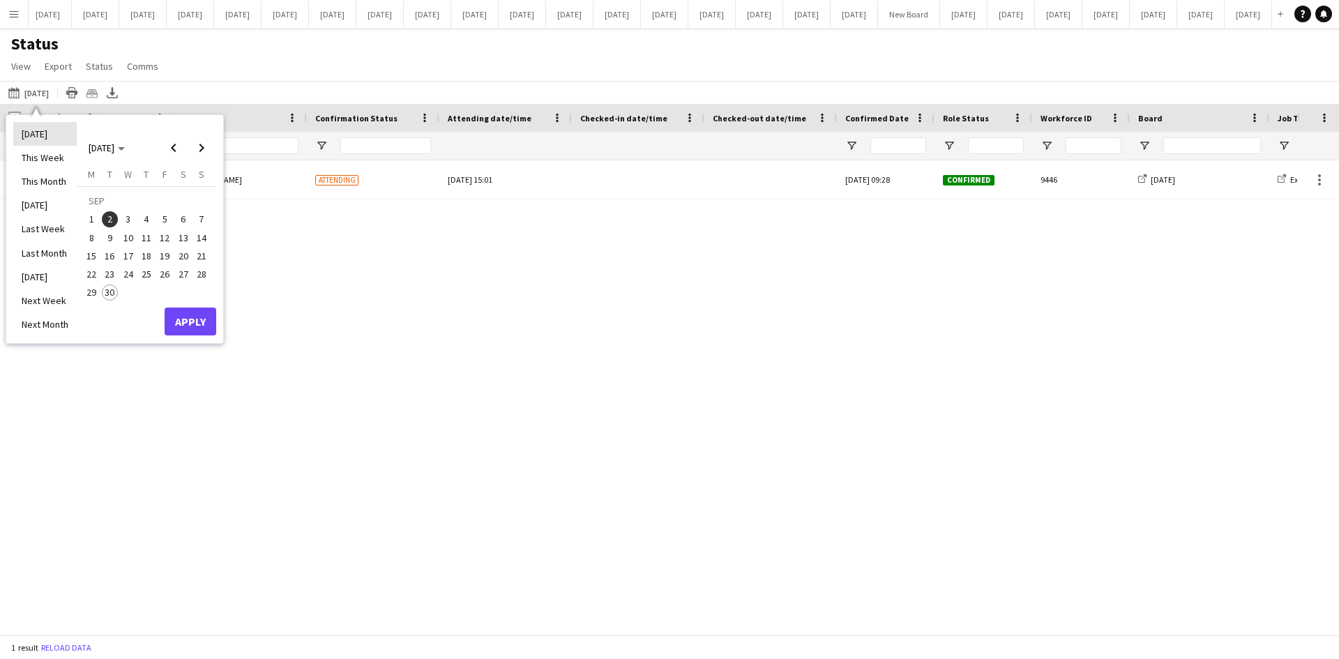
click at [36, 136] on li "[DATE]" at bounding box center [44, 134] width 63 height 24
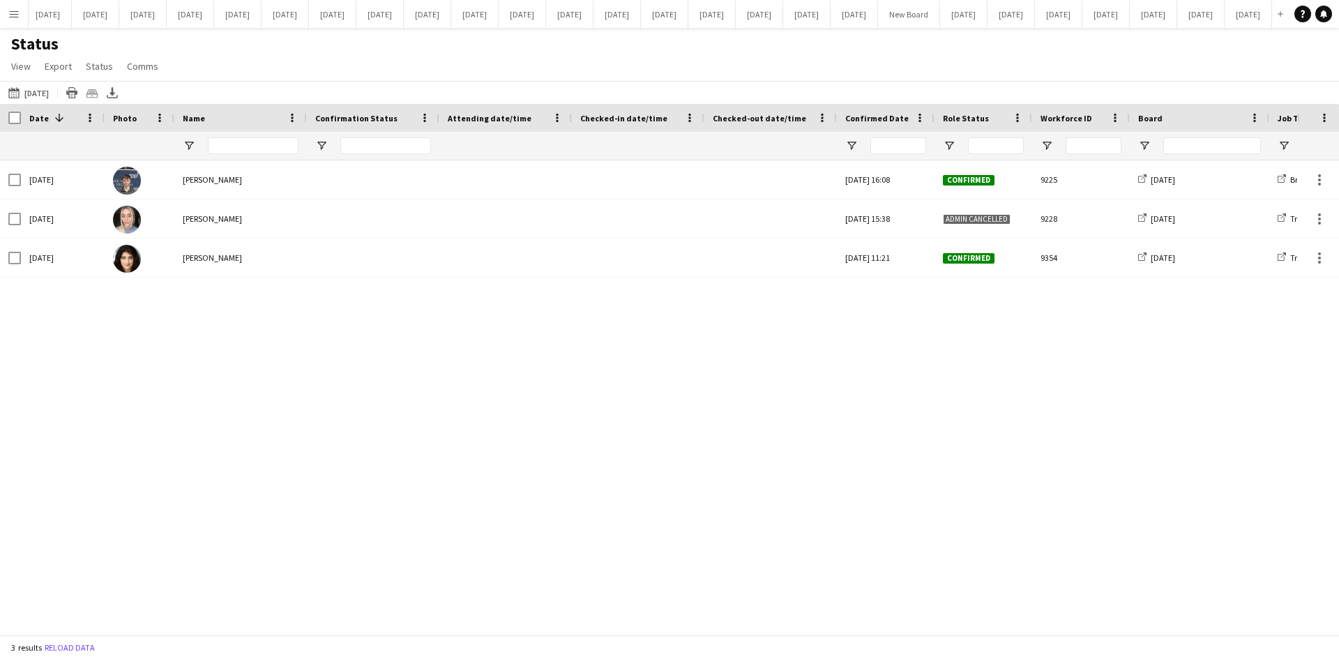
click at [868, 447] on div "[DATE] [PERSON_NAME] [DATE] 16:08 Confirmed 9225 [DATE] Brand Ambassador for Le…" at bounding box center [648, 392] width 1297 height 464
click at [940, 15] on button "[DATE] Close" at bounding box center [963, 14] width 47 height 27
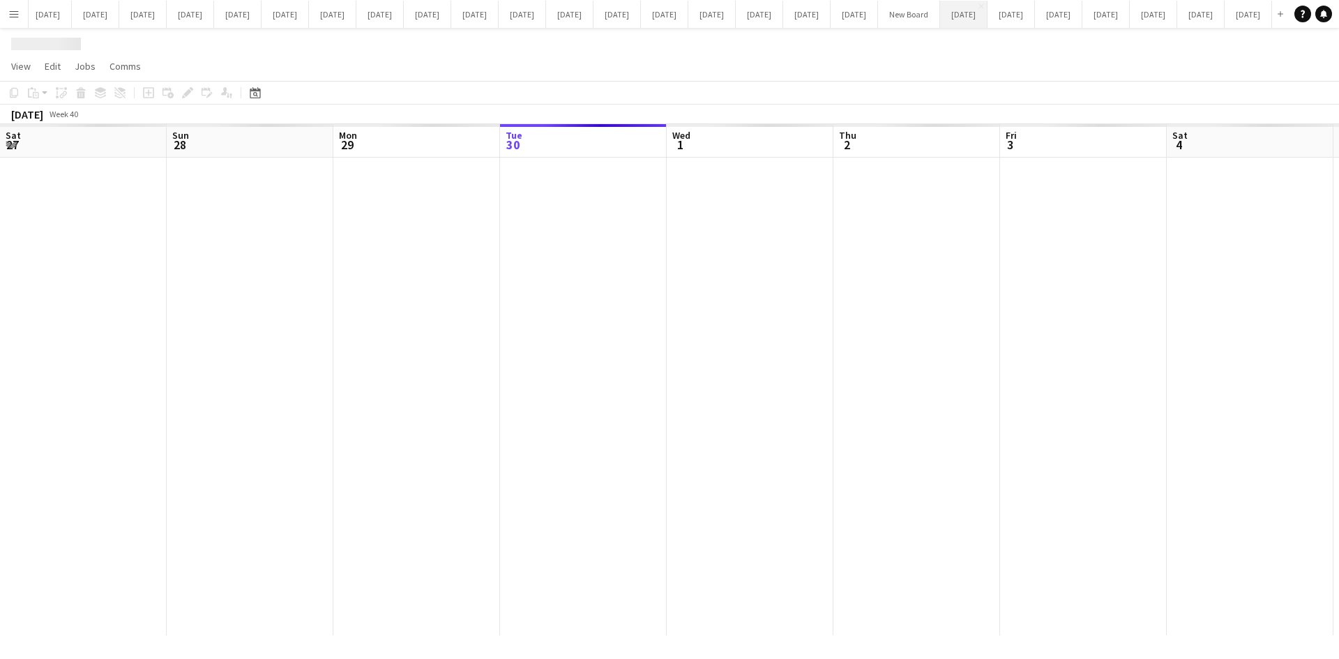
scroll to position [0, 333]
